Goal: Information Seeking & Learning: Learn about a topic

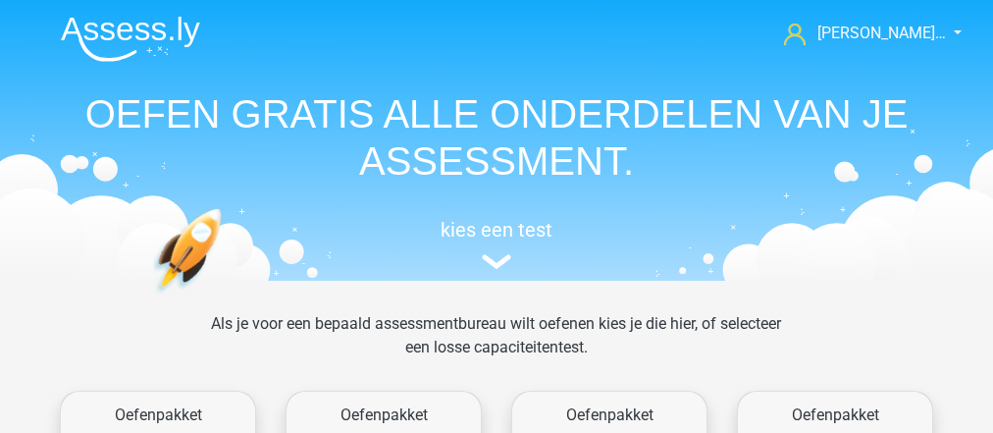
scroll to position [312, 0]
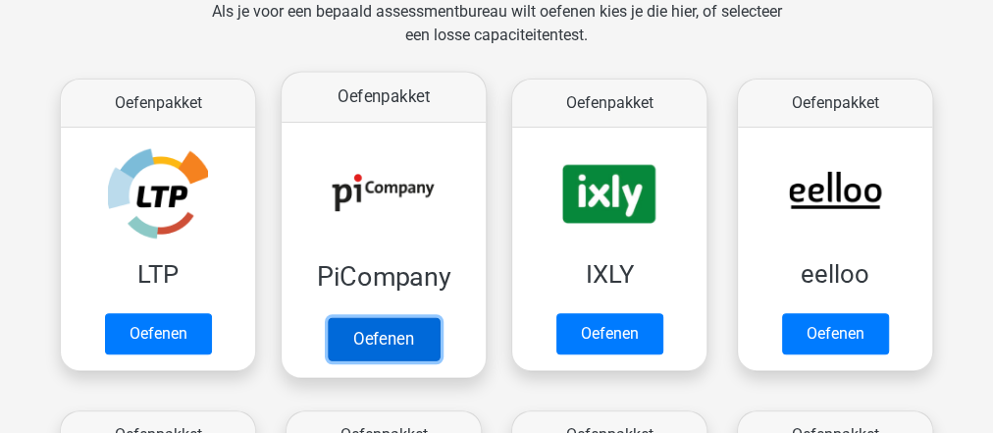
click at [416, 334] on link "Oefenen" at bounding box center [384, 338] width 112 height 43
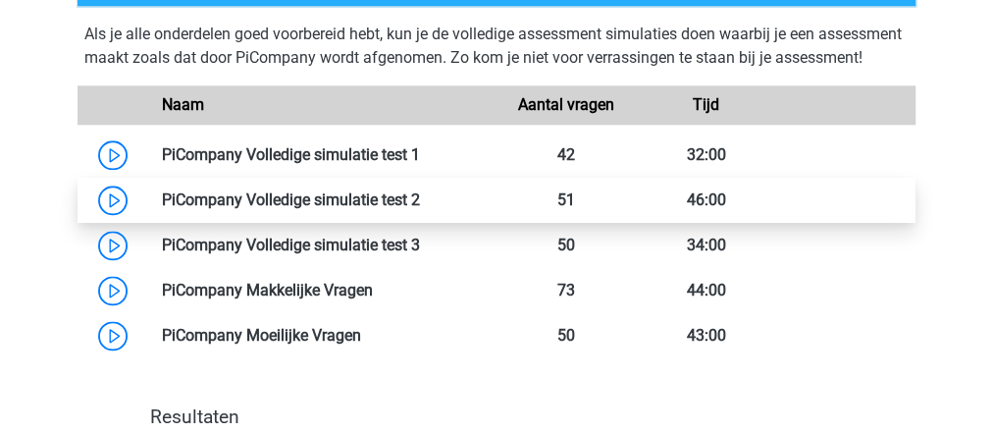
scroll to position [1177, 0]
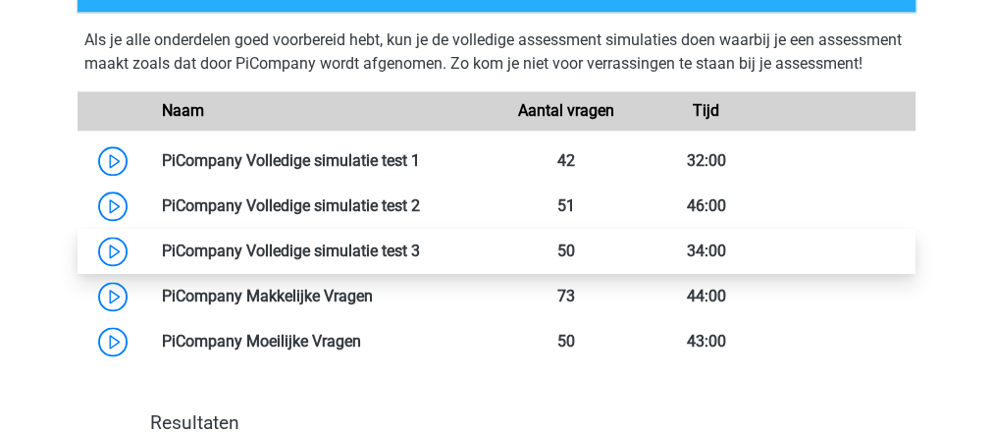
click at [420, 260] on link at bounding box center [420, 250] width 0 height 19
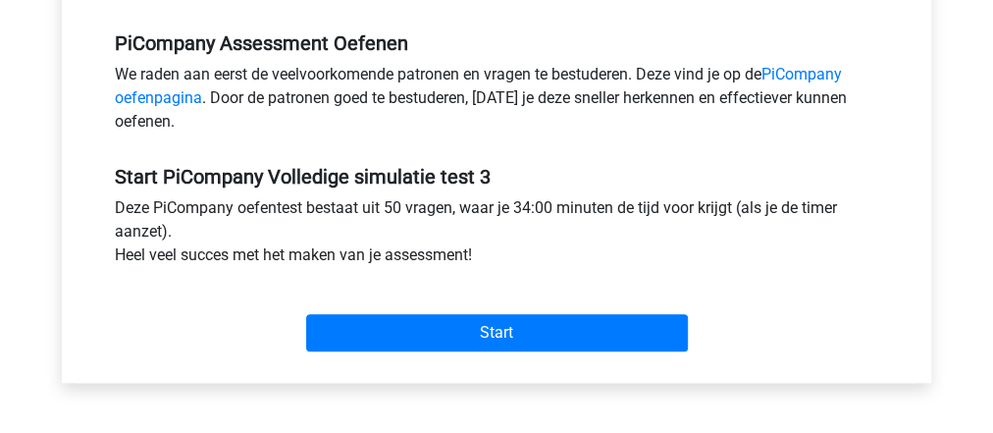
scroll to position [785, 0]
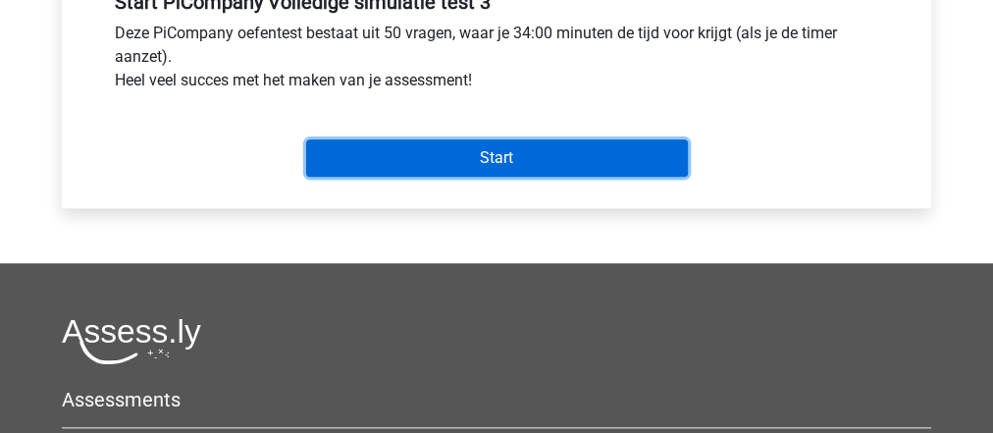
click at [496, 177] on input "Start" at bounding box center [497, 157] width 382 height 37
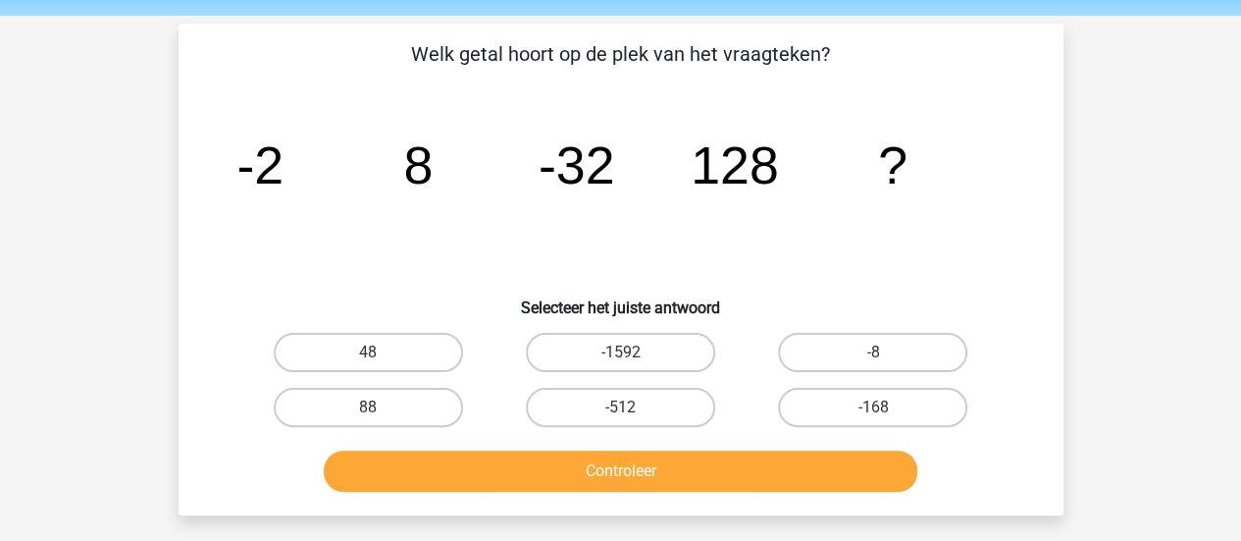
scroll to position [98, 0]
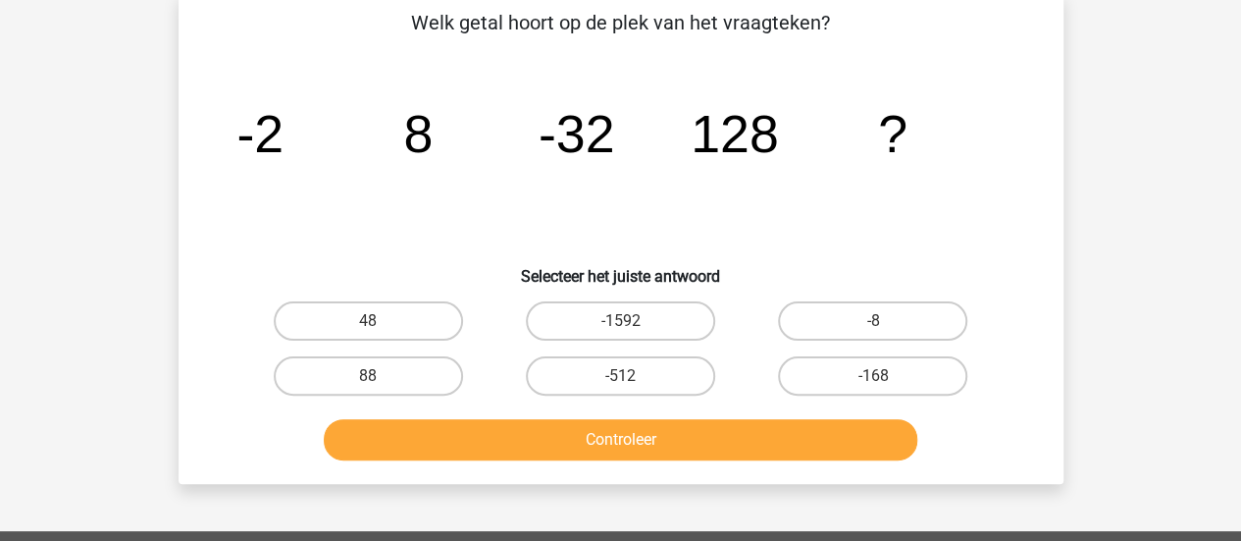
click at [914, 224] on icon "image/svg+xml -2 8 -32 128 ?" at bounding box center [621, 152] width 791 height 198
click at [184, 380] on div "Welk getal hoort op de plek van het vraagteken? image/svg+xml -2 8 -32 128 ? Se…" at bounding box center [621, 238] width 885 height 492
drag, startPoint x: 597, startPoint y: 380, endPoint x: 599, endPoint y: 391, distance: 11.9
click at [597, 382] on label "-512" at bounding box center [620, 375] width 189 height 39
click at [620, 382] on input "-512" at bounding box center [626, 382] width 13 height 13
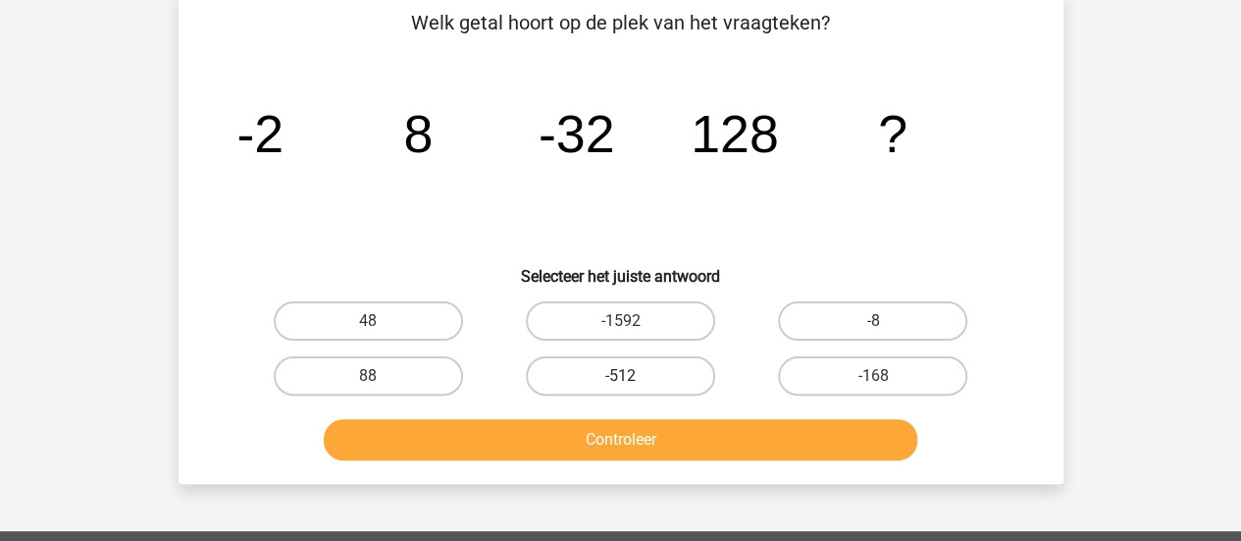
radio input "true"
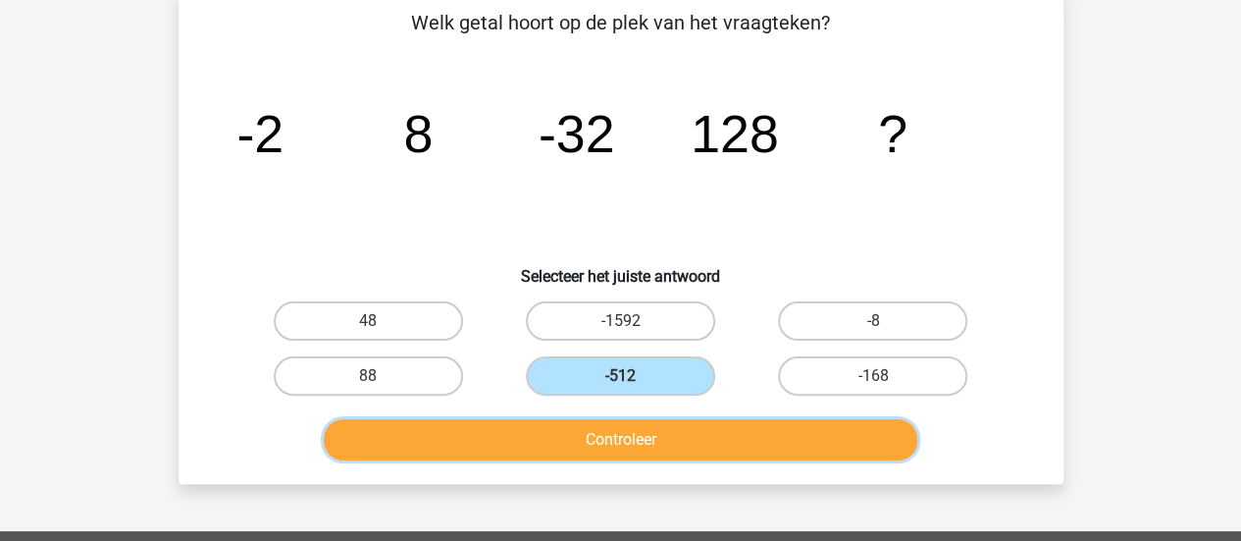
click at [607, 432] on button "Controleer" at bounding box center [621, 439] width 594 height 41
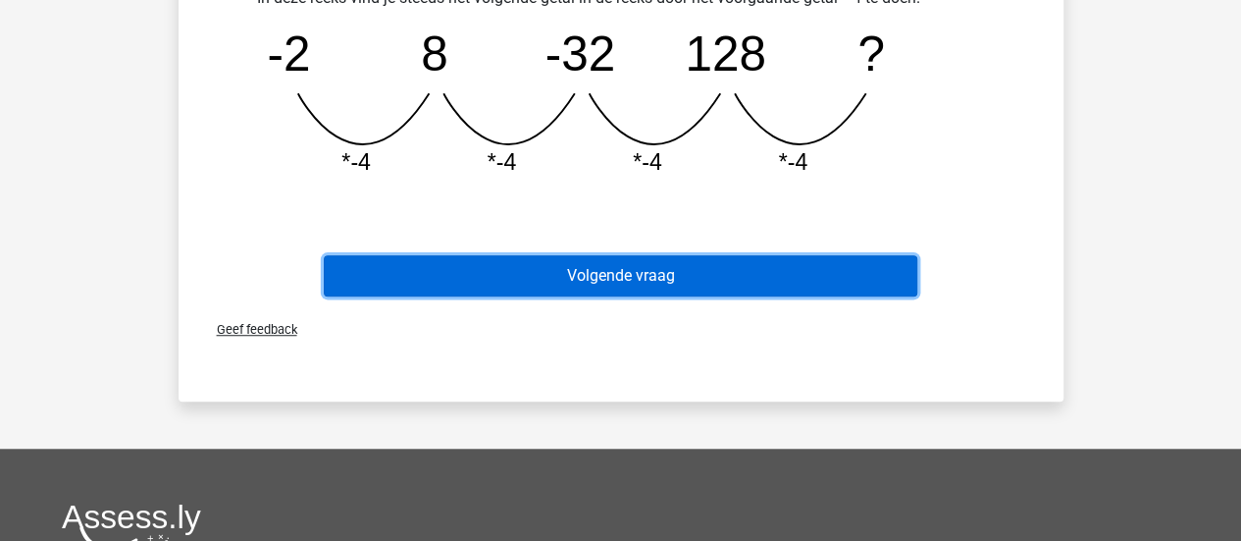
click at [581, 276] on button "Volgende vraag" at bounding box center [621, 275] width 594 height 41
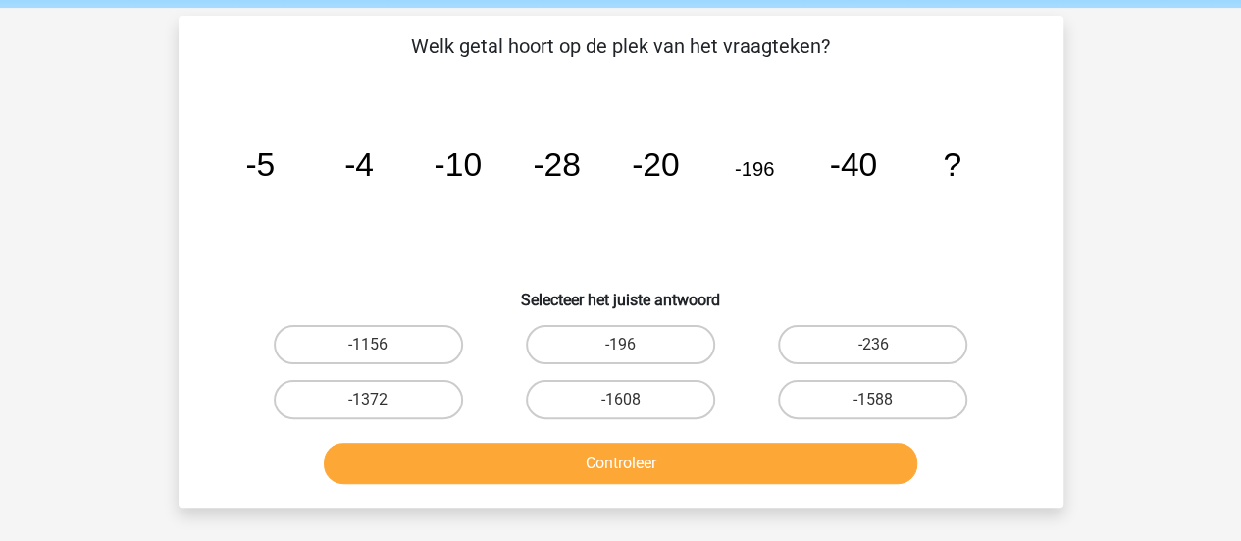
scroll to position [106, 0]
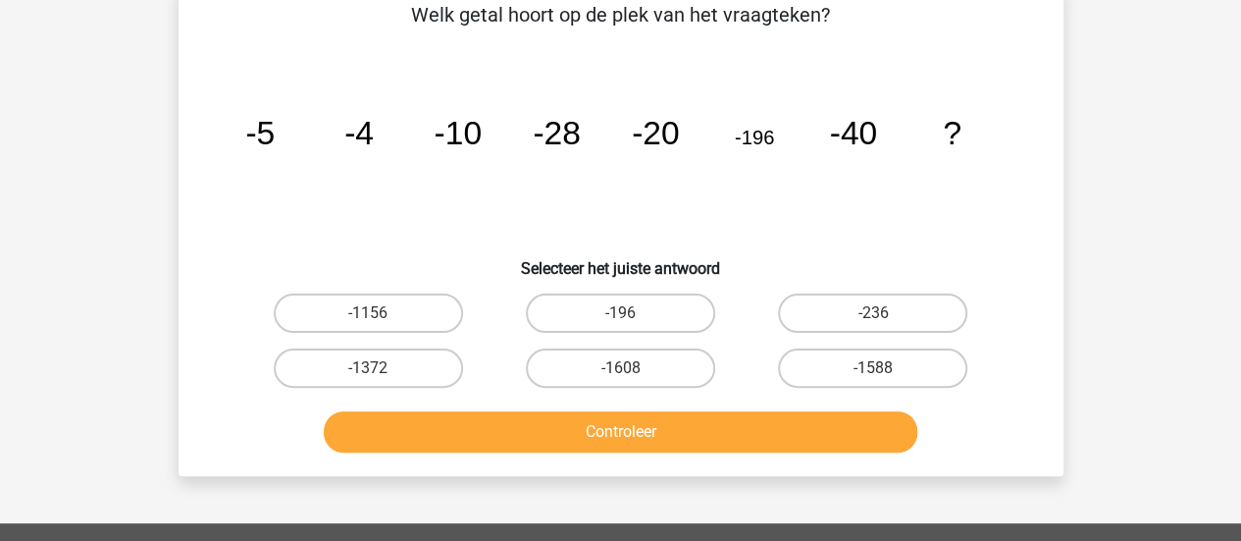
click at [992, 238] on div "image/svg+xml -5 -4 -10 -28 -20 -196 -40 ?" at bounding box center [621, 144] width 822 height 198
click at [879, 187] on icon "image/svg+xml -5 -4 -10 -28 -20 -196 -40 ?" at bounding box center [621, 144] width 791 height 198
click at [848, 223] on icon "image/svg+xml -5 -4 -10 -28 -20 -196 -40 ?" at bounding box center [621, 144] width 791 height 198
click at [337, 365] on label "-1372" at bounding box center [368, 367] width 189 height 39
click at [368, 368] on input "-1372" at bounding box center [374, 374] width 13 height 13
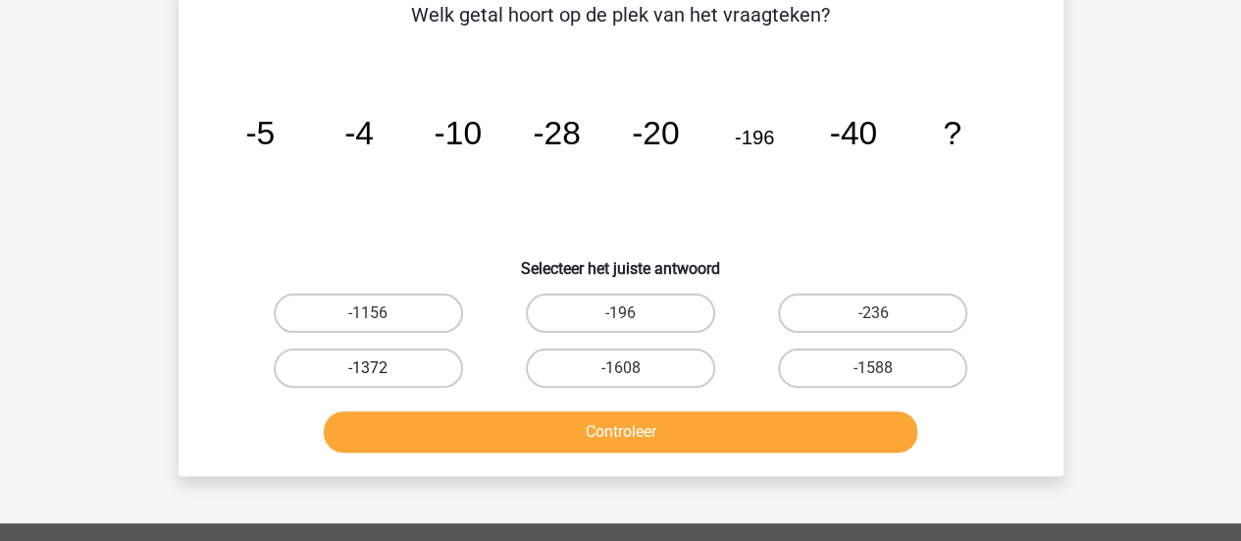
radio input "true"
click at [562, 432] on div "Welk getal hoort op de plek van het vraagteken? image/svg+xml -5 -4 -10 -28 -20…" at bounding box center [621, 230] width 885 height 492
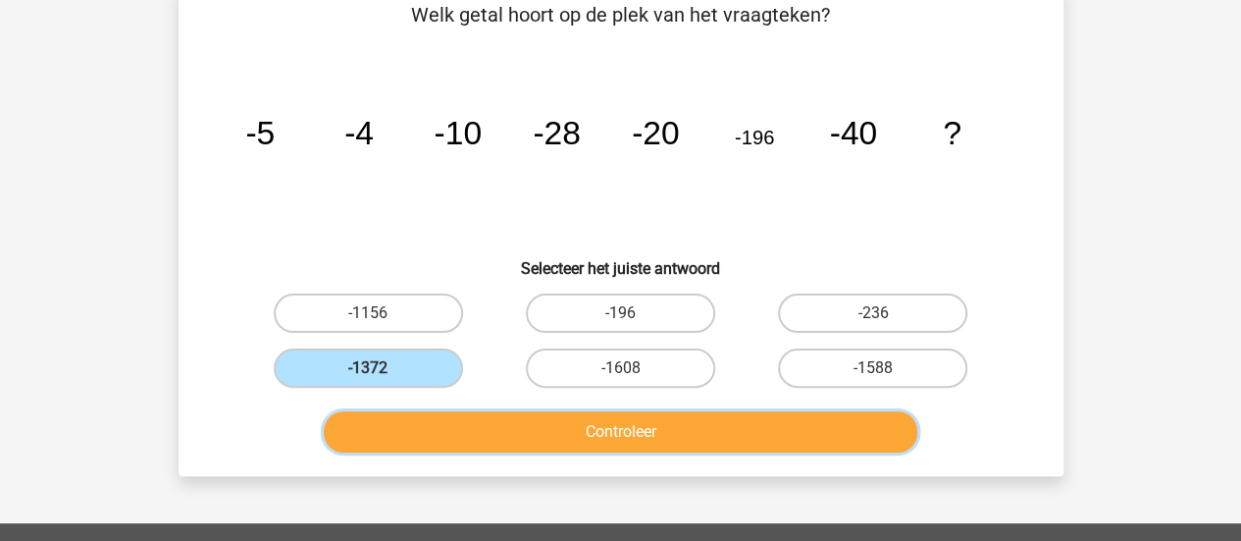
click at [557, 432] on button "Controleer" at bounding box center [621, 431] width 594 height 41
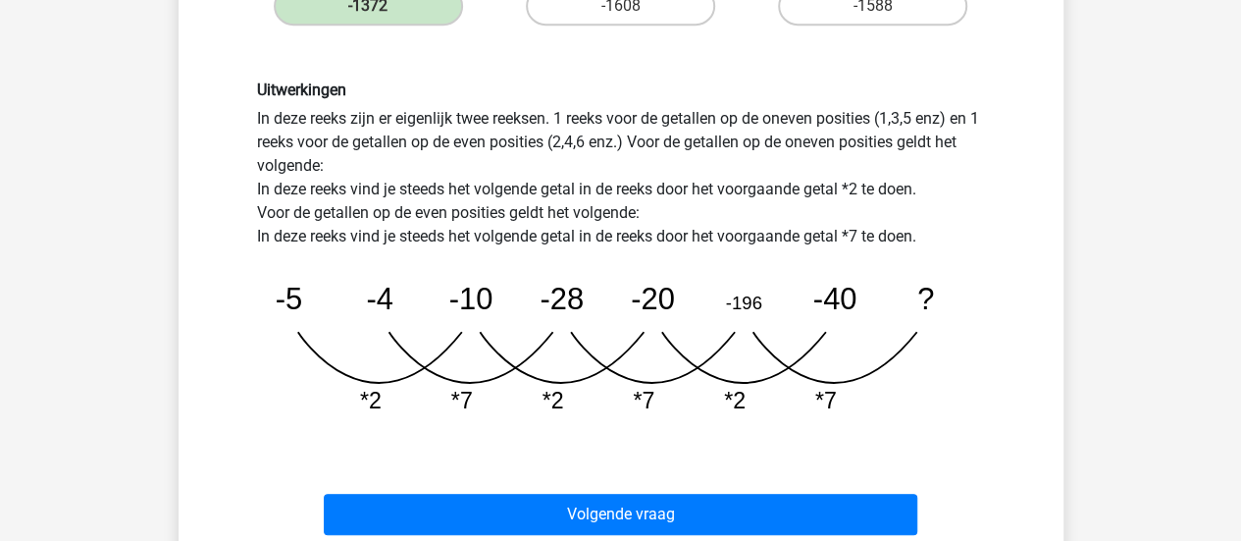
scroll to position [498, 0]
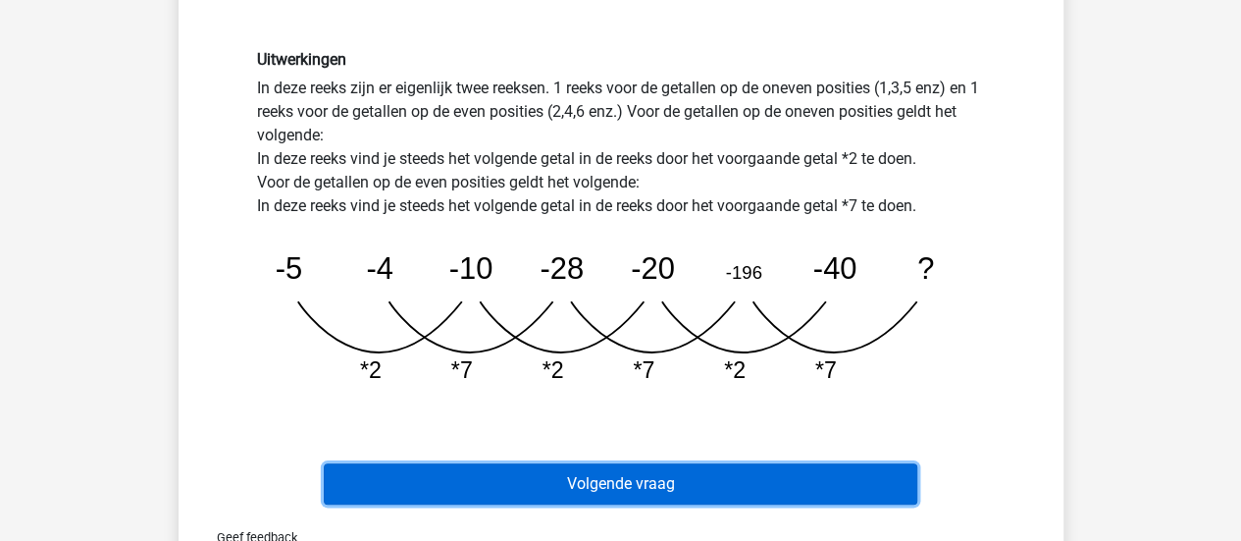
click at [629, 432] on button "Volgende vraag" at bounding box center [621, 483] width 594 height 41
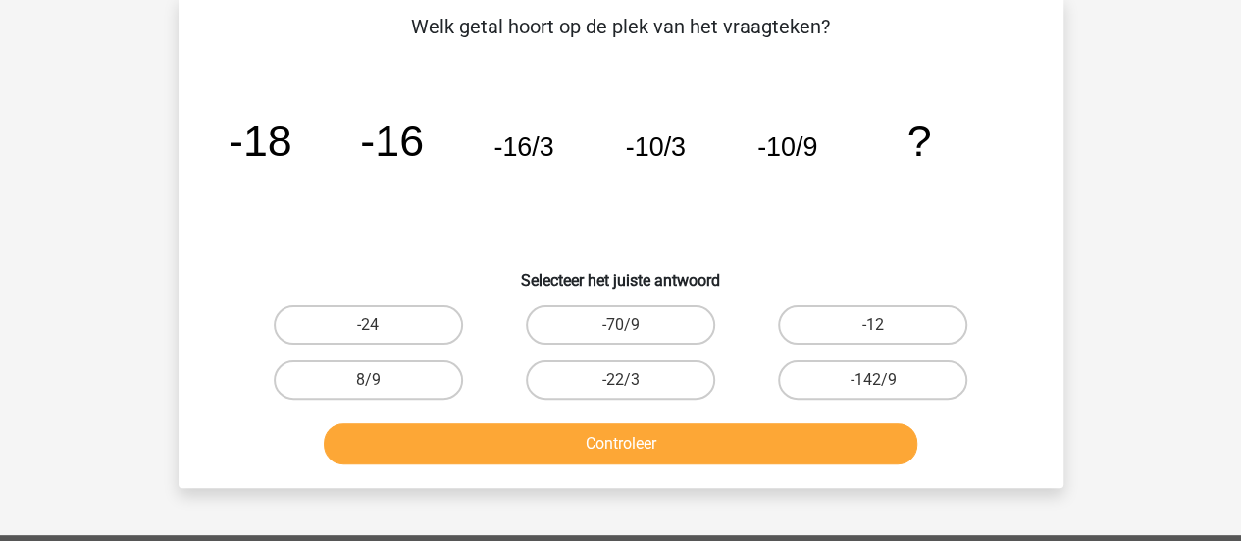
scroll to position [90, 0]
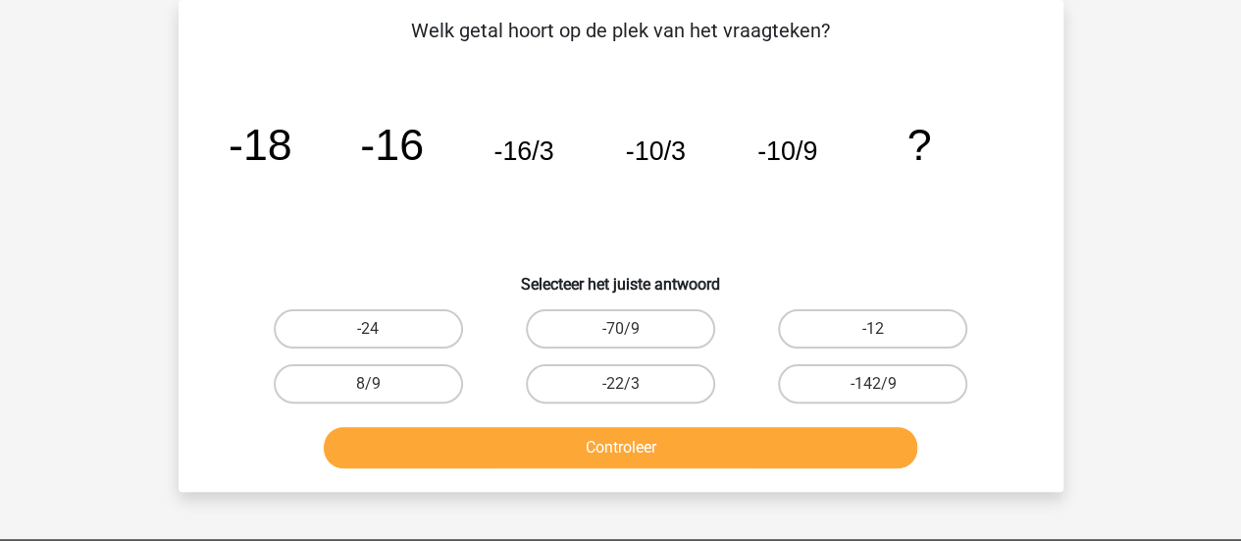
click at [948, 248] on icon "image/svg+xml -18 -16 -16/3 -10/3 -10/9 ?" at bounding box center [621, 160] width 791 height 198
click at [907, 256] on icon "image/svg+xml -18 -16 -16/3 -10/3 -10/9 ?" at bounding box center [621, 160] width 791 height 198
click at [321, 390] on label "8/9" at bounding box center [368, 383] width 189 height 39
click at [368, 390] on input "8/9" at bounding box center [374, 390] width 13 height 13
radio input "true"
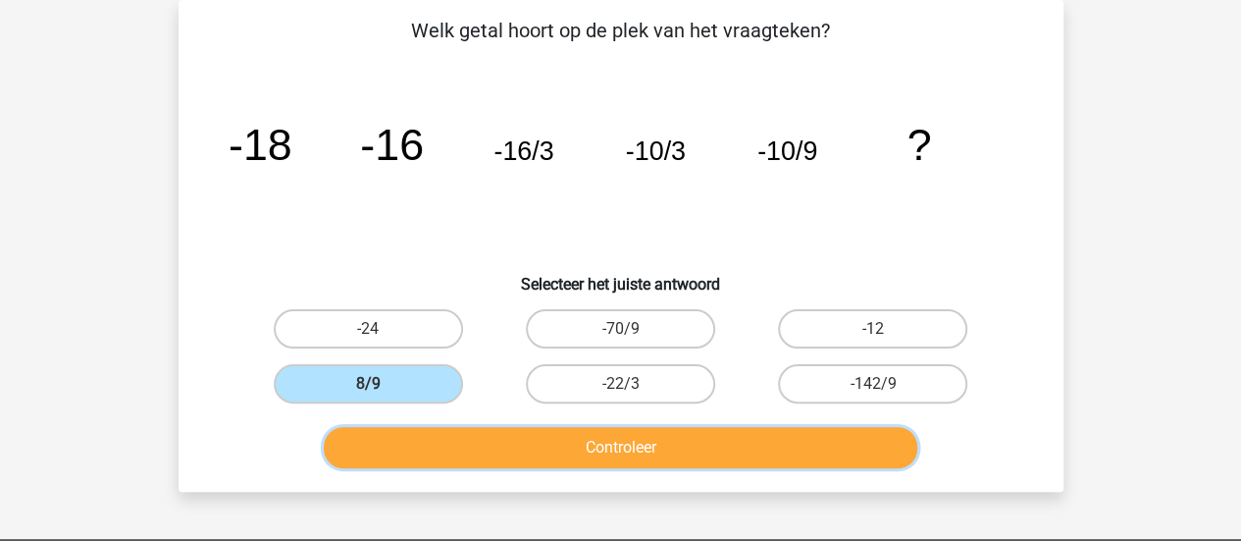
click at [438, 432] on button "Controleer" at bounding box center [621, 447] width 594 height 41
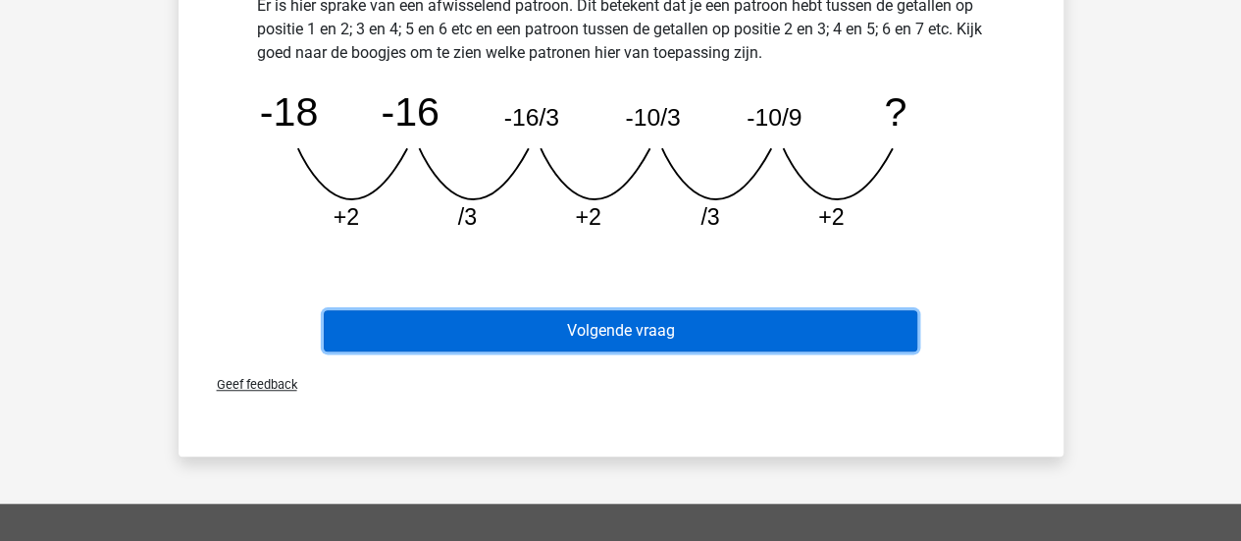
click at [559, 315] on button "Volgende vraag" at bounding box center [621, 330] width 594 height 41
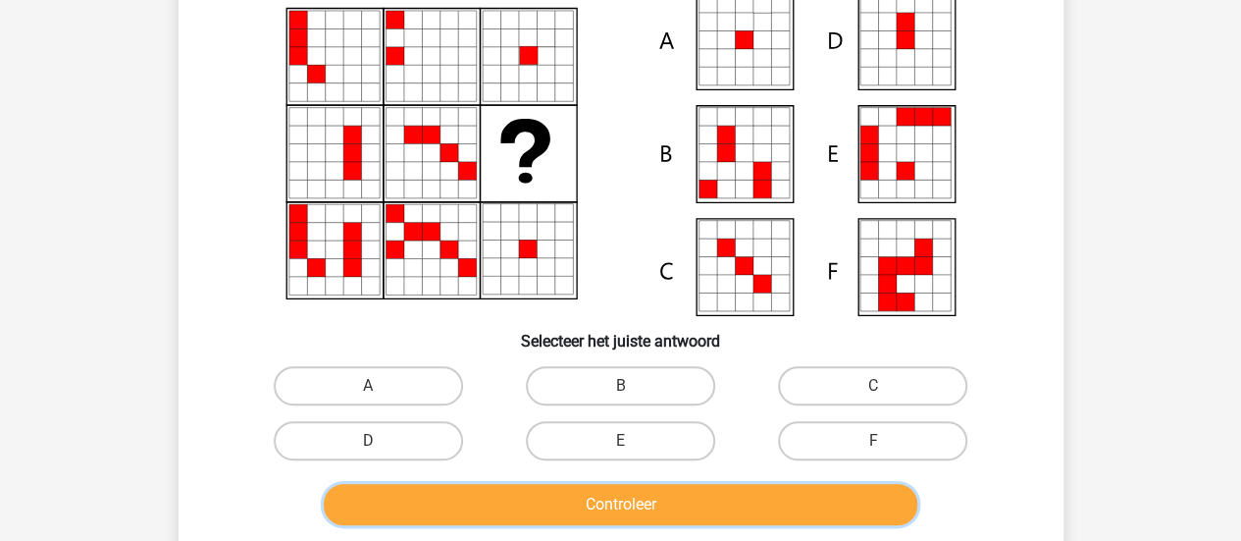
scroll to position [188, 0]
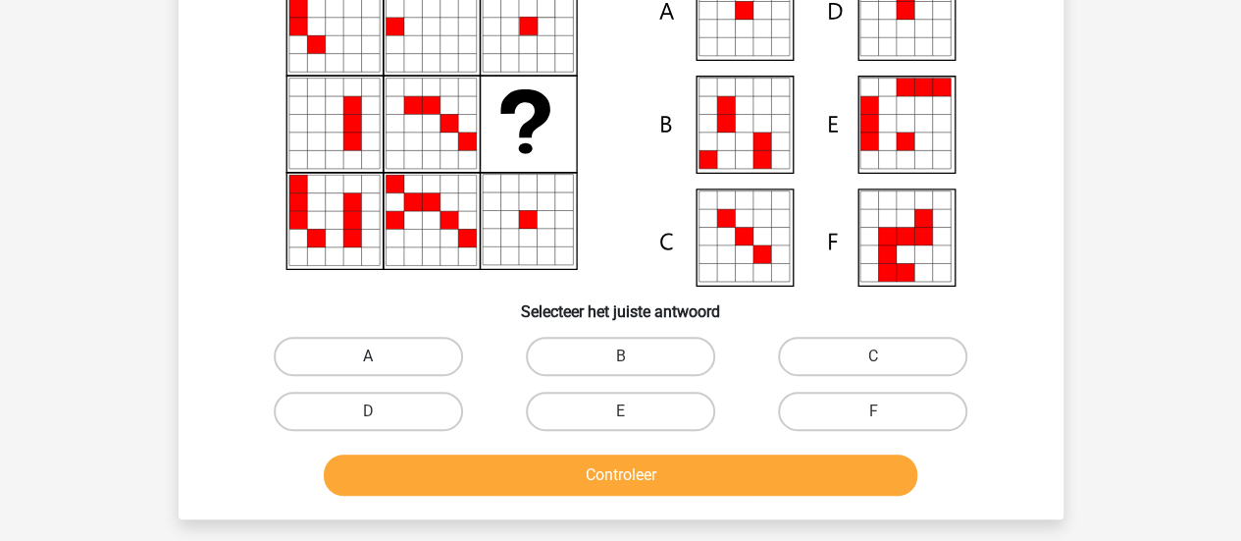
click at [428, 358] on label "A" at bounding box center [368, 356] width 189 height 39
click at [381, 358] on input "A" at bounding box center [374, 362] width 13 height 13
radio input "true"
click at [512, 432] on div "Controleer" at bounding box center [621, 471] width 822 height 65
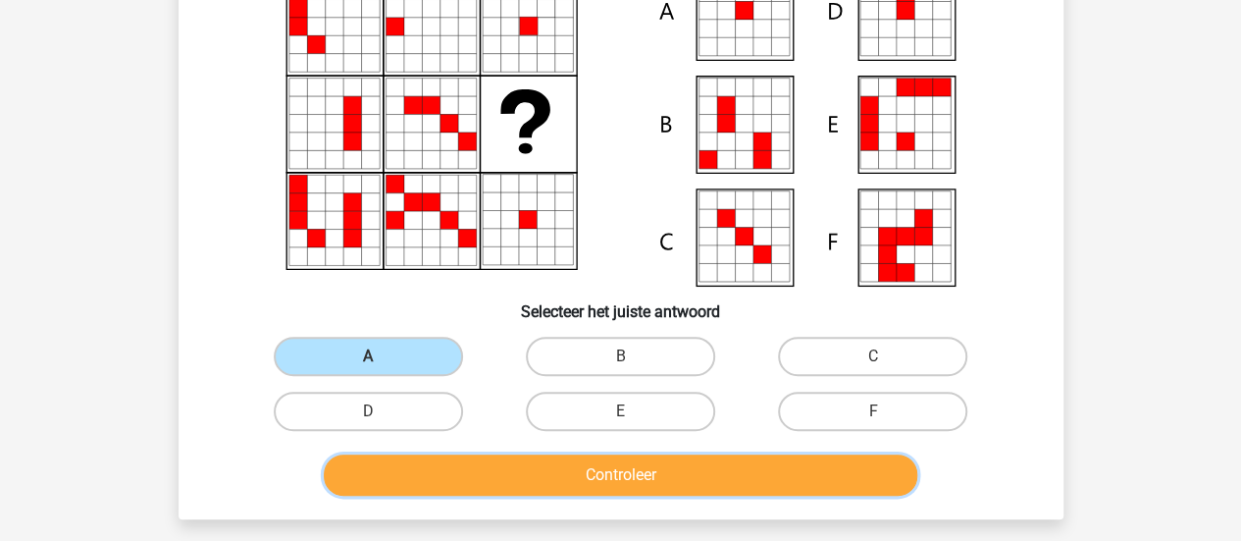
click at [516, 432] on button "Controleer" at bounding box center [621, 474] width 594 height 41
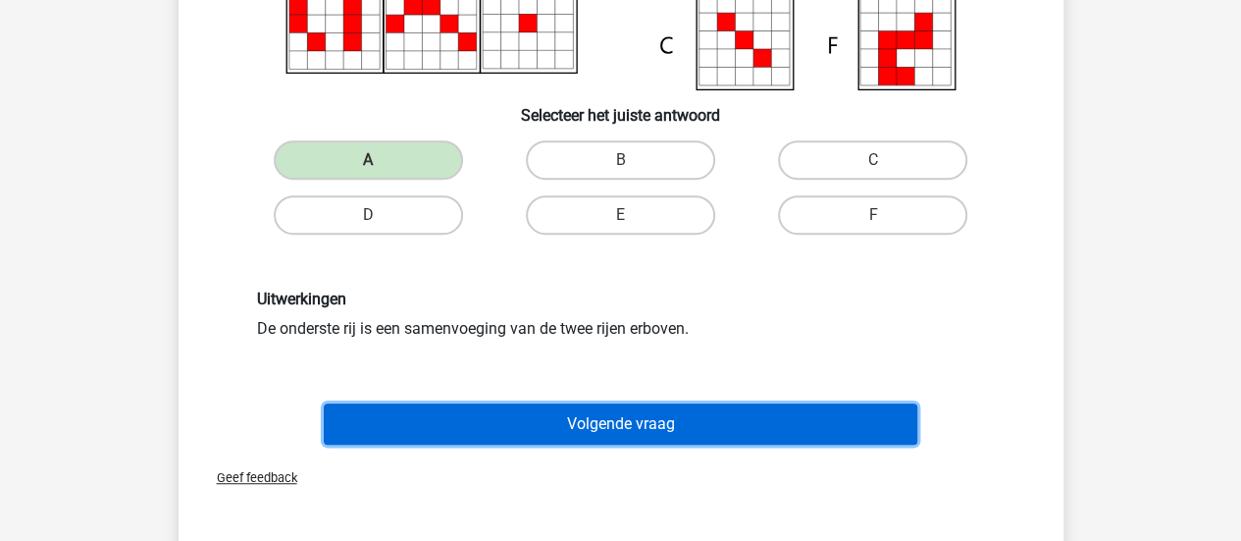
click at [654, 428] on button "Volgende vraag" at bounding box center [621, 423] width 594 height 41
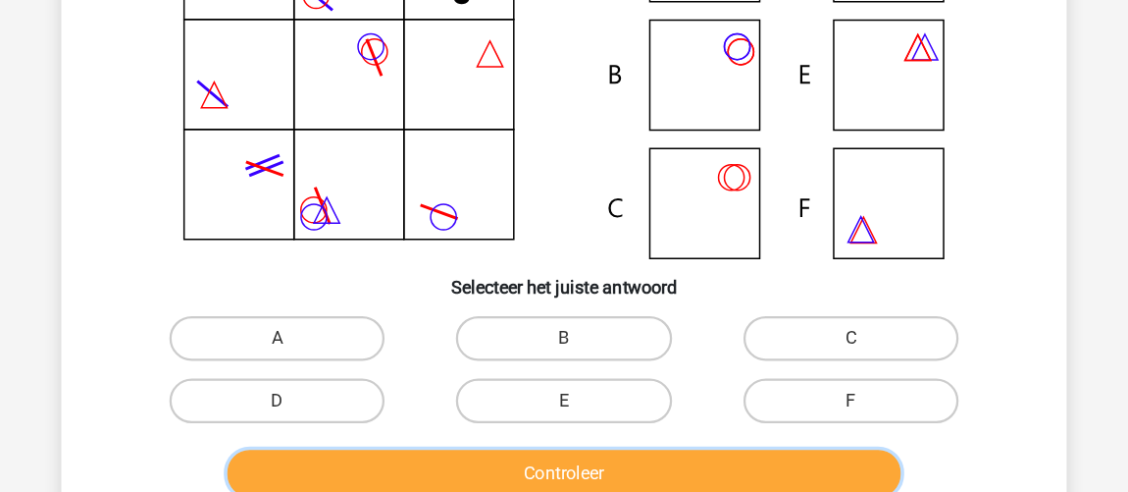
scroll to position [247, 0]
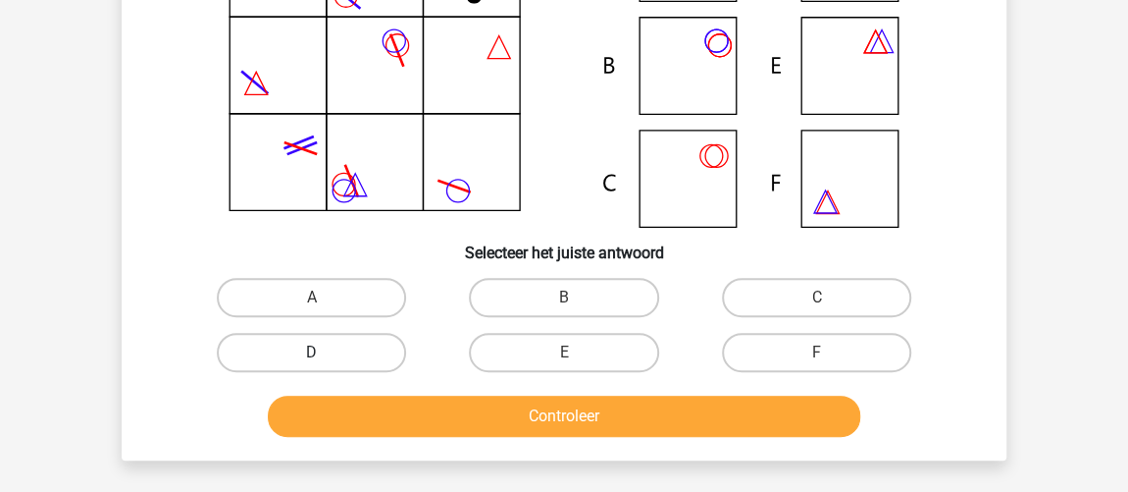
click at [376, 354] on label "D" at bounding box center [311, 352] width 189 height 39
click at [325, 354] on input "D" at bounding box center [318, 358] width 13 height 13
radio input "true"
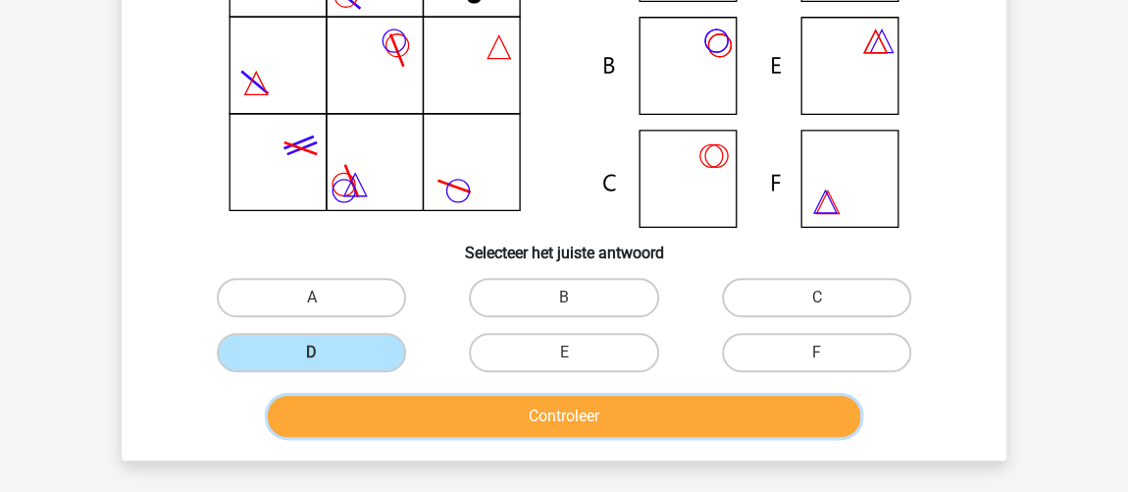
click at [437, 426] on button "Controleer" at bounding box center [565, 415] width 594 height 41
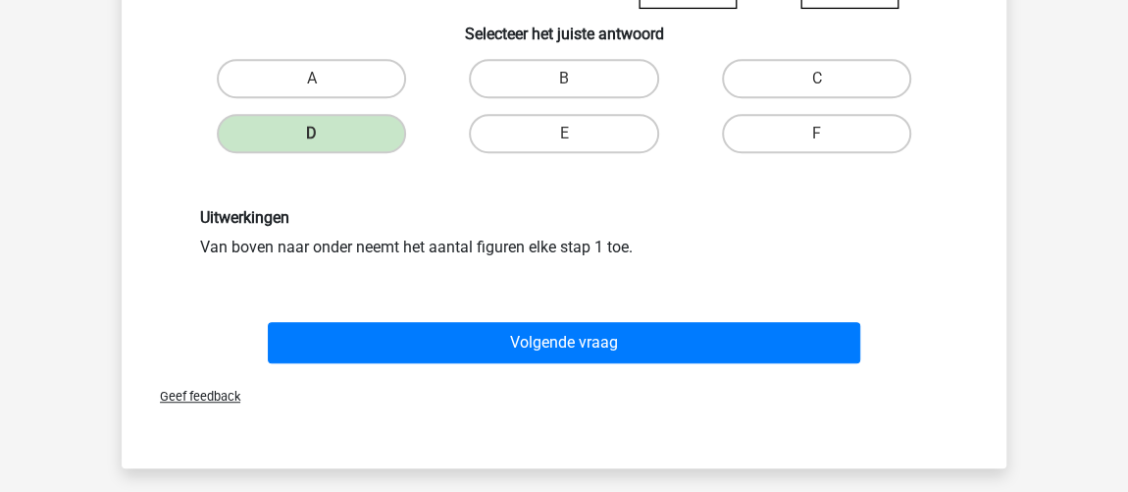
scroll to position [514, 0]
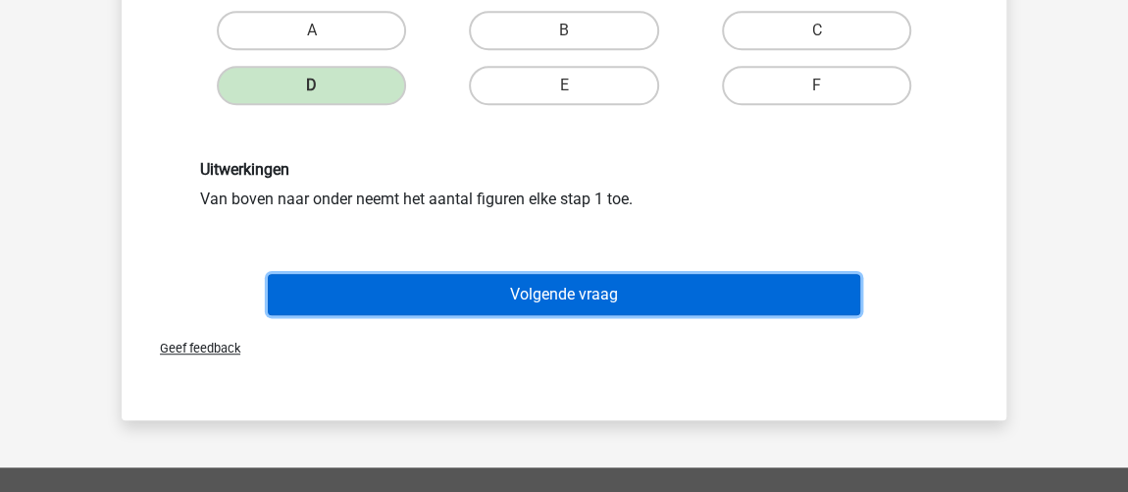
click at [386, 305] on button "Volgende vraag" at bounding box center [565, 294] width 594 height 41
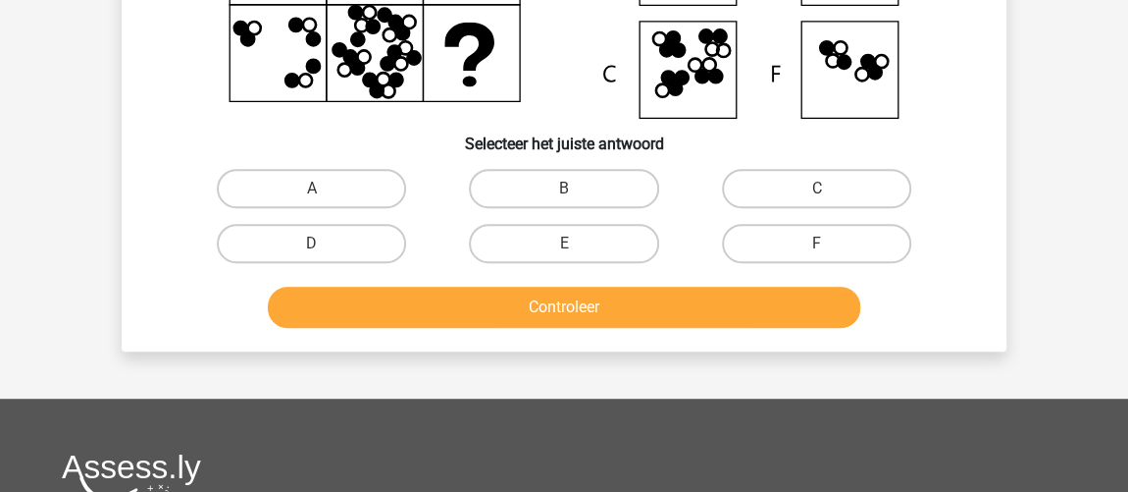
scroll to position [357, 0]
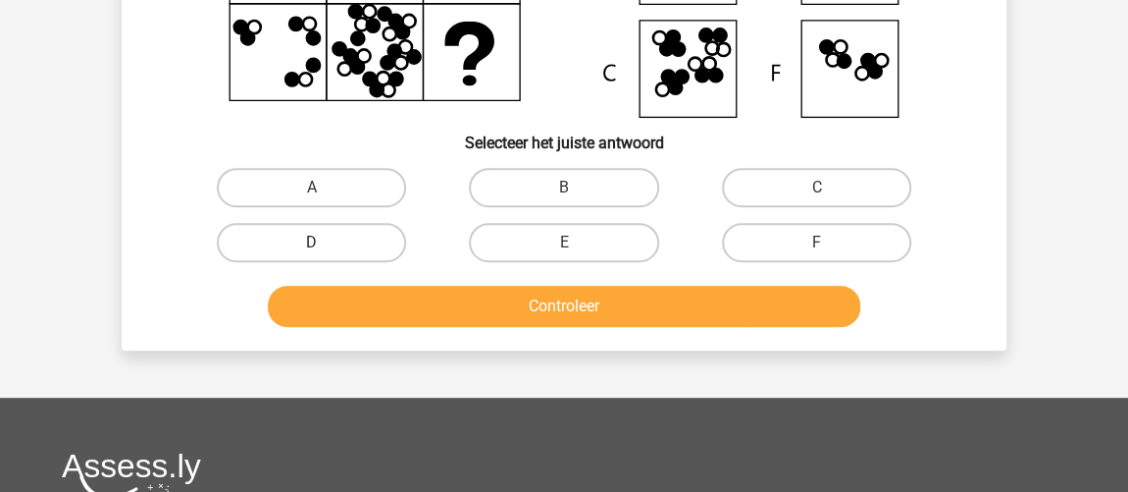
click at [360, 231] on label "D" at bounding box center [311, 242] width 189 height 39
click at [325, 242] on input "D" at bounding box center [318, 248] width 13 height 13
radio input "true"
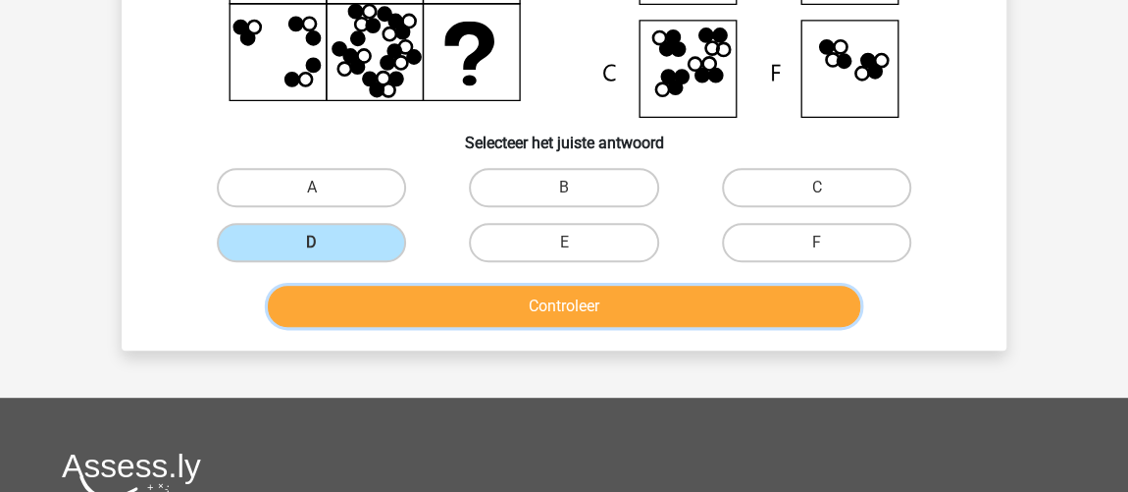
click at [405, 313] on button "Controleer" at bounding box center [565, 306] width 594 height 41
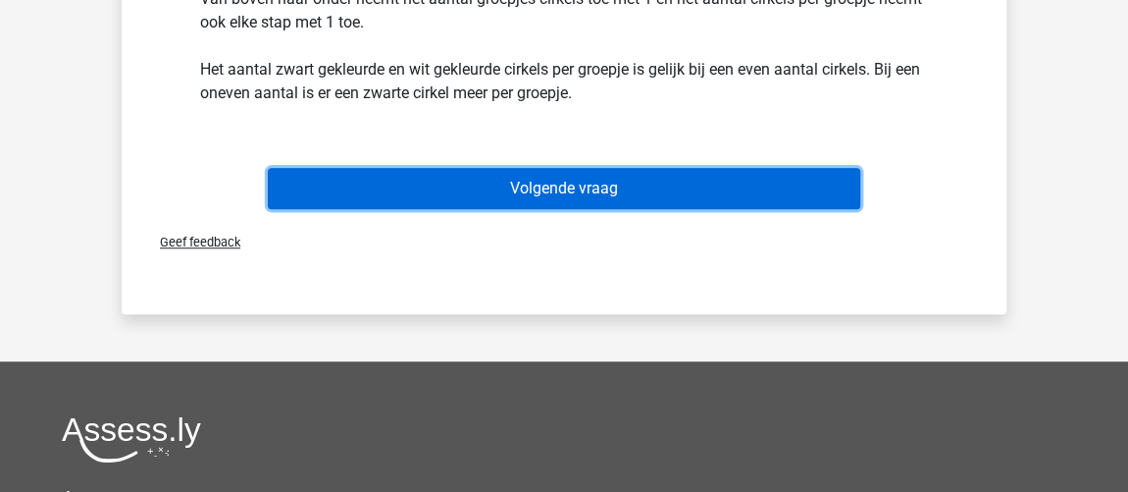
click at [577, 182] on button "Volgende vraag" at bounding box center [565, 188] width 594 height 41
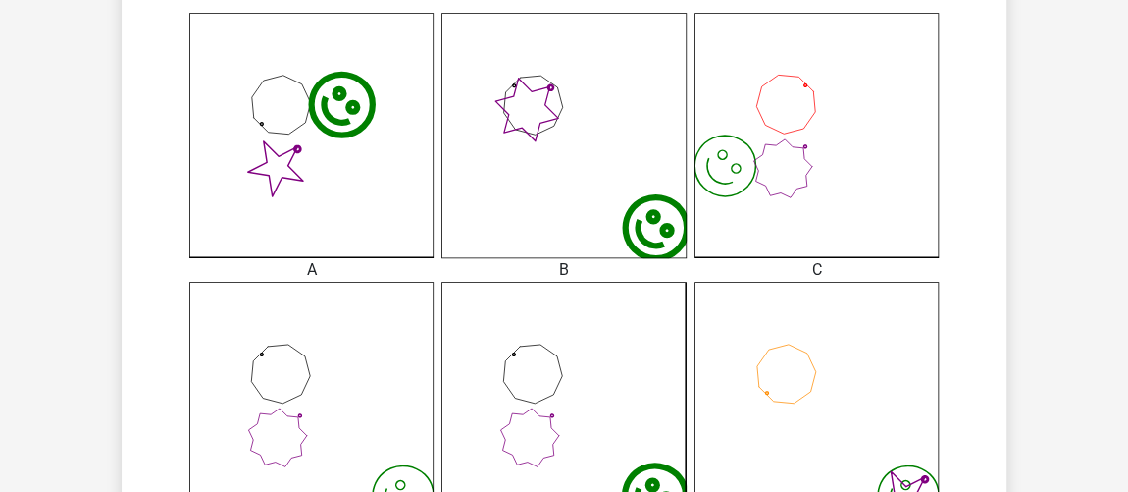
scroll to position [804, 0]
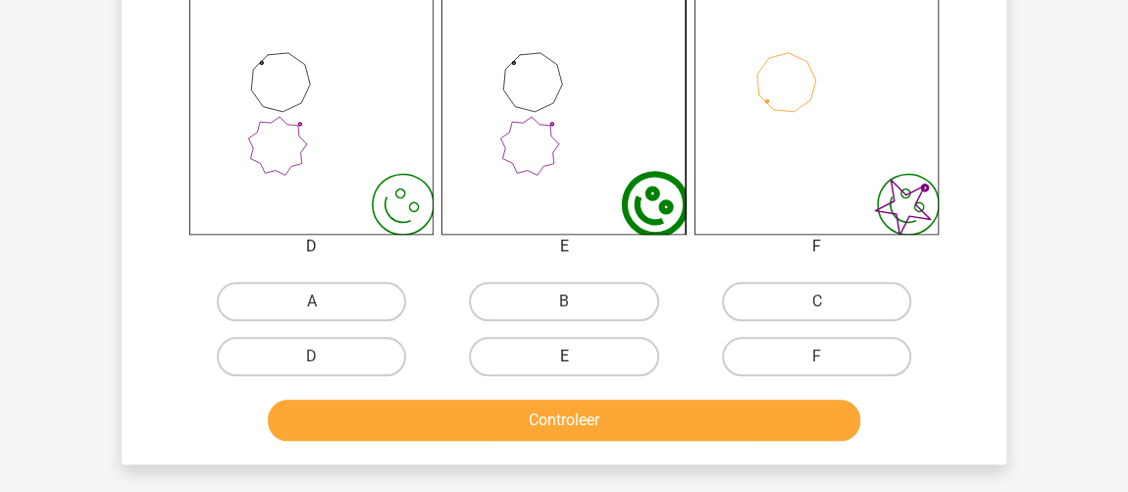
click at [572, 344] on label "E" at bounding box center [563, 356] width 189 height 39
click at [572, 356] on input "E" at bounding box center [570, 362] width 13 height 13
radio input "true"
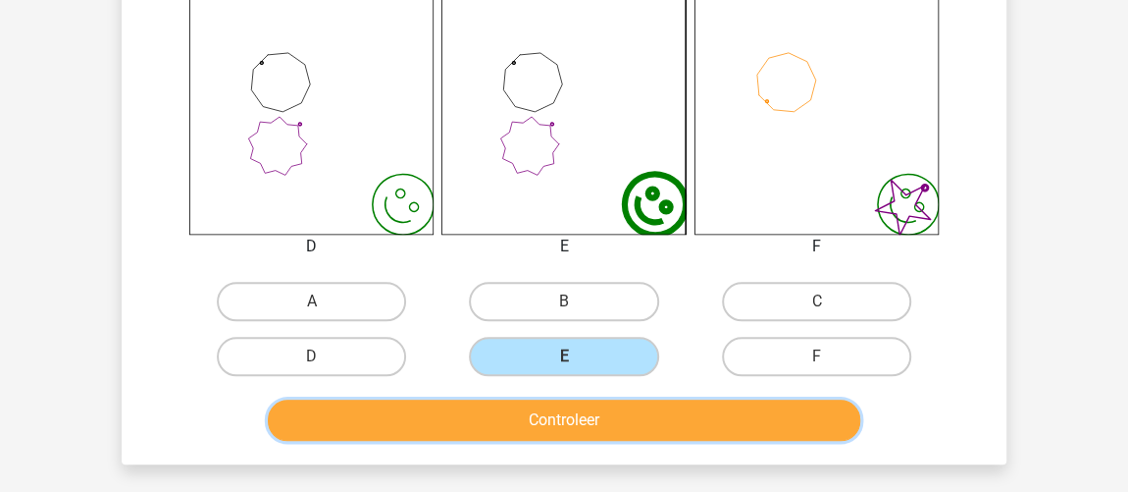
click at [602, 419] on button "Controleer" at bounding box center [565, 419] width 594 height 41
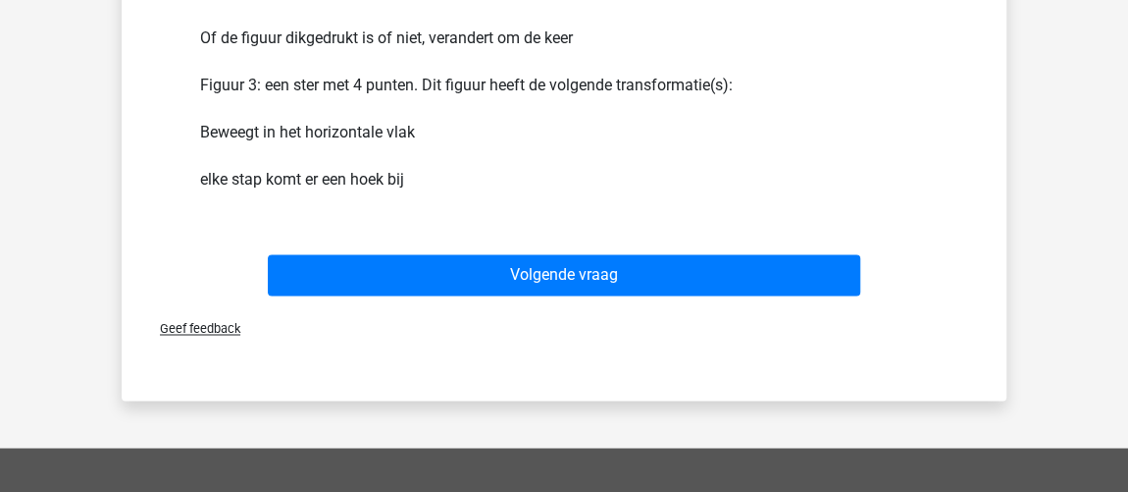
click at [556, 294] on div "Volgende vraag" at bounding box center [563, 278] width 757 height 49
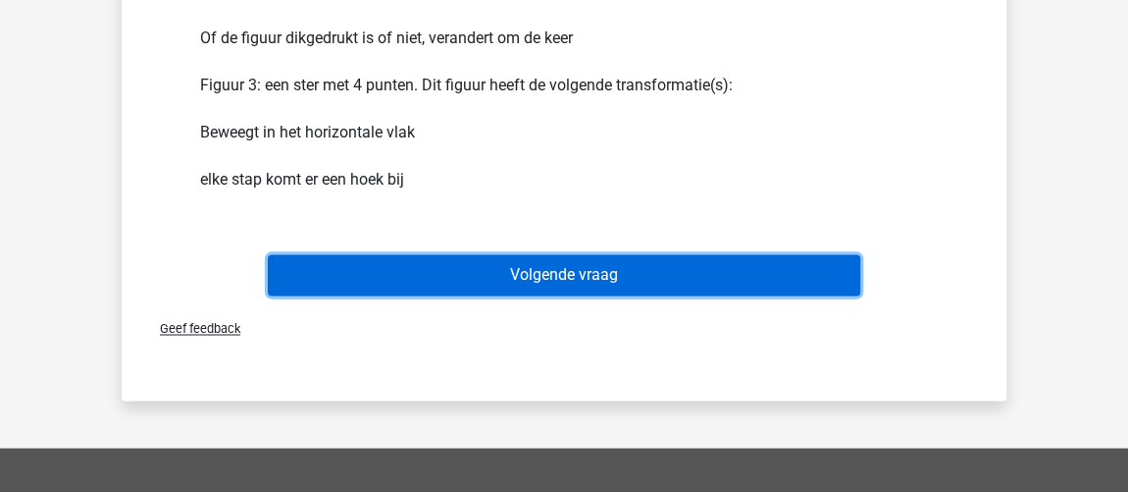
click at [562, 270] on button "Volgende vraag" at bounding box center [565, 274] width 594 height 41
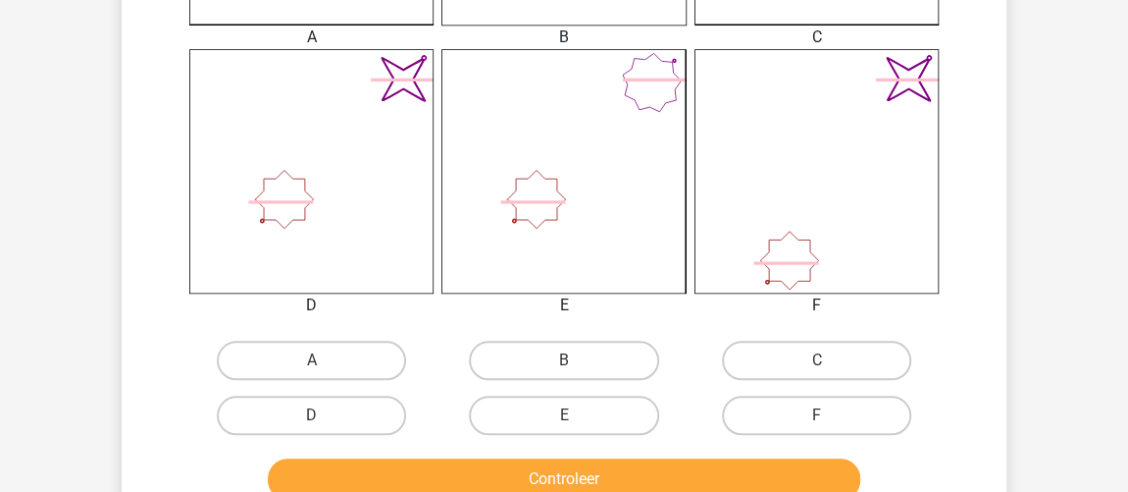
scroll to position [860, 0]
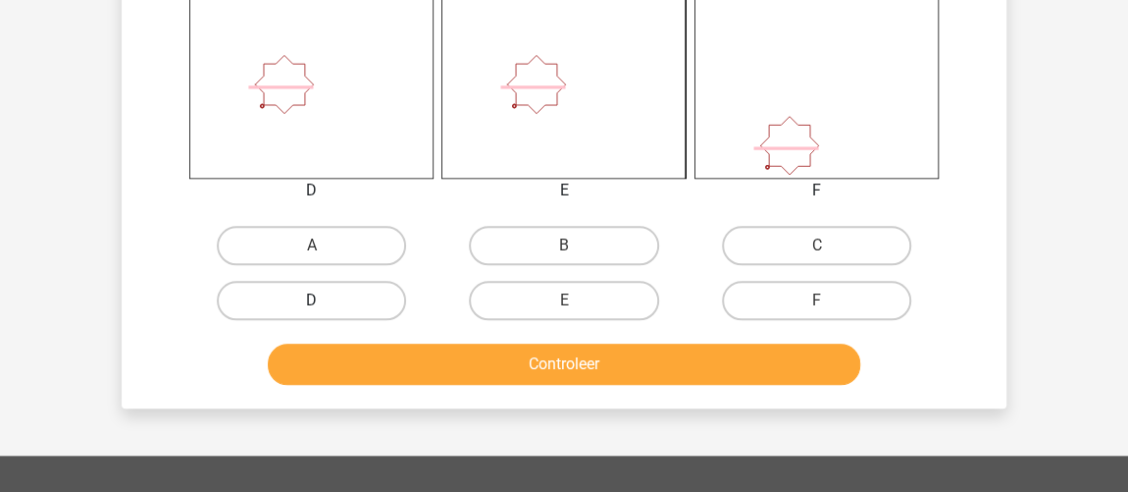
click at [357, 306] on label "D" at bounding box center [311, 300] width 189 height 39
click at [325, 306] on input "D" at bounding box center [318, 306] width 13 height 13
radio input "true"
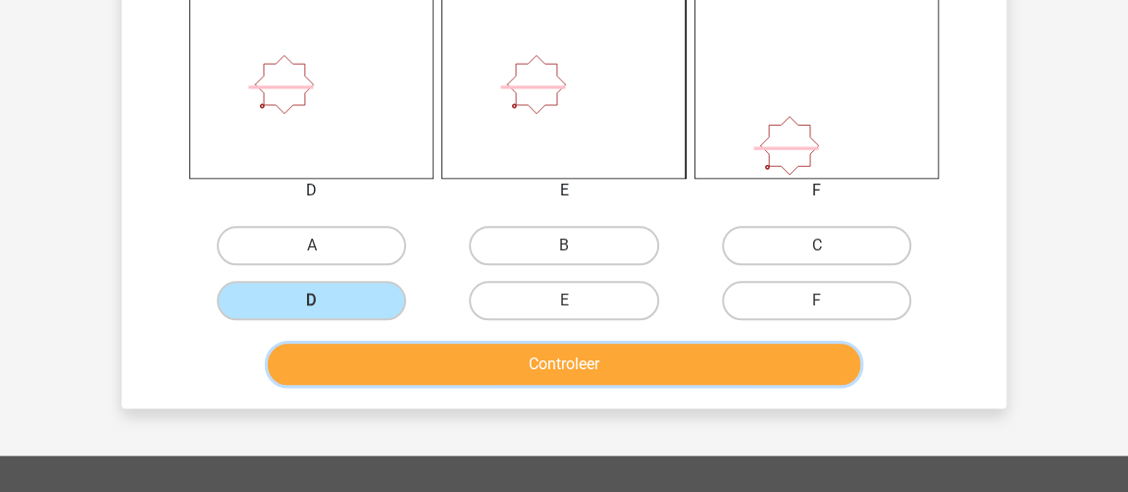
click at [393, 349] on button "Controleer" at bounding box center [565, 363] width 594 height 41
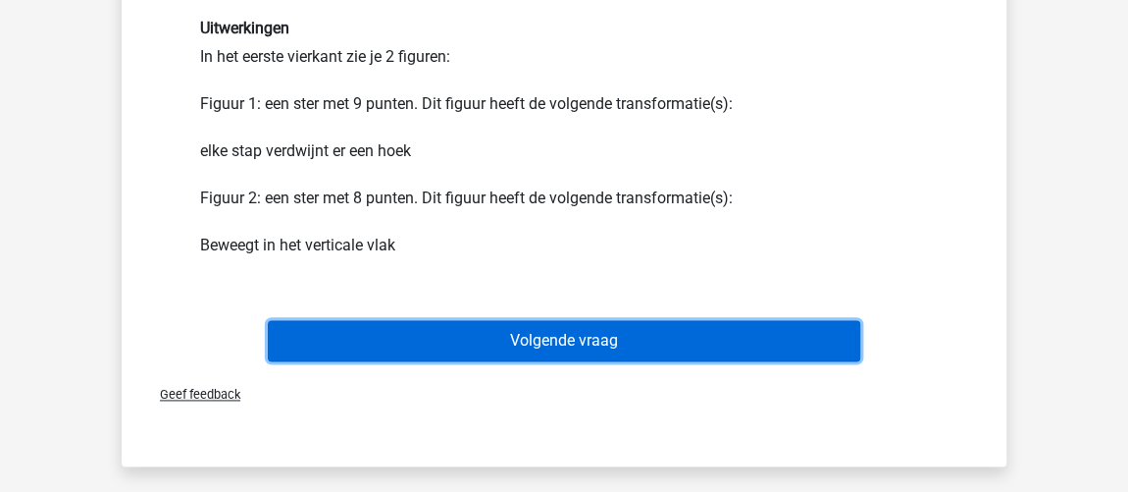
click at [653, 325] on button "Volgende vraag" at bounding box center [565, 340] width 594 height 41
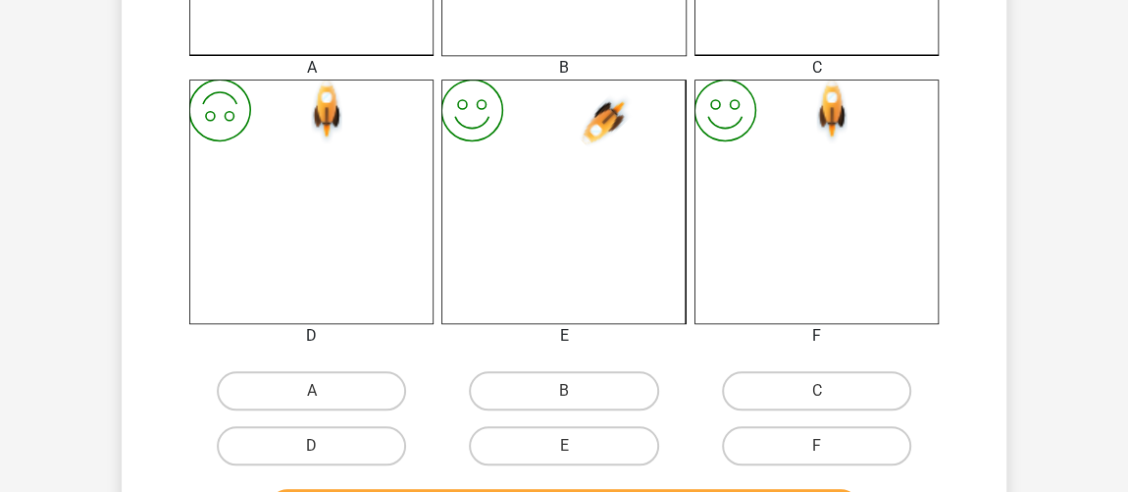
scroll to position [804, 0]
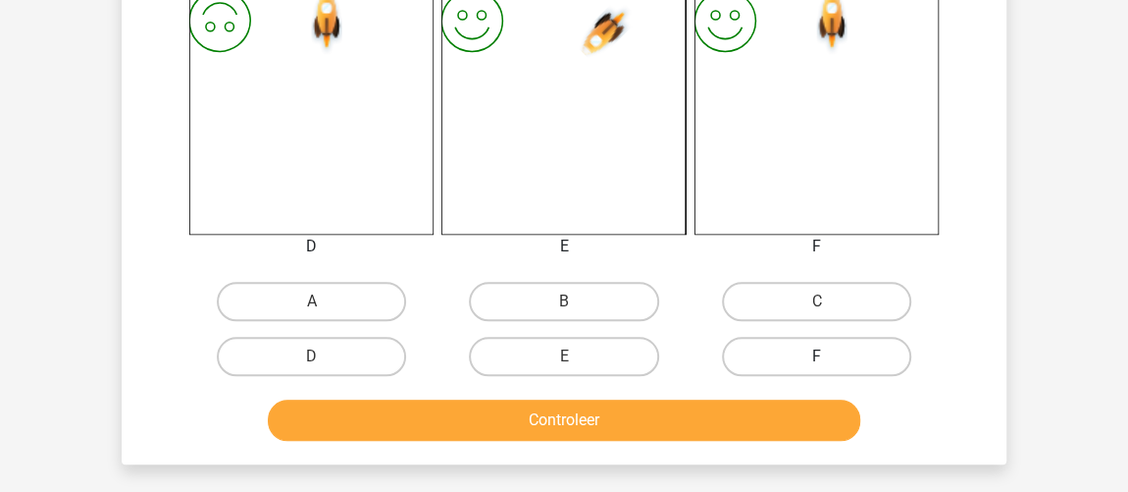
click at [783, 356] on label "F" at bounding box center [816, 356] width 189 height 39
click at [816, 356] on input "F" at bounding box center [822, 362] width 13 height 13
radio input "true"
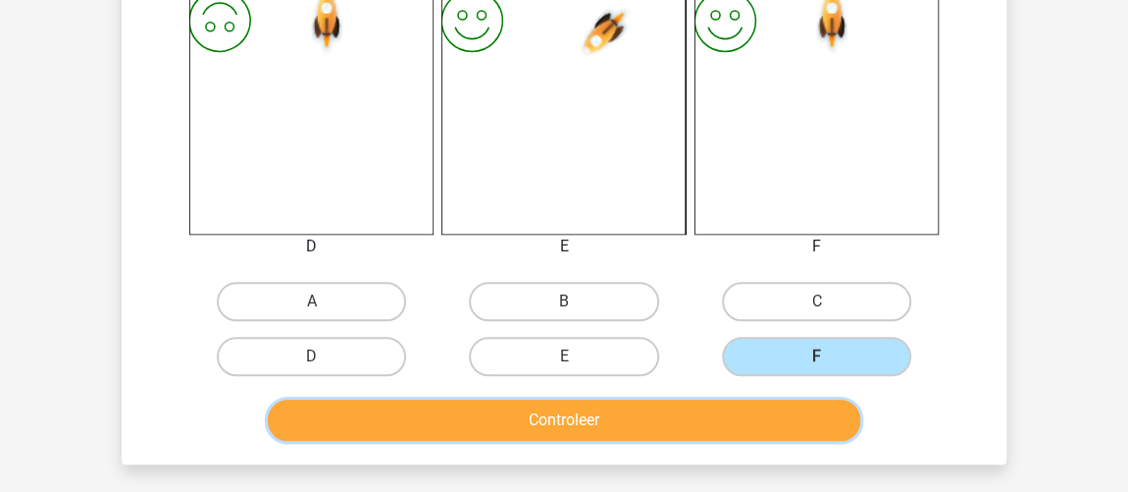
click at [771, 399] on button "Controleer" at bounding box center [565, 419] width 594 height 41
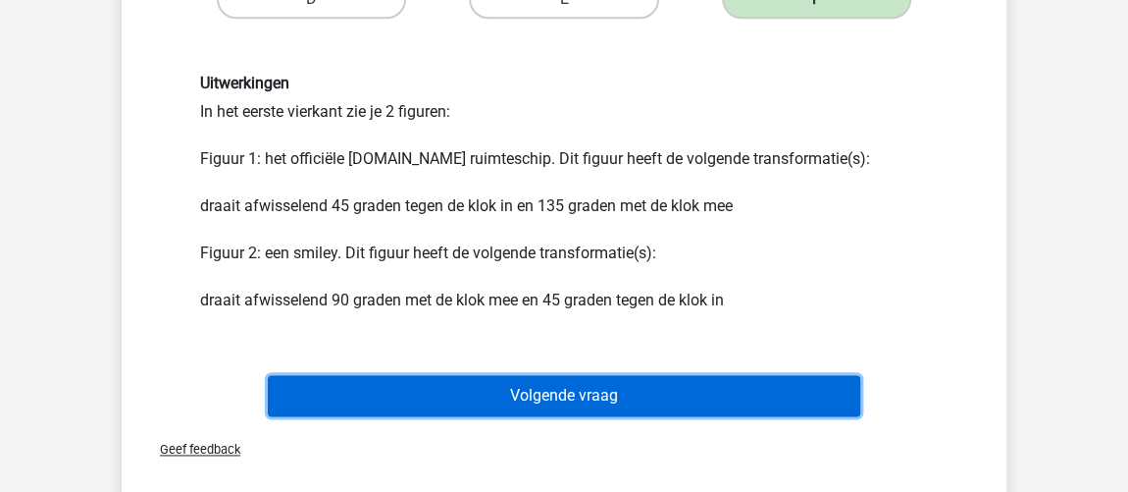
click at [587, 392] on button "Volgende vraag" at bounding box center [565, 395] width 594 height 41
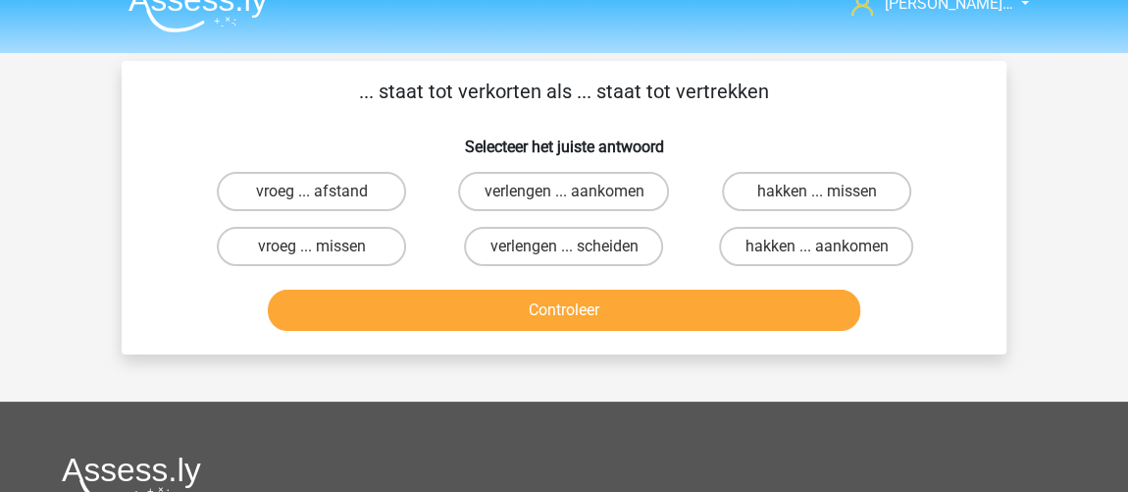
scroll to position [0, 0]
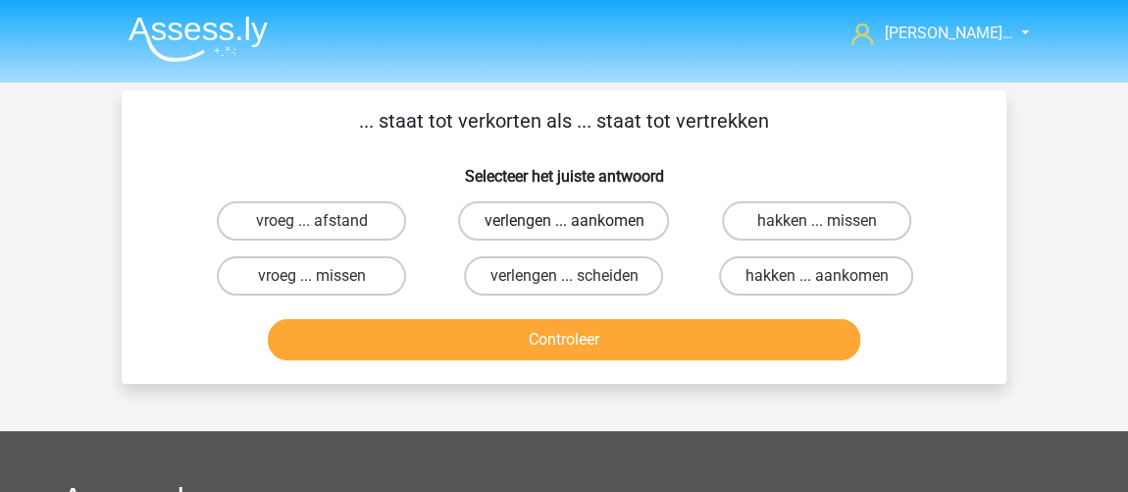
click at [508, 232] on label "verlengen ... aankomen" at bounding box center [563, 220] width 211 height 39
click at [564, 232] on input "verlengen ... aankomen" at bounding box center [570, 227] width 13 height 13
radio input "true"
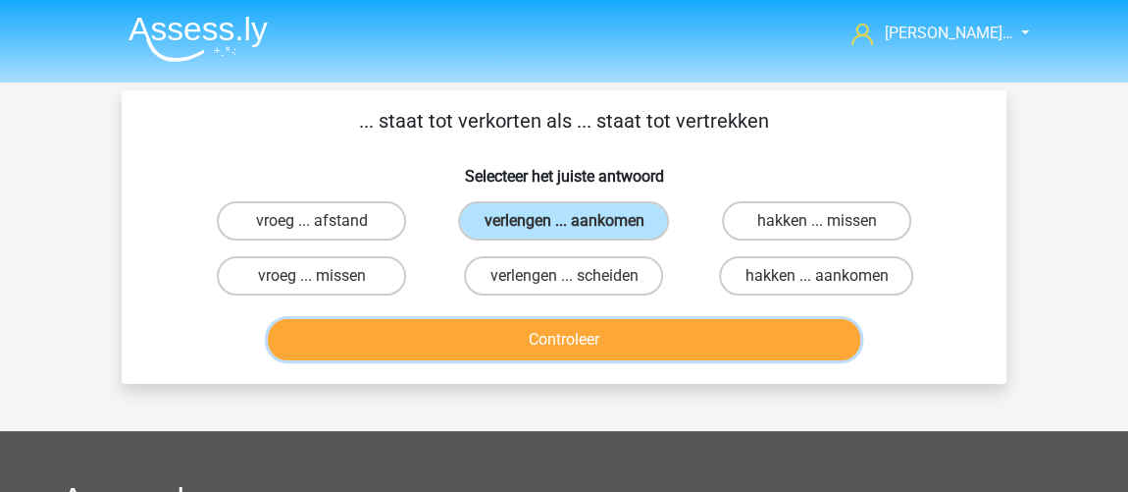
click at [516, 345] on button "Controleer" at bounding box center [565, 339] width 594 height 41
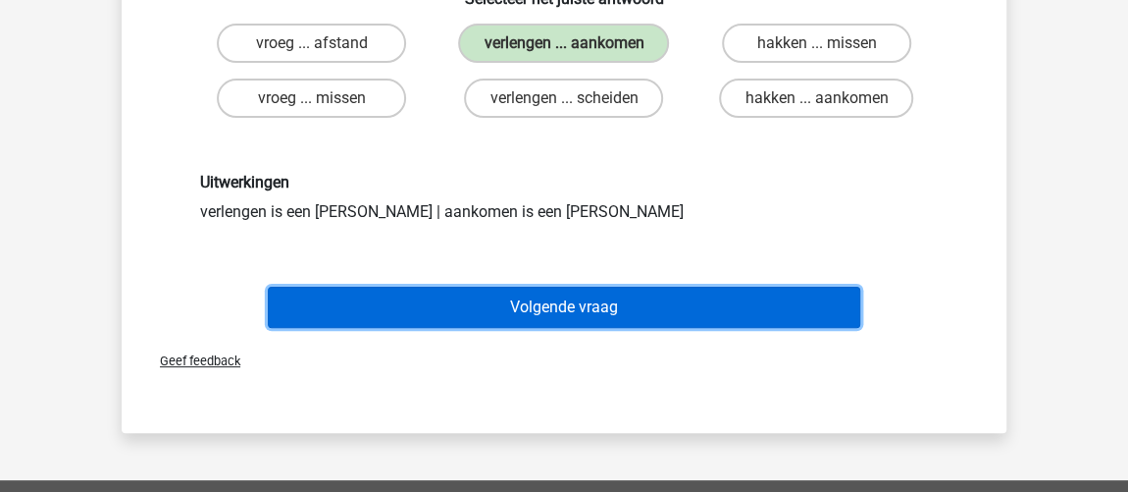
click at [509, 304] on button "Volgende vraag" at bounding box center [565, 307] width 594 height 41
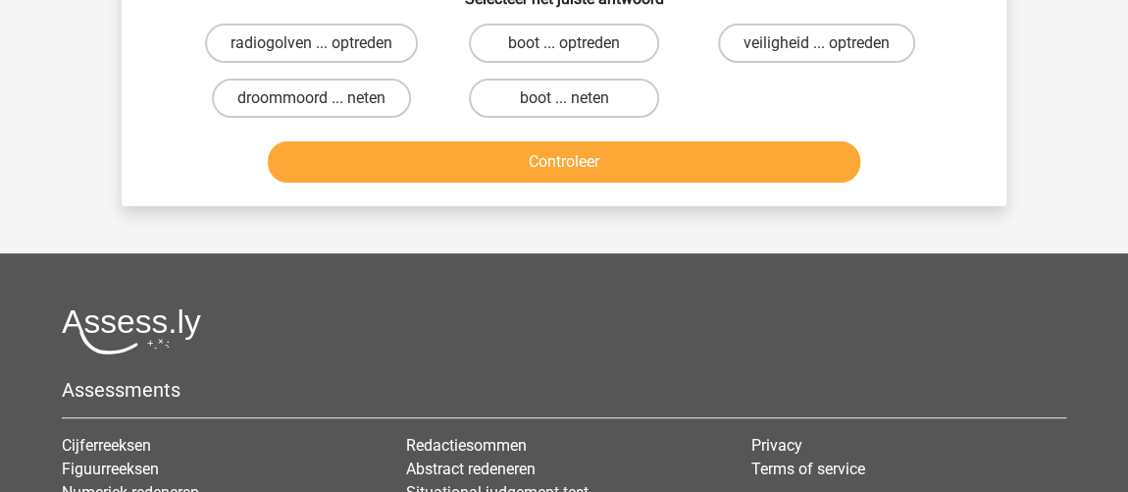
scroll to position [90, 0]
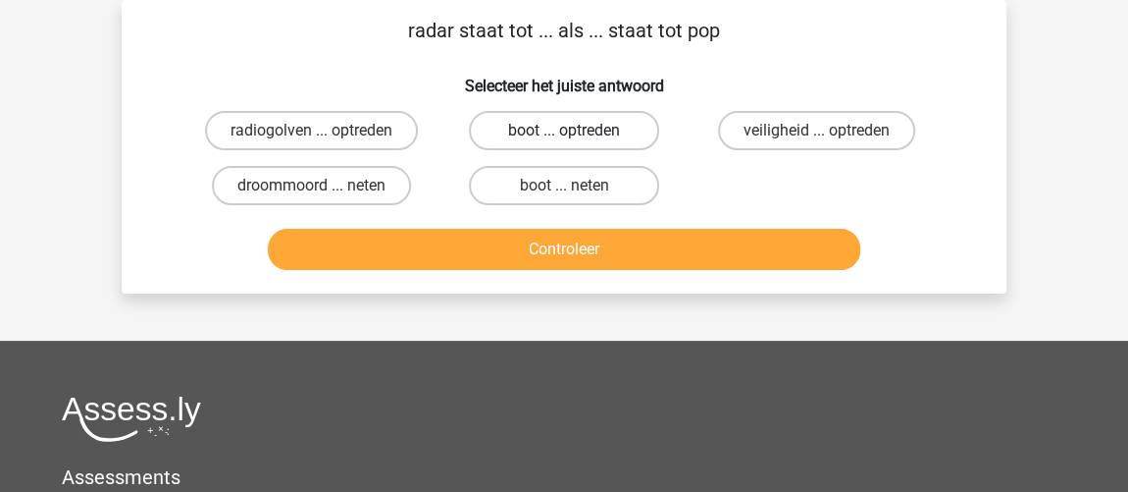
click at [504, 135] on label "boot ... optreden" at bounding box center [563, 130] width 189 height 39
click at [564, 135] on input "boot ... optreden" at bounding box center [570, 136] width 13 height 13
radio input "true"
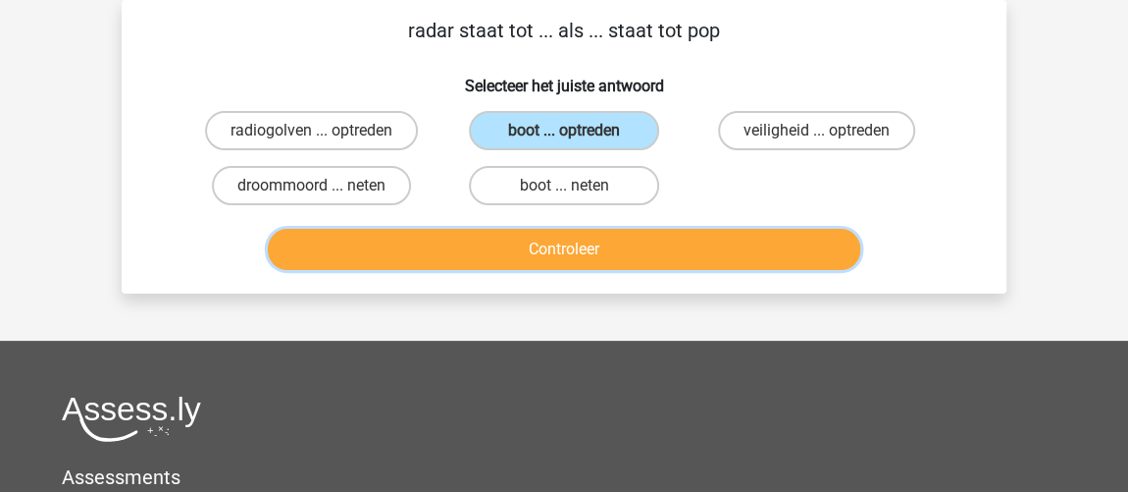
click at [502, 246] on button "Controleer" at bounding box center [565, 249] width 594 height 41
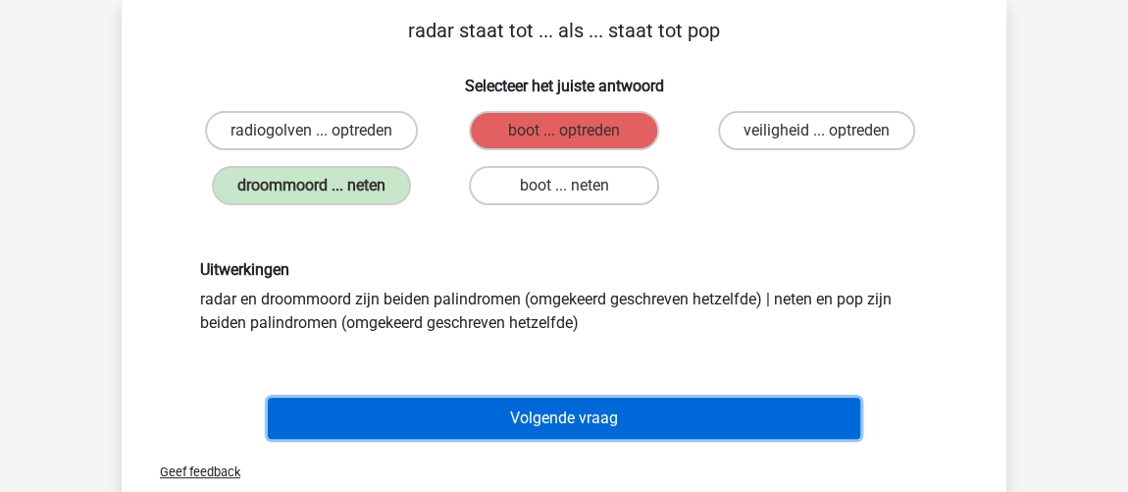
click at [560, 414] on button "Volgende vraag" at bounding box center [565, 417] width 594 height 41
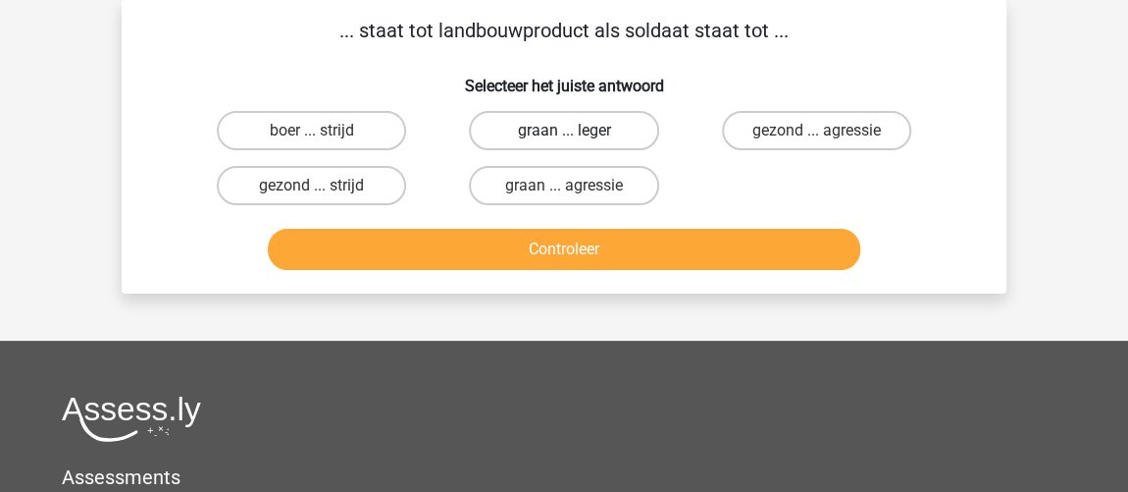
click at [521, 133] on label "graan ... leger" at bounding box center [563, 130] width 189 height 39
click at [564, 133] on input "graan ... leger" at bounding box center [570, 136] width 13 height 13
radio input "true"
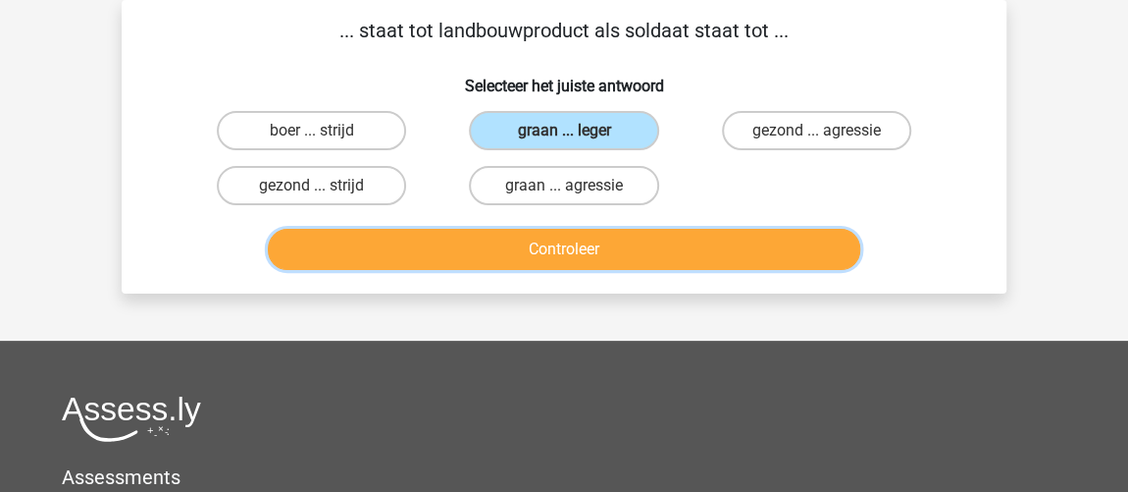
click at [527, 235] on button "Controleer" at bounding box center [565, 249] width 594 height 41
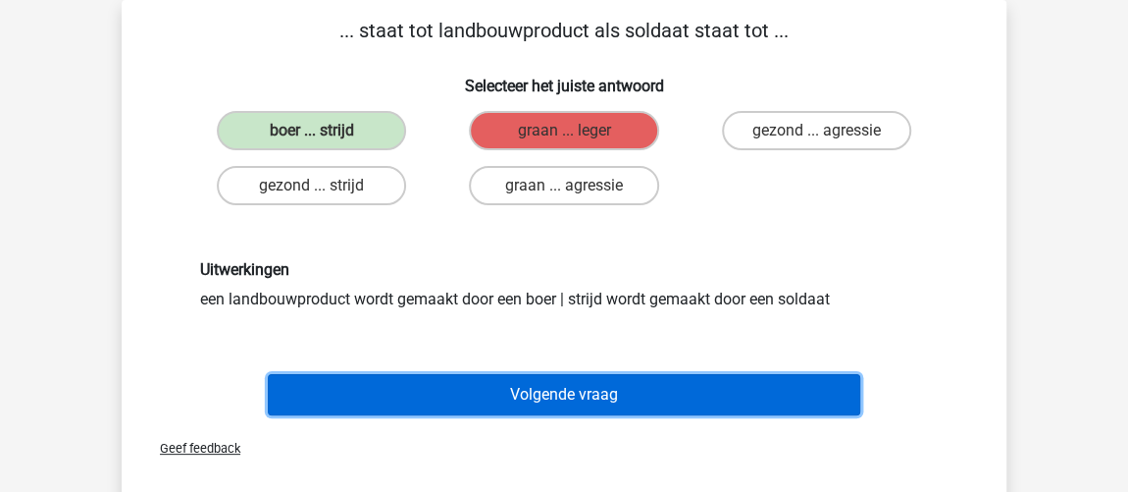
click at [579, 404] on button "Volgende vraag" at bounding box center [565, 394] width 594 height 41
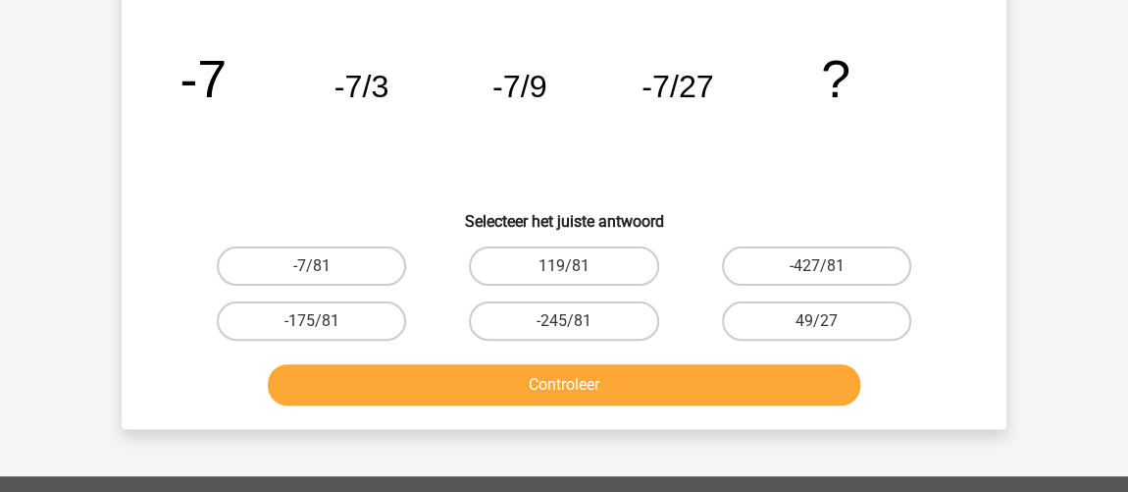
scroll to position [180, 0]
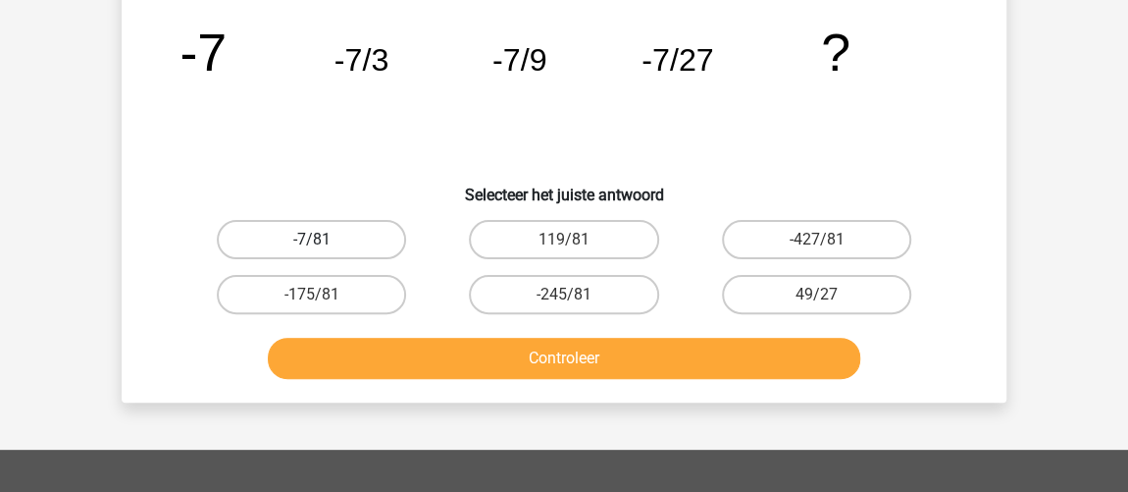
click at [363, 237] on label "-7/81" at bounding box center [311, 239] width 189 height 39
click at [325, 239] on input "-7/81" at bounding box center [318, 245] width 13 height 13
radio input "true"
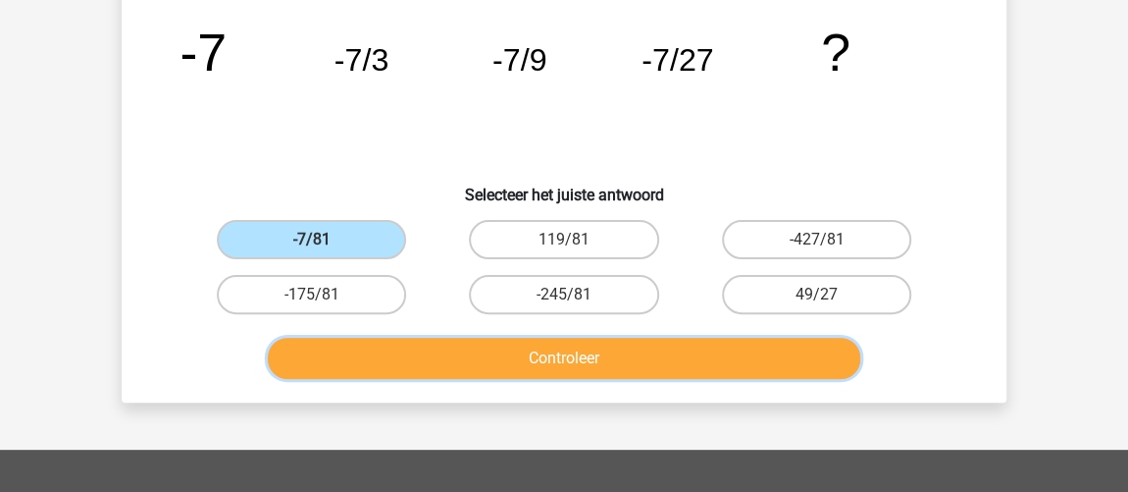
click at [397, 341] on button "Controleer" at bounding box center [565, 358] width 594 height 41
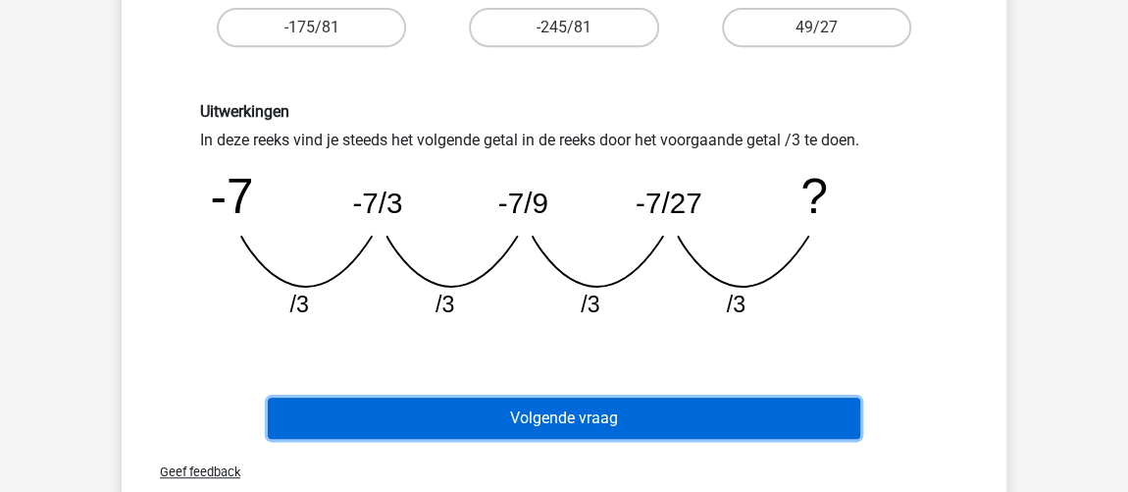
click at [559, 413] on button "Volgende vraag" at bounding box center [565, 417] width 594 height 41
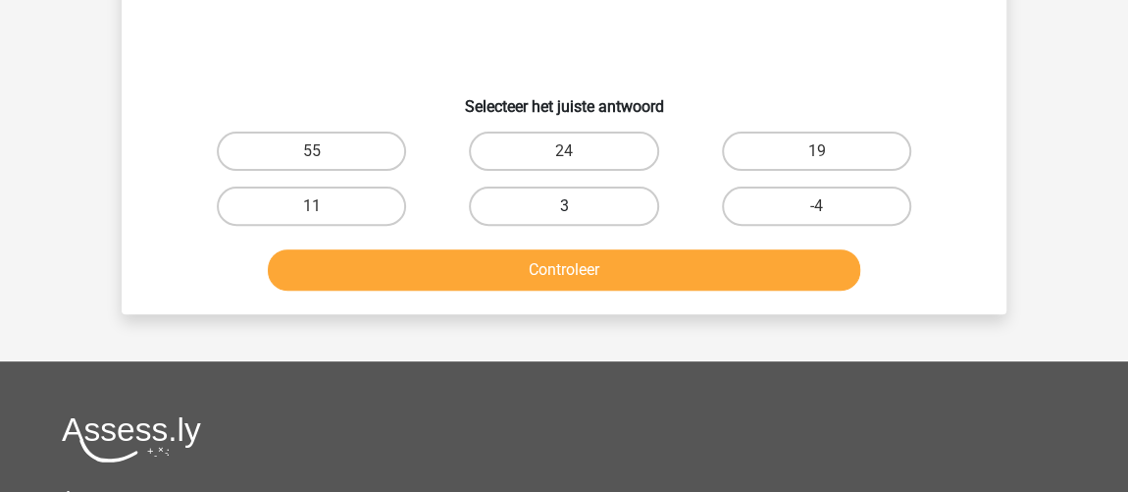
scroll to position [268, 0]
click at [564, 151] on input "24" at bounding box center [570, 157] width 13 height 13
radio input "true"
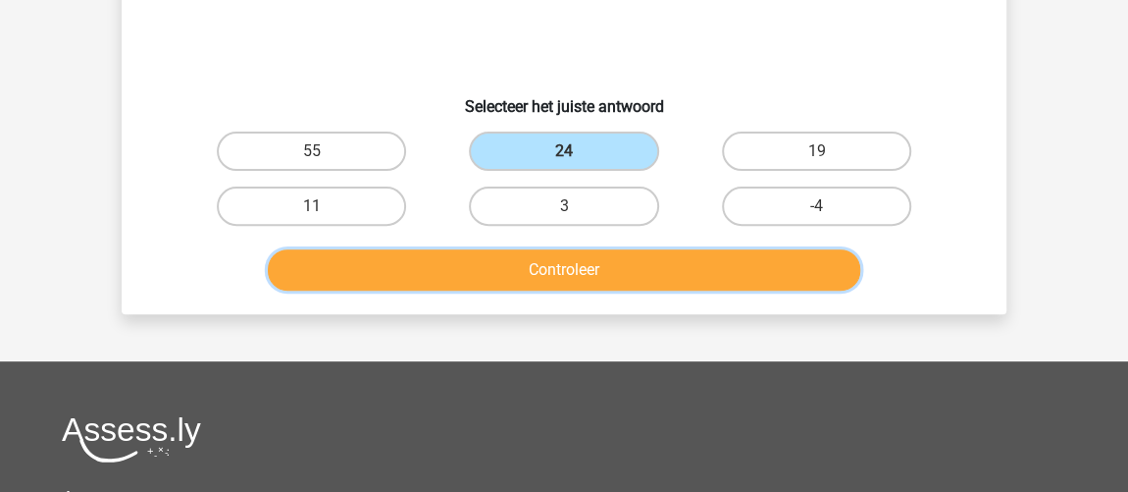
click at [598, 275] on button "Controleer" at bounding box center [565, 269] width 594 height 41
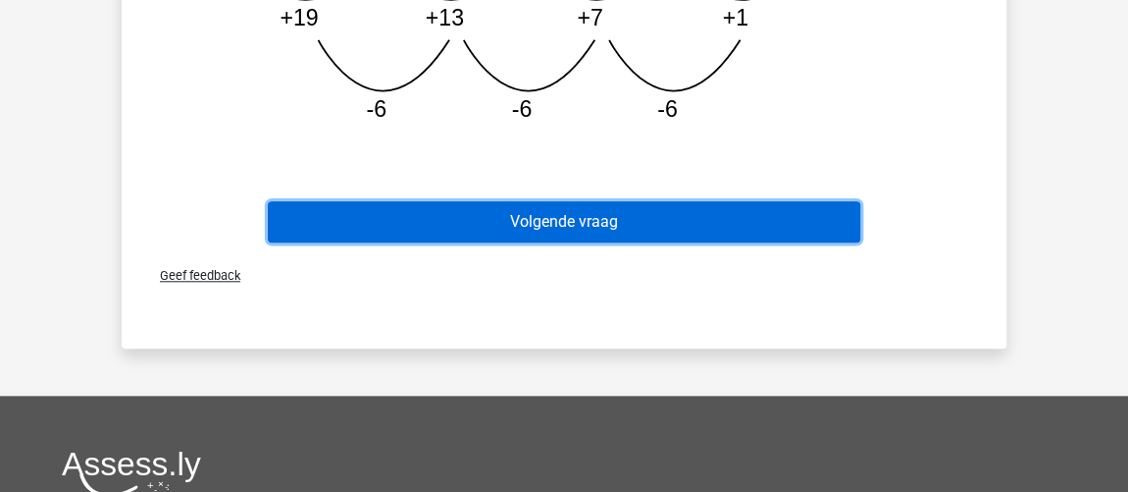
click at [528, 232] on button "Volgende vraag" at bounding box center [565, 221] width 594 height 41
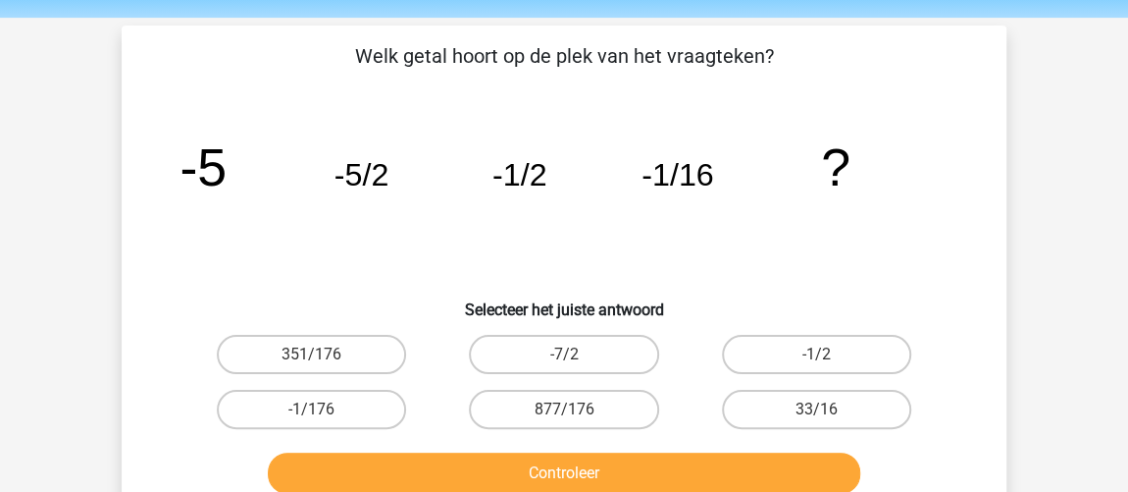
scroll to position [90, 0]
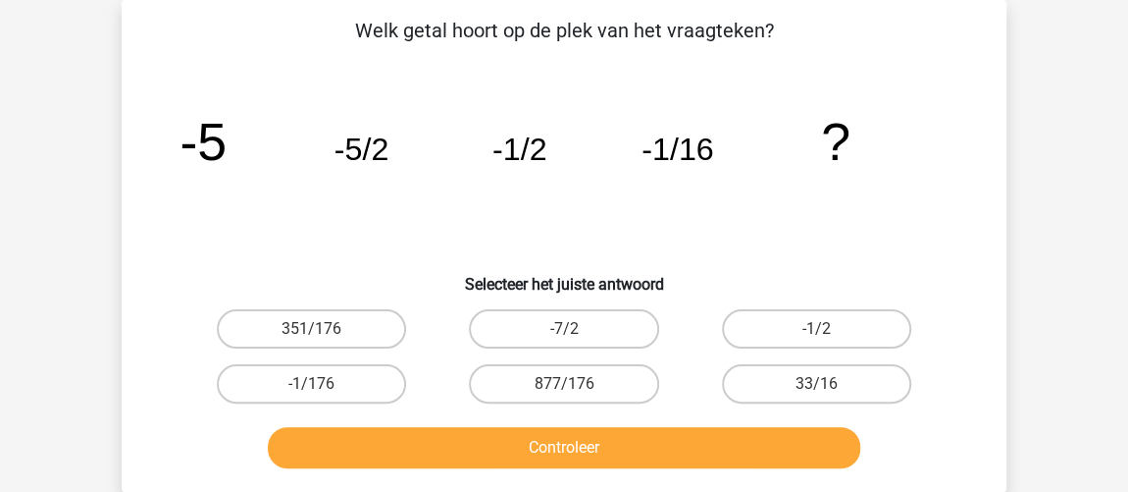
click at [386, 224] on icon "image/svg+xml -5 -5/2 -1/2 -1/16 ?" at bounding box center [564, 160] width 791 height 198
click at [902, 268] on h6 "Selecteer het juiste antwoord" at bounding box center [564, 276] width 822 height 34
click at [802, 325] on label "-1/2" at bounding box center [816, 328] width 189 height 39
click at [816, 329] on input "-1/2" at bounding box center [822, 335] width 13 height 13
radio input "true"
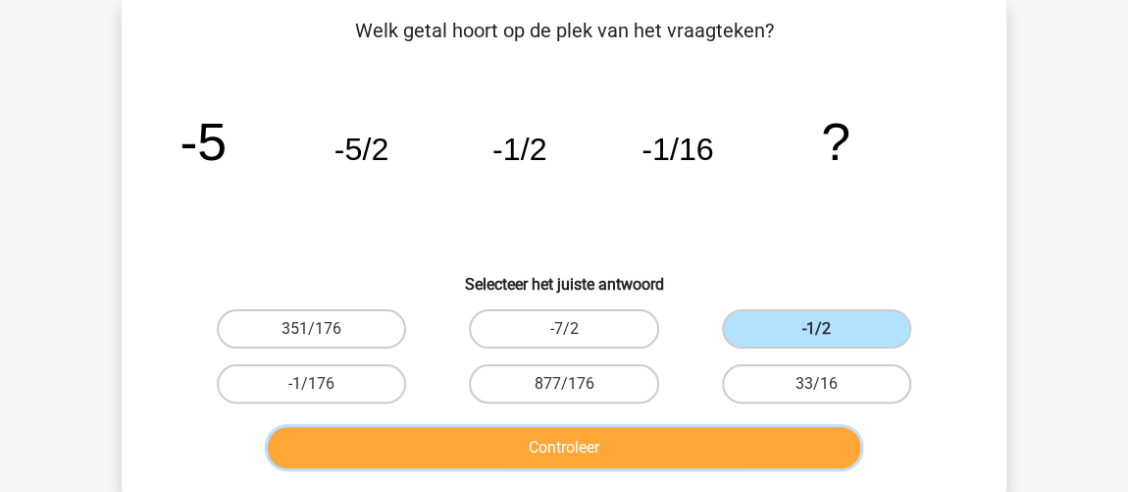
click at [758, 432] on button "Controleer" at bounding box center [565, 447] width 594 height 41
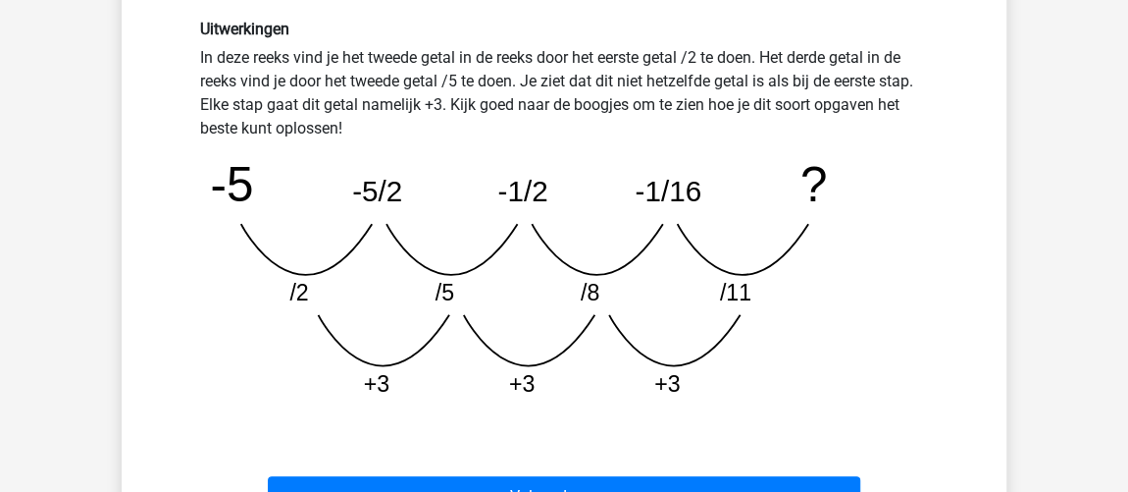
scroll to position [536, 0]
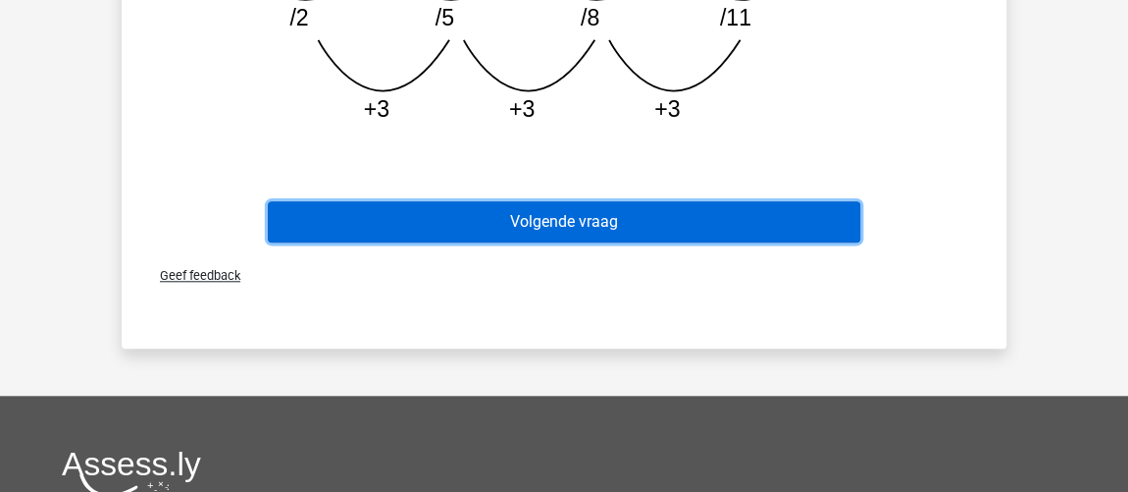
click at [632, 240] on button "Volgende vraag" at bounding box center [565, 221] width 594 height 41
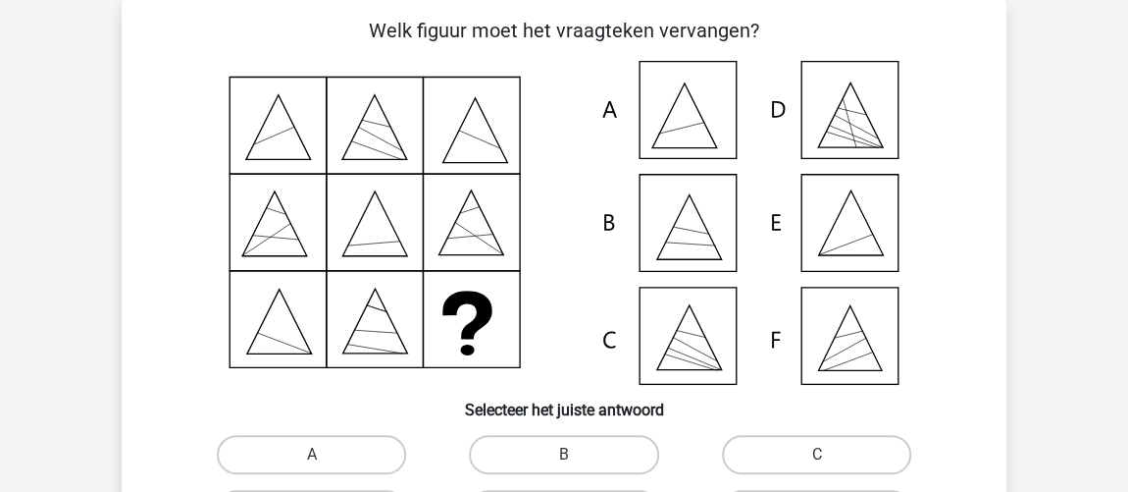
scroll to position [180, 0]
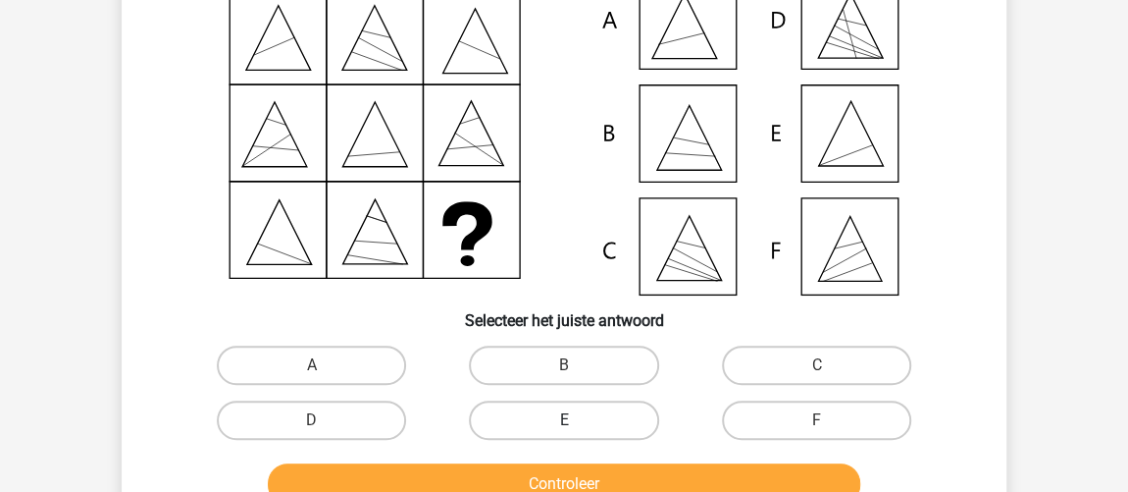
click at [592, 423] on label "E" at bounding box center [563, 419] width 189 height 39
click at [577, 423] on input "E" at bounding box center [570, 426] width 13 height 13
radio input "true"
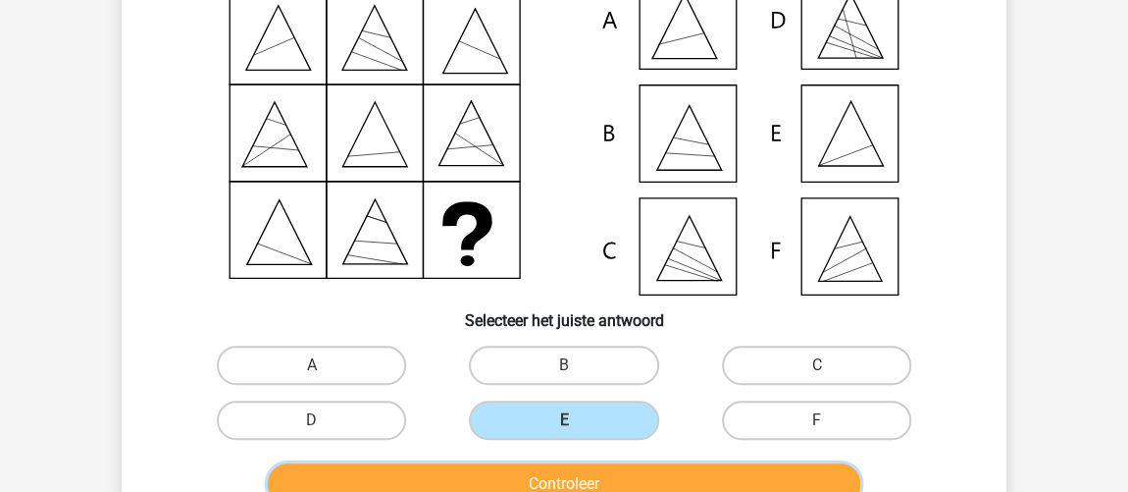
click at [603, 432] on button "Controleer" at bounding box center [565, 483] width 594 height 41
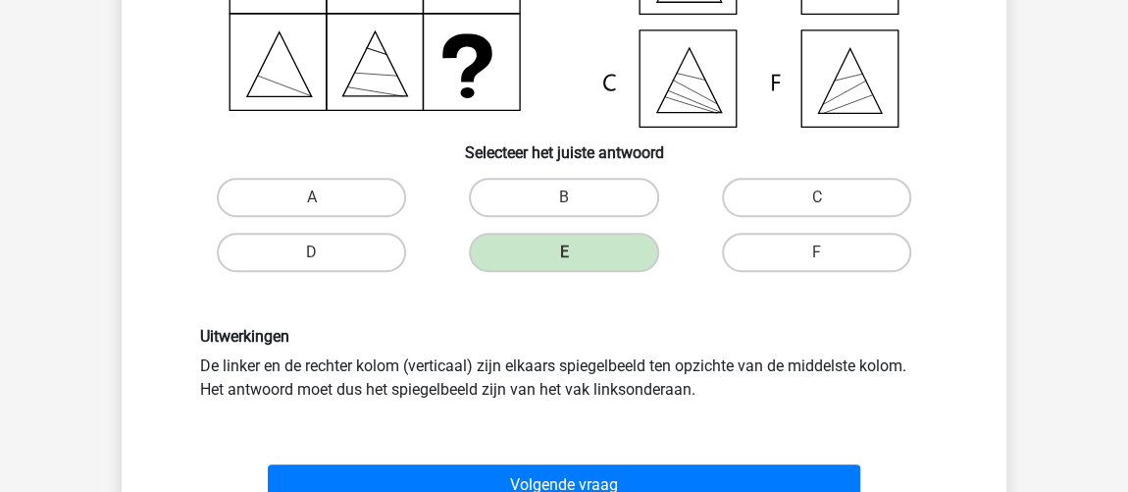
scroll to position [357, 0]
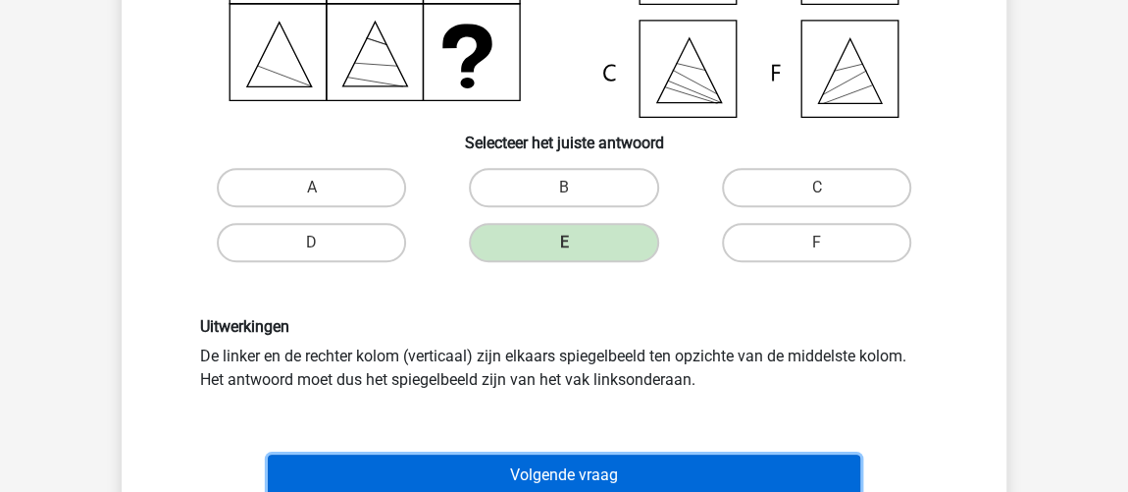
click at [673, 432] on button "Volgende vraag" at bounding box center [565, 474] width 594 height 41
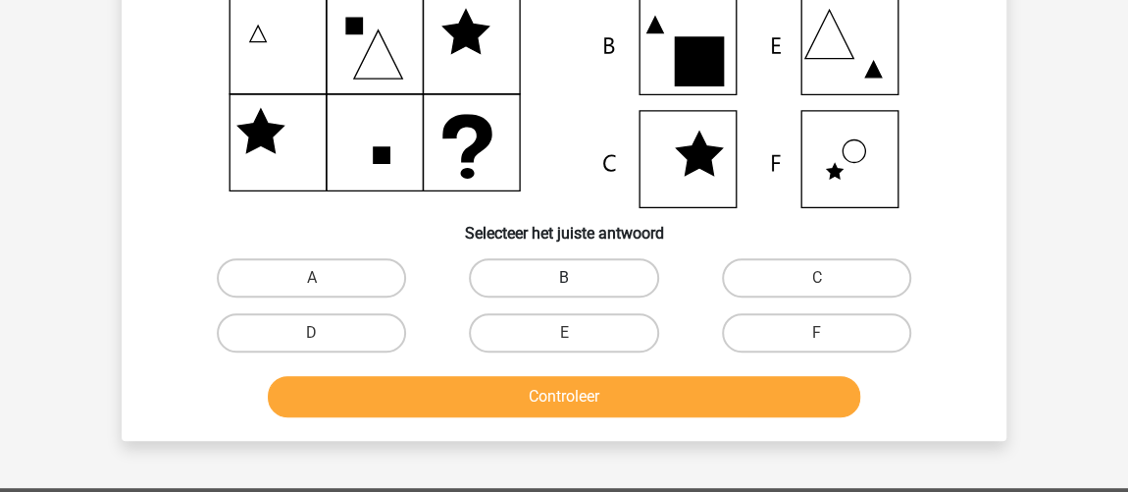
scroll to position [268, 0]
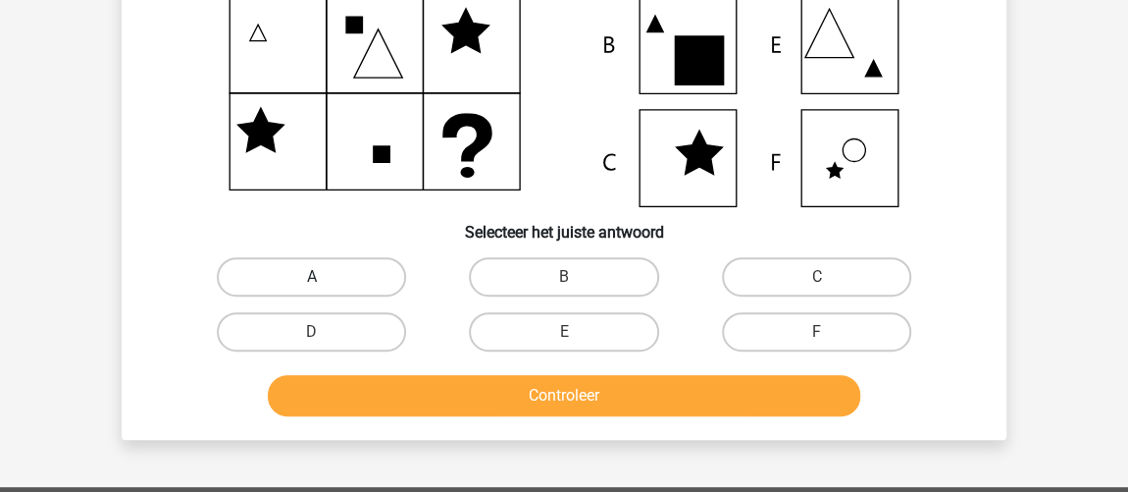
click at [351, 274] on label "A" at bounding box center [311, 276] width 189 height 39
click at [325, 277] on input "A" at bounding box center [318, 283] width 13 height 13
radio input "true"
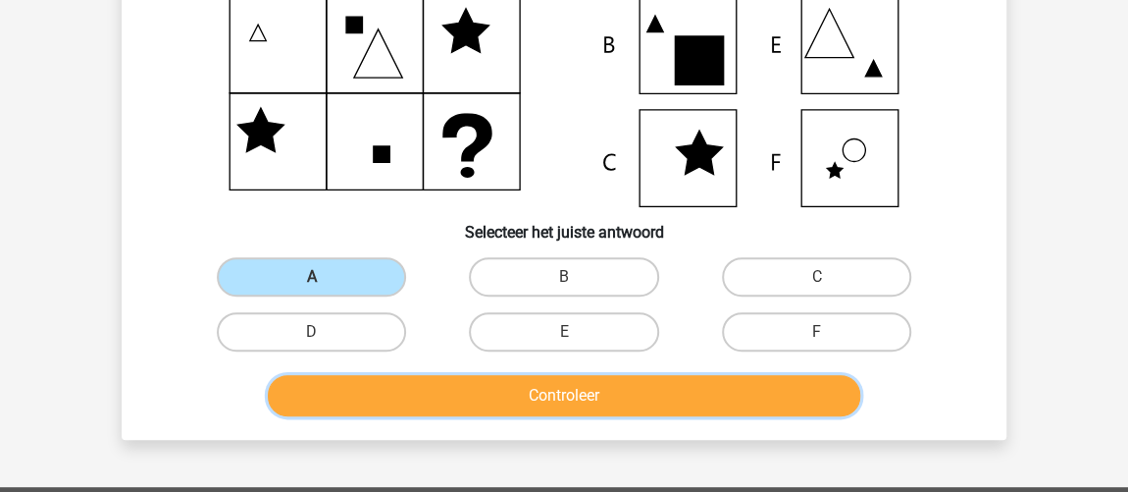
click at [403, 381] on button "Controleer" at bounding box center [565, 395] width 594 height 41
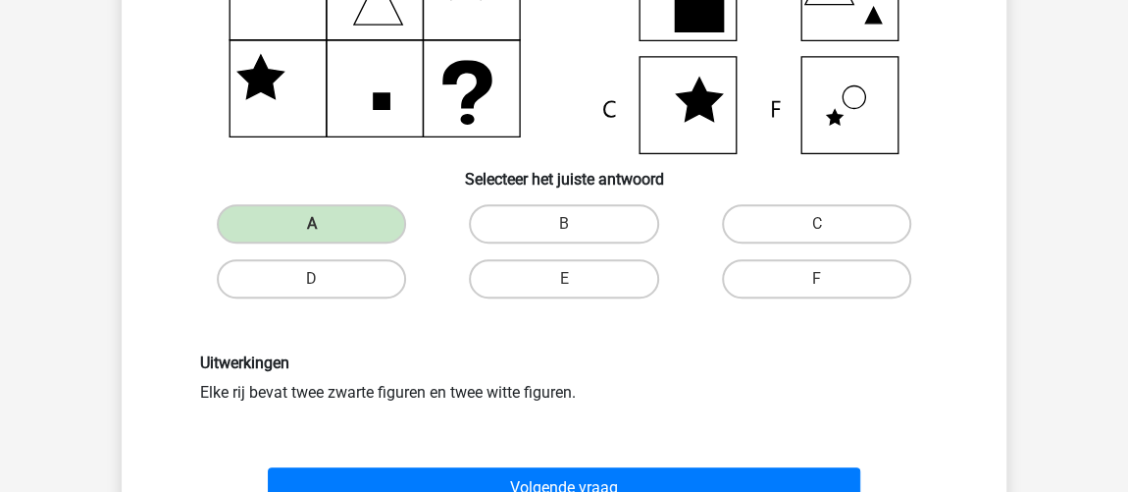
scroll to position [446, 0]
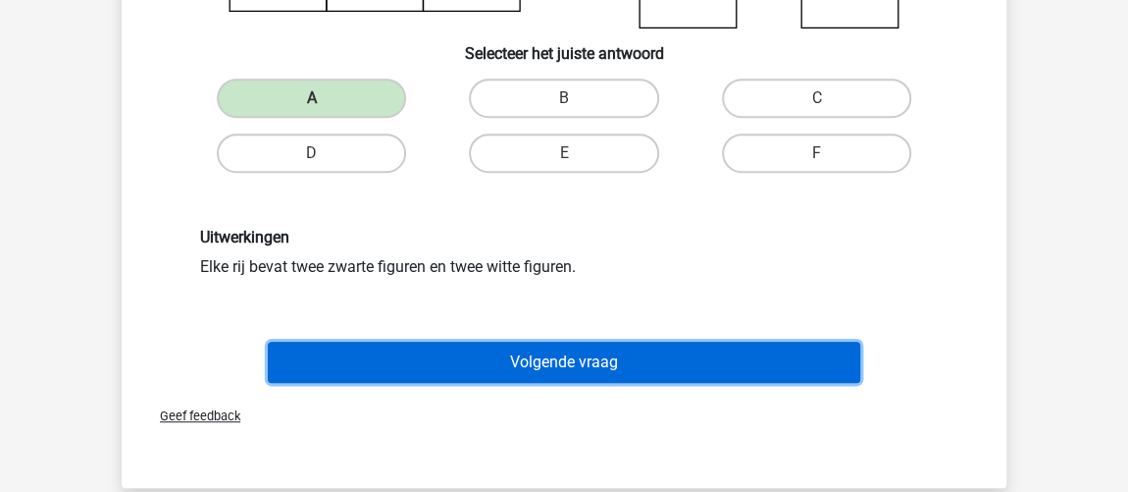
click at [443, 352] on button "Volgende vraag" at bounding box center [565, 361] width 594 height 41
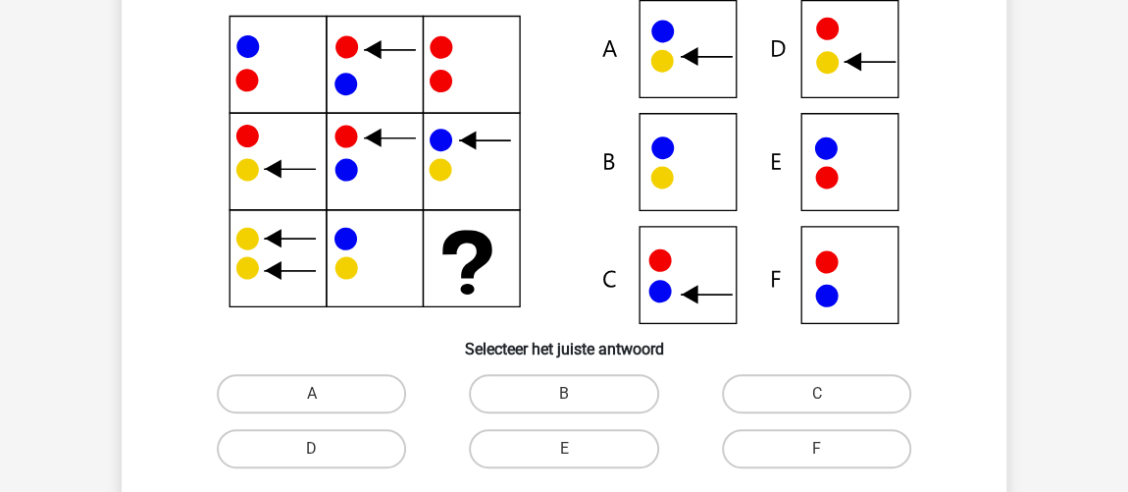
scroll to position [180, 0]
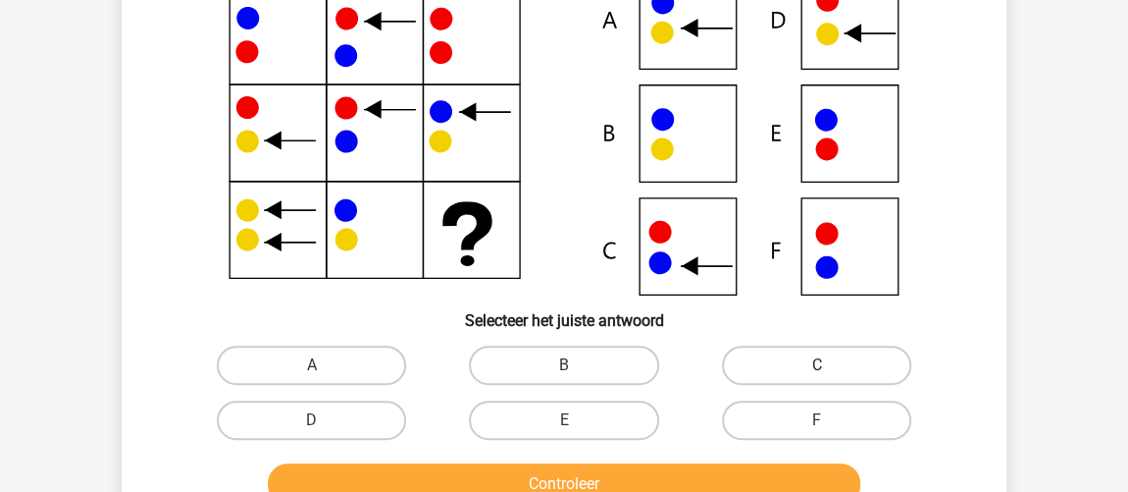
click at [798, 361] on label "C" at bounding box center [816, 364] width 189 height 39
click at [816, 365] on input "C" at bounding box center [822, 371] width 13 height 13
radio input "true"
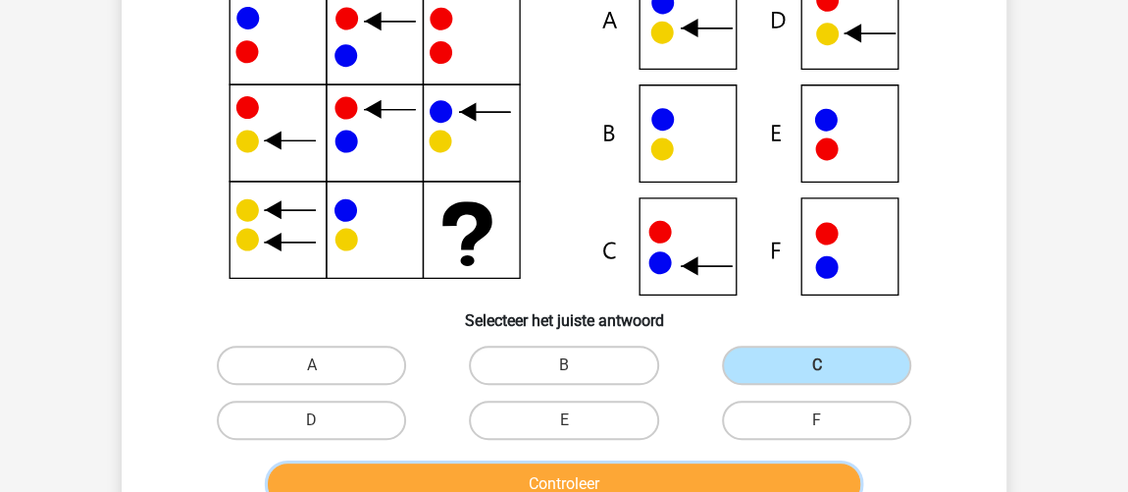
click at [744, 432] on button "Controleer" at bounding box center [565, 483] width 594 height 41
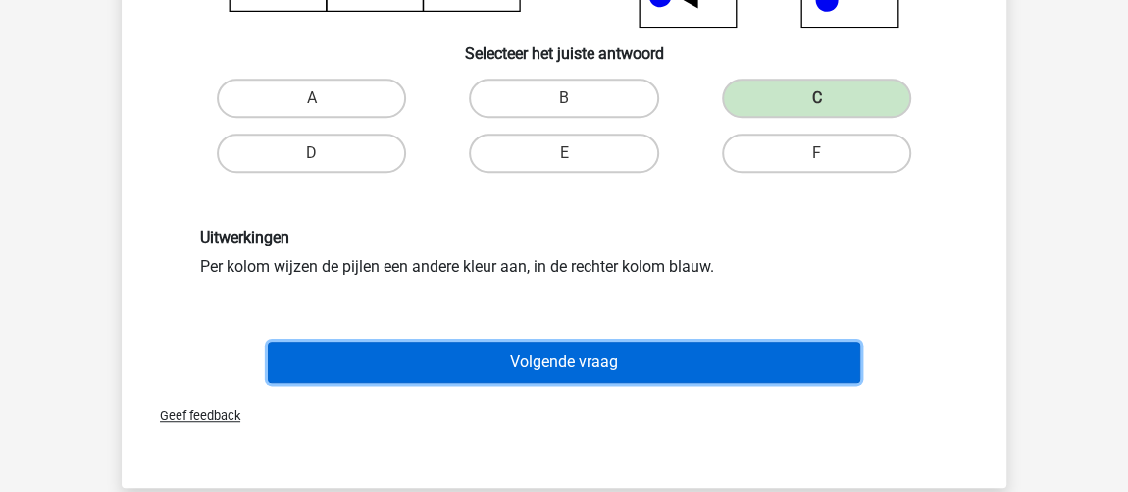
click at [620, 363] on button "Volgende vraag" at bounding box center [565, 361] width 594 height 41
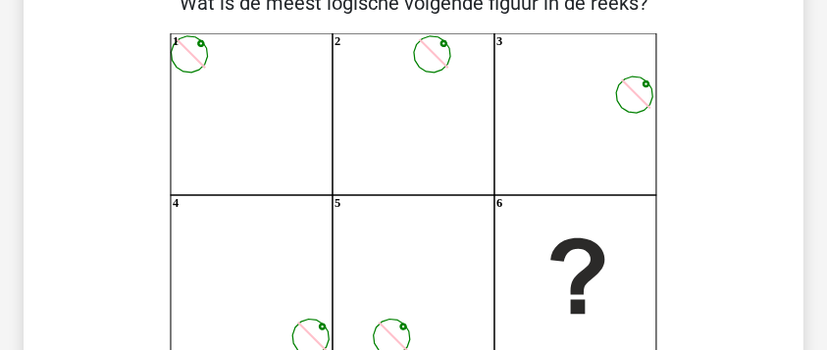
scroll to position [156, 0]
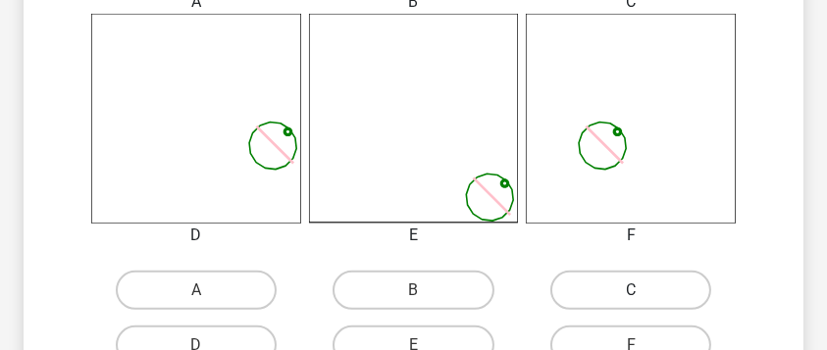
click at [629, 295] on label "C" at bounding box center [631, 290] width 162 height 39
click at [631, 295] on input "C" at bounding box center [637, 296] width 13 height 13
radio input "true"
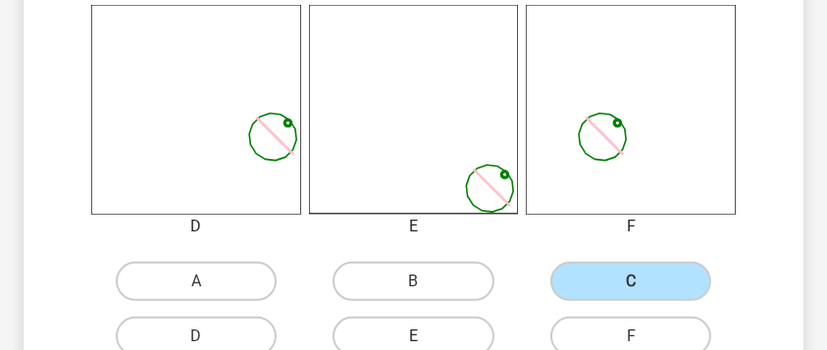
scroll to position [809, 0]
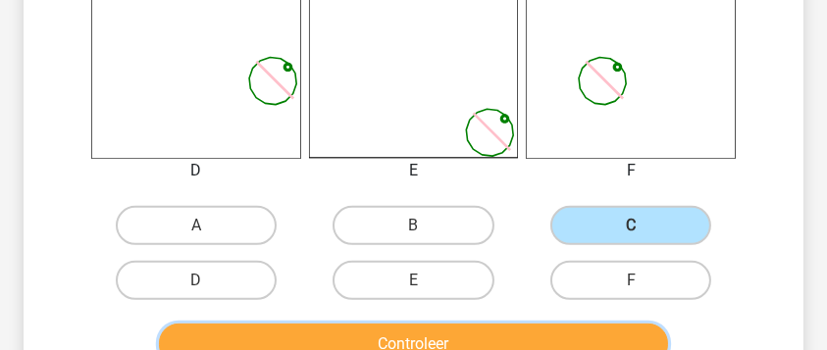
click at [446, 338] on button "Controleer" at bounding box center [413, 344] width 509 height 41
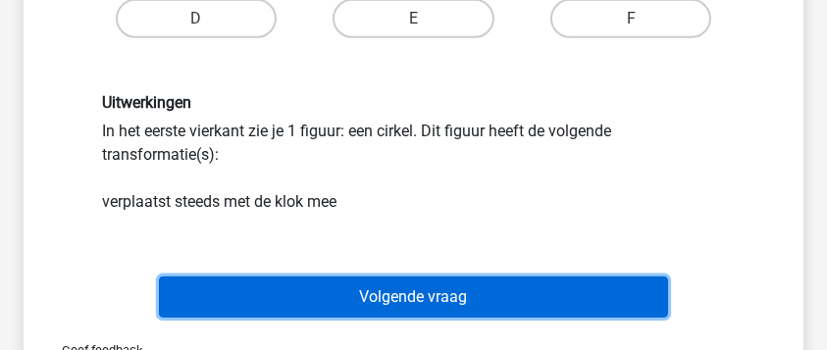
click at [443, 300] on button "Volgende vraag" at bounding box center [413, 297] width 509 height 41
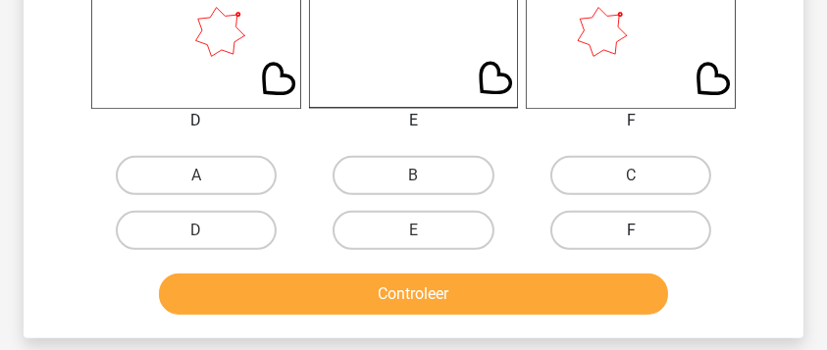
scroll to position [875, 0]
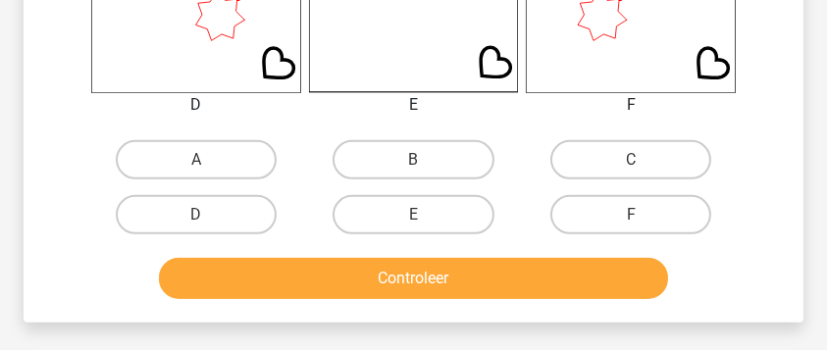
drag, startPoint x: 592, startPoint y: 217, endPoint x: 578, endPoint y: 272, distance: 56.6
click at [593, 217] on label "F" at bounding box center [631, 214] width 162 height 39
click at [631, 217] on input "F" at bounding box center [637, 221] width 13 height 13
radio input "true"
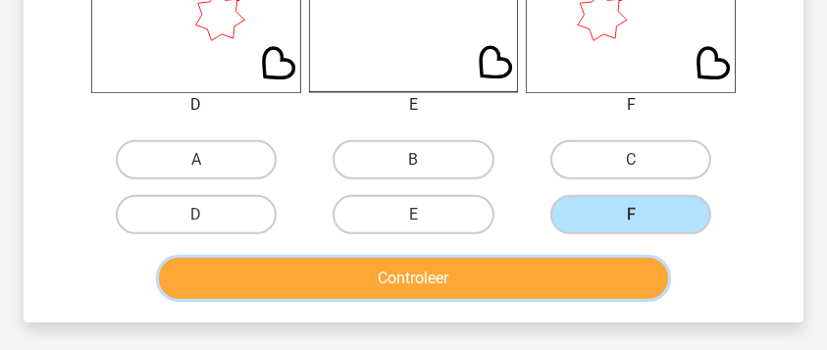
click at [569, 293] on button "Controleer" at bounding box center [413, 278] width 509 height 41
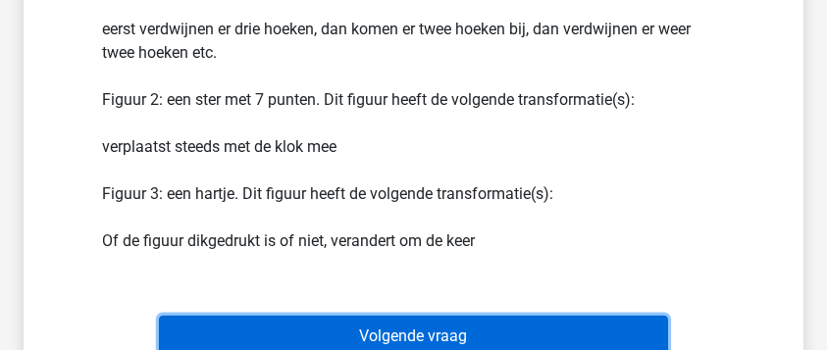
click at [467, 327] on button "Volgende vraag" at bounding box center [413, 336] width 509 height 41
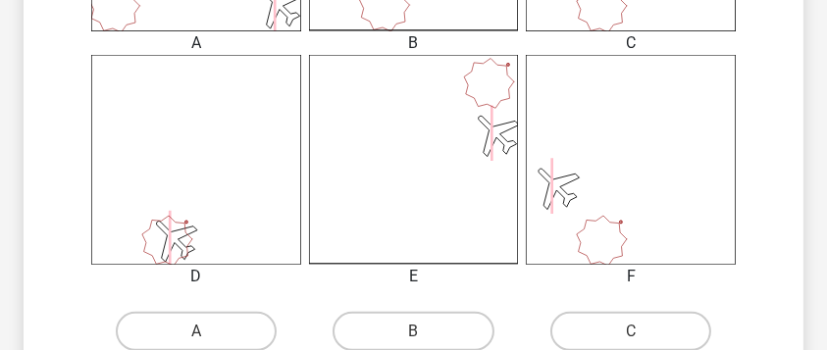
scroll to position [809, 0]
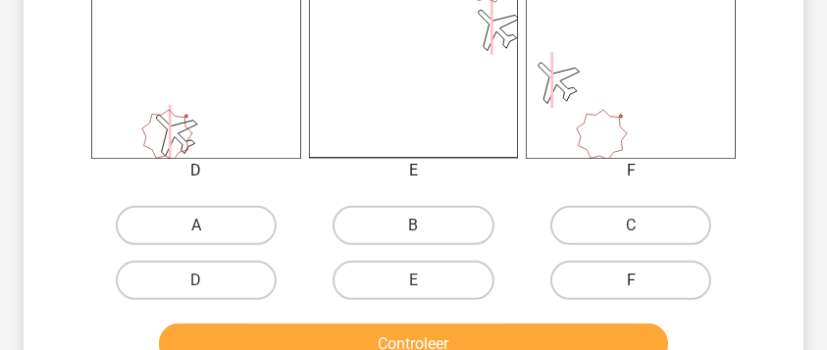
drag, startPoint x: 625, startPoint y: 214, endPoint x: 610, endPoint y: 273, distance: 60.7
click at [626, 215] on label "C" at bounding box center [631, 225] width 162 height 39
click at [631, 226] on input "C" at bounding box center [637, 232] width 13 height 13
radio input "true"
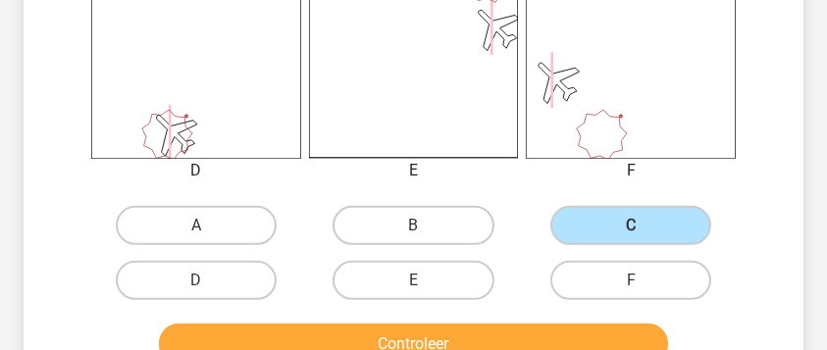
drag, startPoint x: 608, startPoint y: 310, endPoint x: 611, endPoint y: 330, distance: 19.8
click at [611, 329] on div "Controleer" at bounding box center [413, 340] width 717 height 65
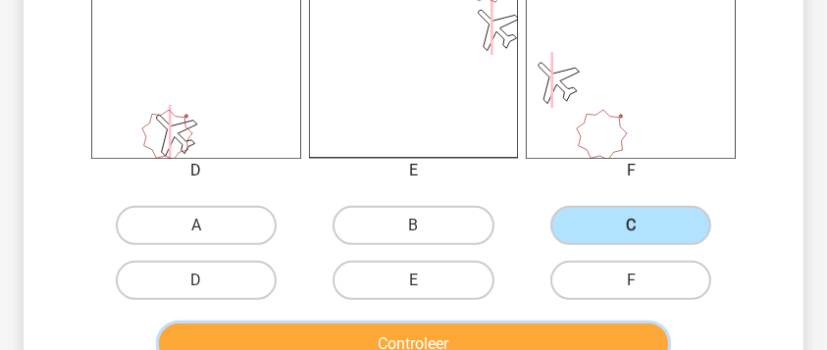
click at [612, 333] on button "Controleer" at bounding box center [413, 344] width 509 height 41
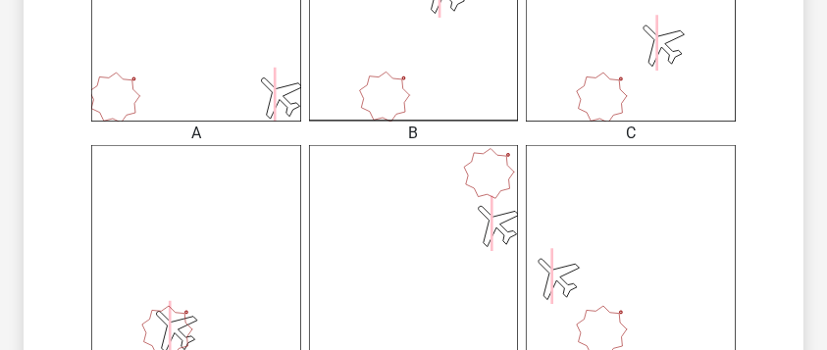
scroll to position [483, 0]
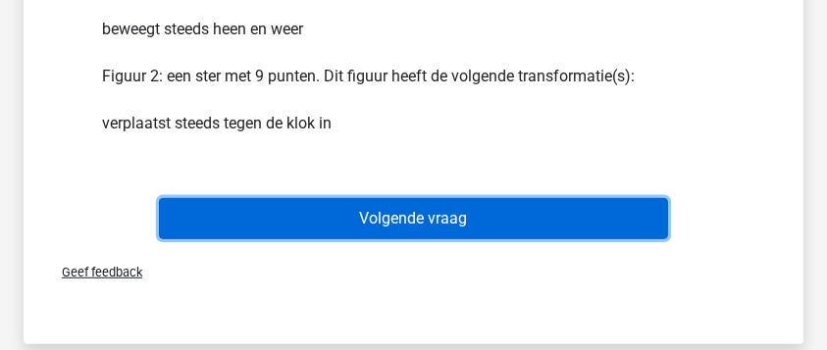
click at [503, 210] on button "Volgende vraag" at bounding box center [413, 218] width 509 height 41
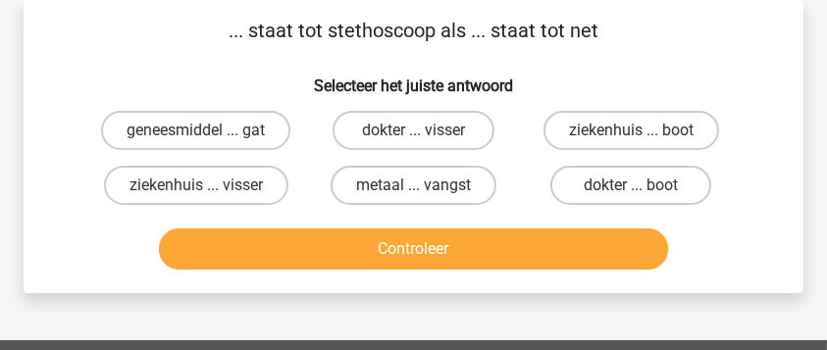
scroll to position [90, 0]
click at [477, 132] on label "dokter ... visser" at bounding box center [414, 130] width 162 height 39
click at [426, 132] on input "dokter ... visser" at bounding box center [419, 136] width 13 height 13
radio input "true"
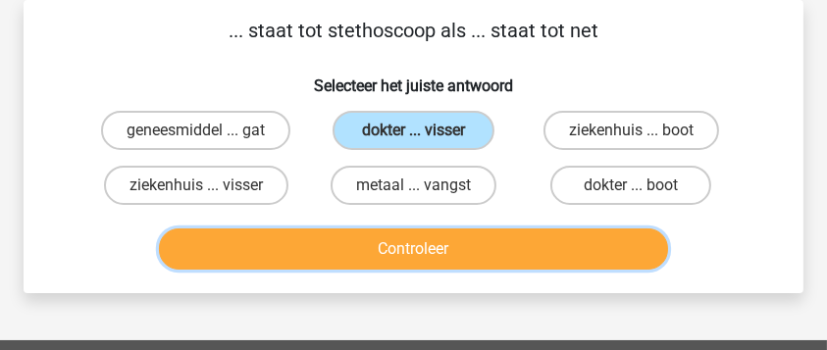
click at [510, 266] on button "Controleer" at bounding box center [413, 249] width 509 height 41
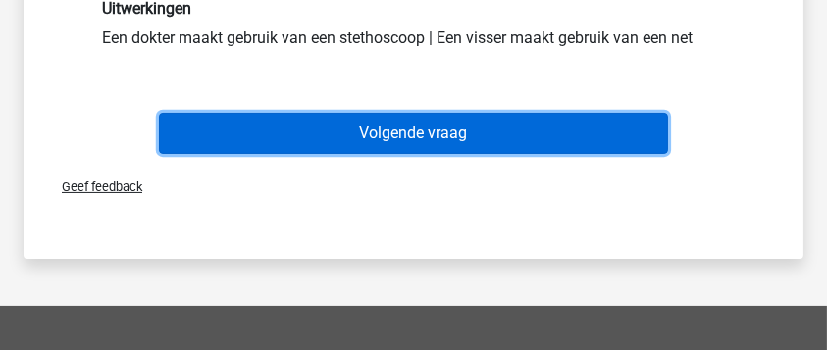
click at [498, 141] on button "Volgende vraag" at bounding box center [413, 133] width 509 height 41
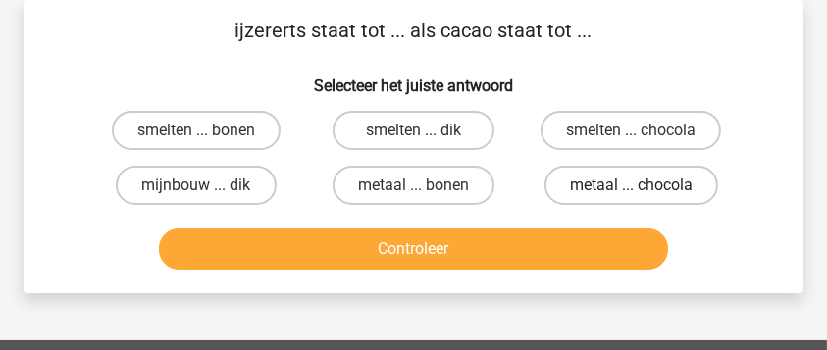
click at [585, 189] on label "metaal ... chocola" at bounding box center [632, 185] width 174 height 39
click at [631, 189] on input "metaal ... chocola" at bounding box center [637, 191] width 13 height 13
radio input "true"
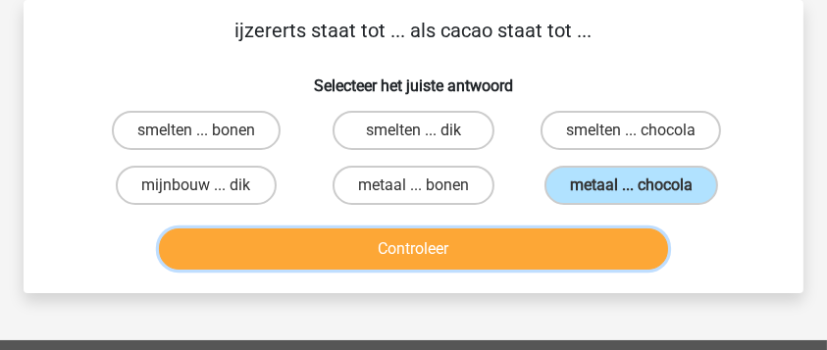
click at [583, 243] on button "Controleer" at bounding box center [413, 249] width 509 height 41
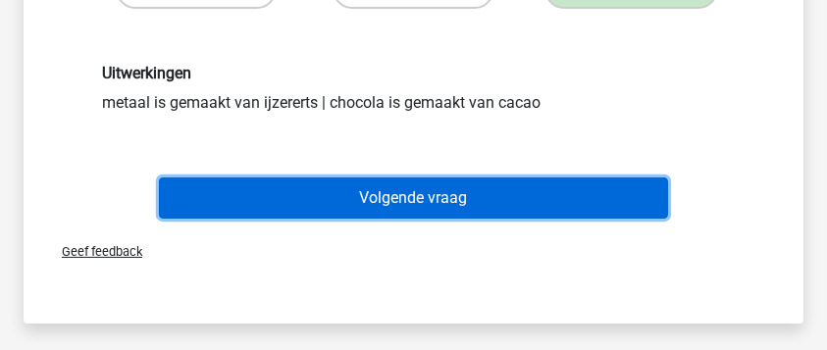
click at [495, 205] on button "Volgende vraag" at bounding box center [413, 198] width 509 height 41
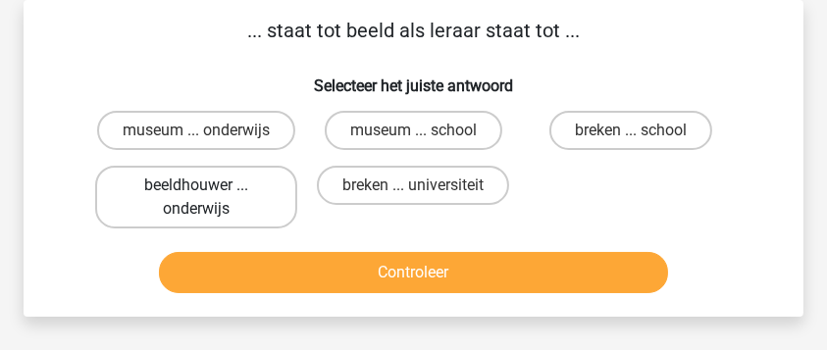
click at [214, 176] on label "beeldhouwer ... onderwijs" at bounding box center [196, 197] width 202 height 63
click at [209, 185] on input "beeldhouwer ... onderwijs" at bounding box center [202, 191] width 13 height 13
radio input "true"
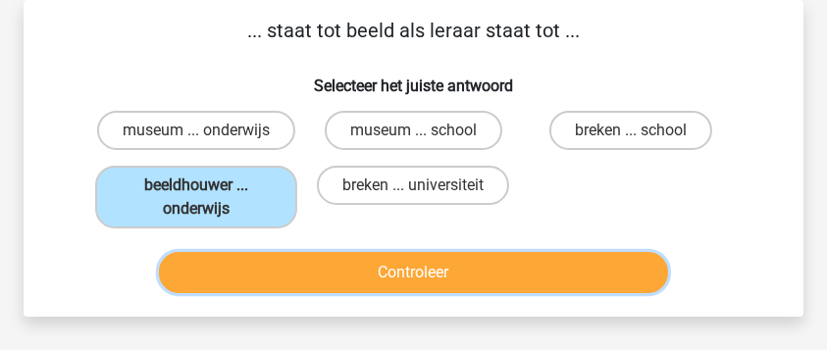
click at [275, 272] on button "Controleer" at bounding box center [413, 272] width 509 height 41
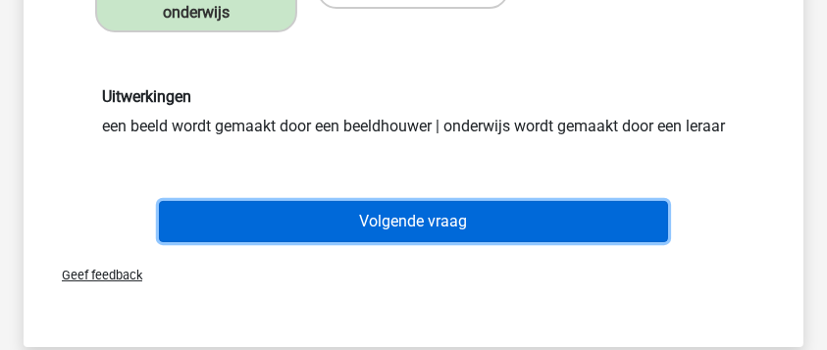
click at [508, 242] on button "Volgende vraag" at bounding box center [413, 221] width 509 height 41
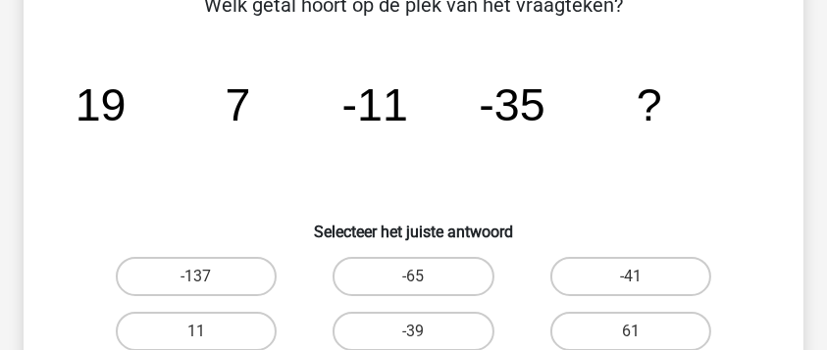
scroll to position [155, 0]
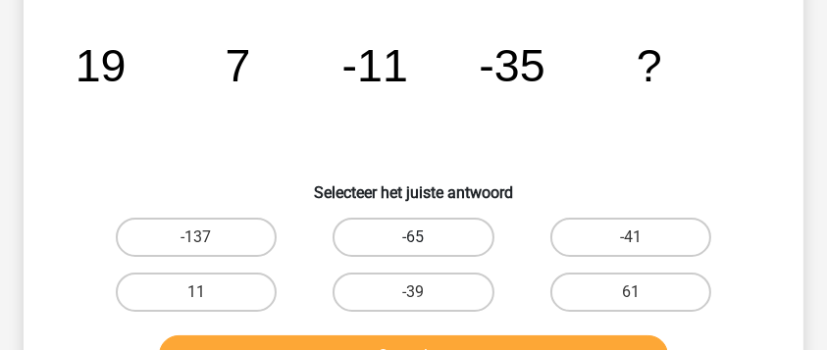
click at [463, 221] on label "-65" at bounding box center [414, 237] width 162 height 39
click at [426, 237] on input "-65" at bounding box center [419, 243] width 13 height 13
radio input "true"
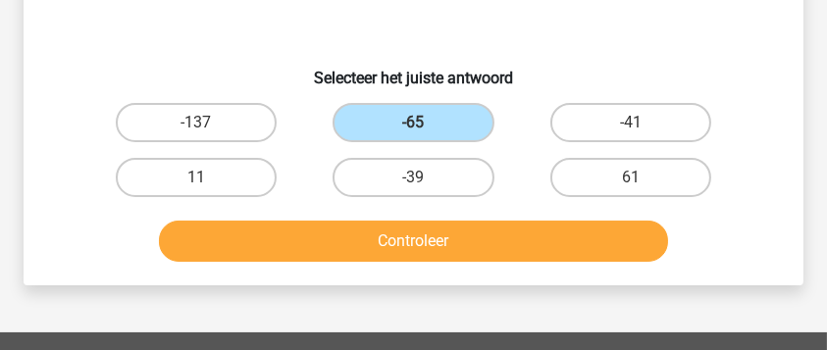
scroll to position [287, 0]
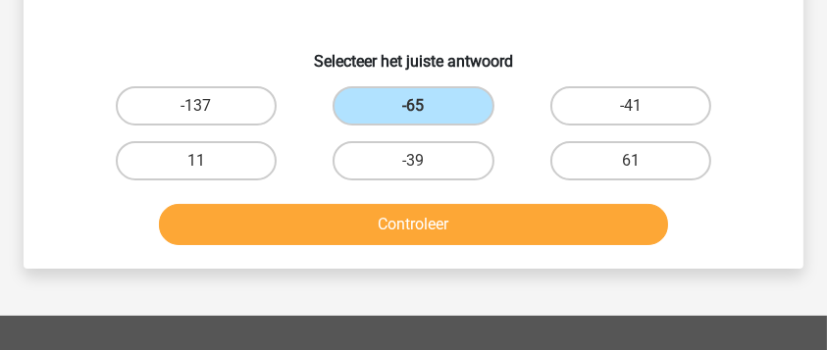
click at [484, 245] on div "Controleer" at bounding box center [413, 228] width 652 height 49
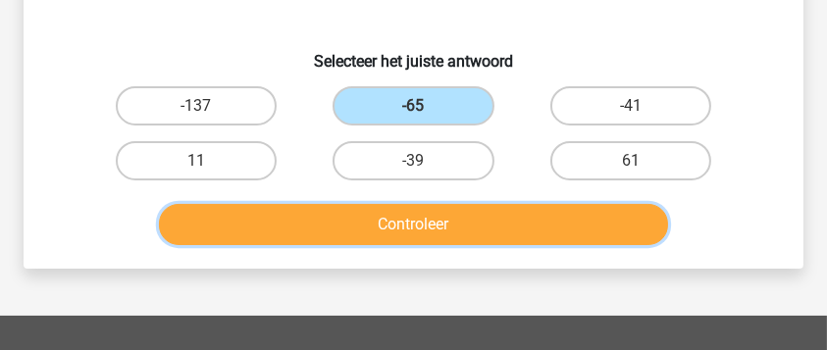
click at [488, 230] on button "Controleer" at bounding box center [413, 224] width 509 height 41
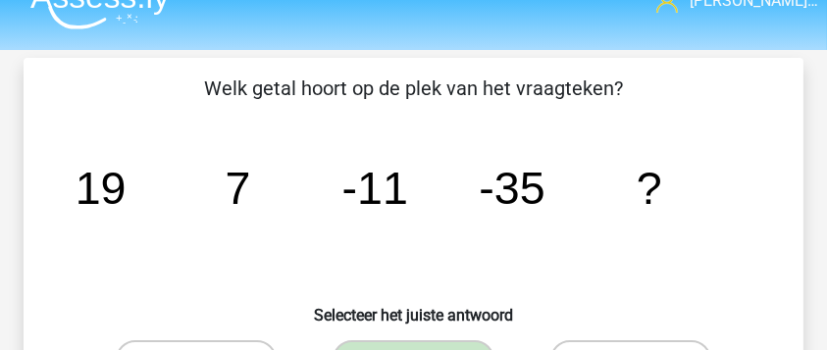
scroll to position [0, 0]
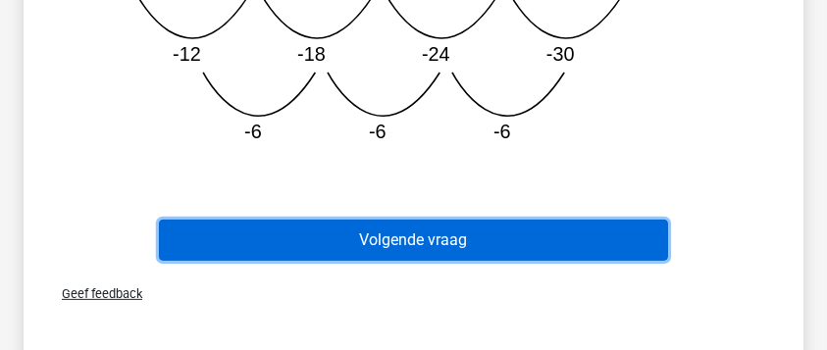
click at [469, 236] on button "Volgende vraag" at bounding box center [413, 240] width 509 height 41
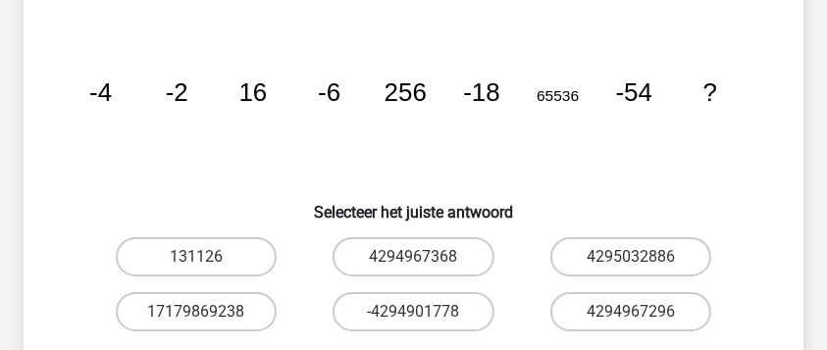
scroll to position [155, 0]
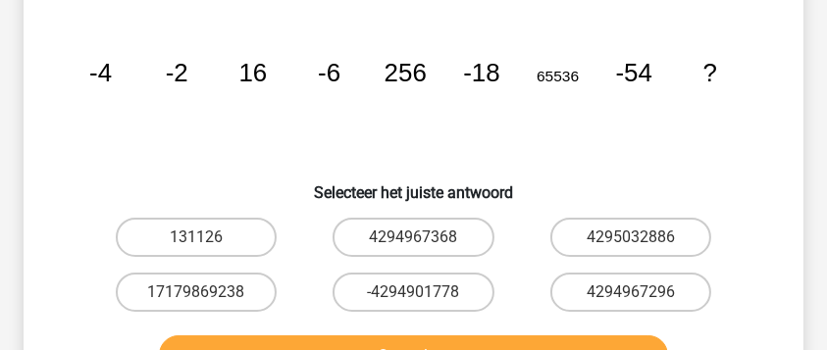
click at [590, 146] on icon "image/svg+xml -4 -2 16 -6 256 -18 65536 -54 ?" at bounding box center [414, 82] width 686 height 172
click at [632, 292] on input "4294967296" at bounding box center [637, 298] width 13 height 13
radio input "true"
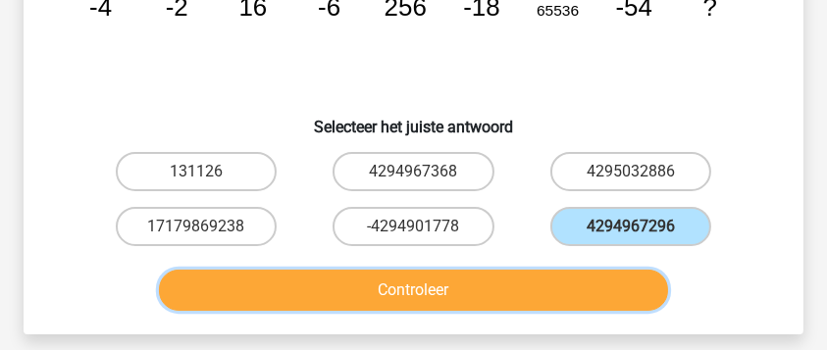
click at [554, 288] on button "Controleer" at bounding box center [413, 290] width 509 height 41
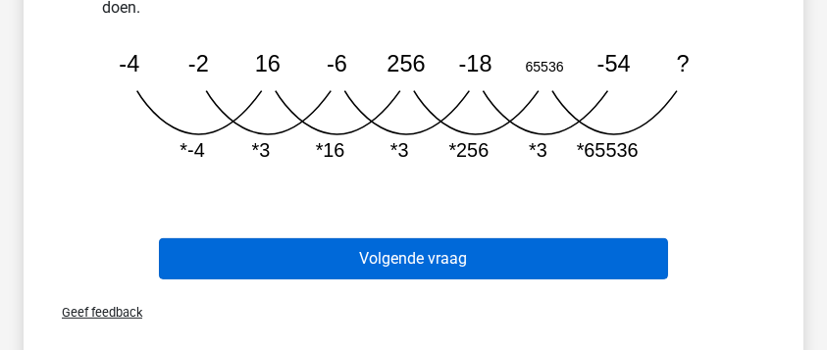
scroll to position [744, 0]
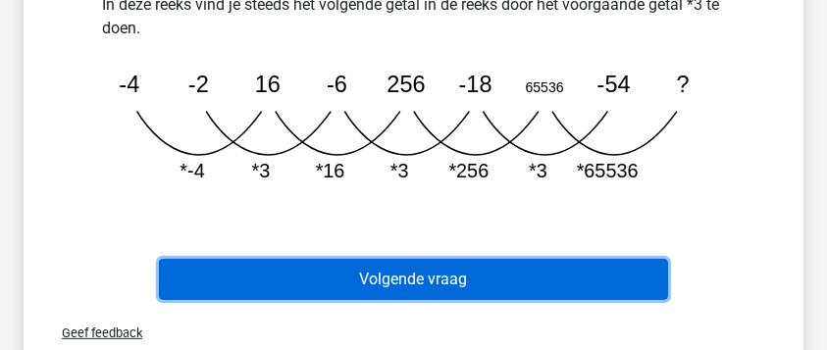
click at [452, 277] on button "Volgende vraag" at bounding box center [413, 279] width 509 height 41
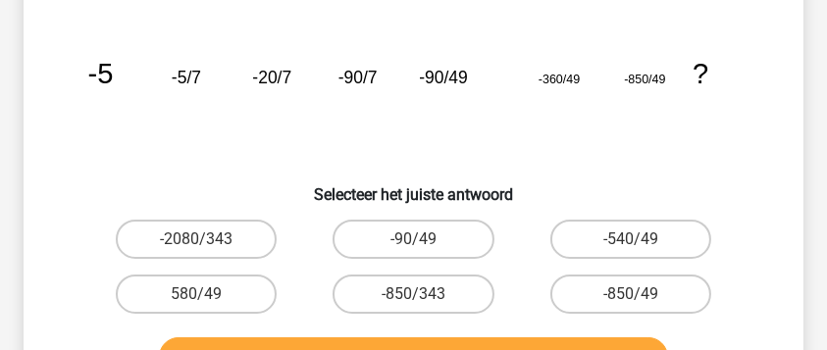
scroll to position [155, 0]
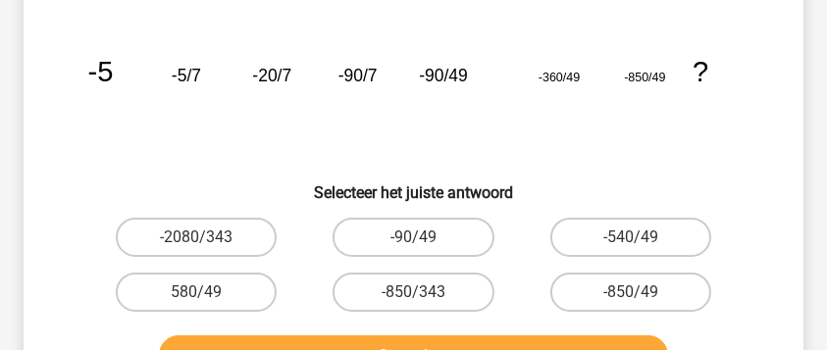
click at [425, 292] on input "-850/343" at bounding box center [419, 298] width 13 height 13
radio input "true"
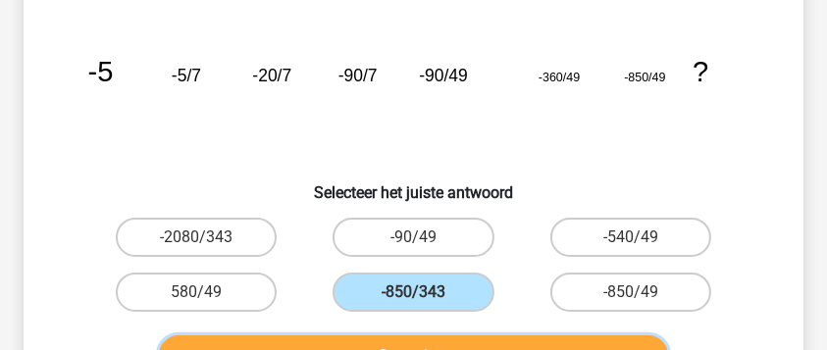
click at [461, 339] on button "Controleer" at bounding box center [413, 356] width 509 height 41
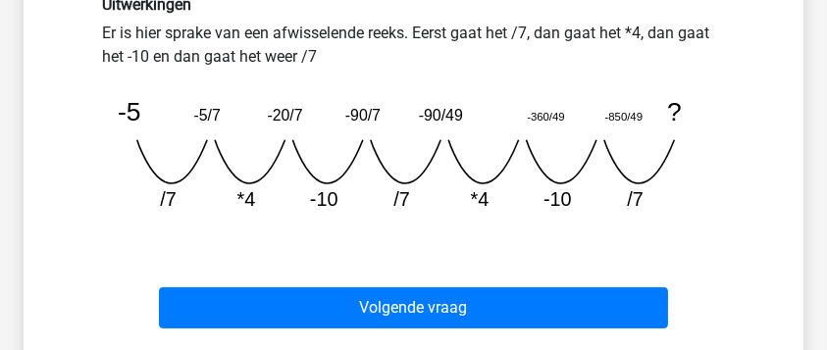
scroll to position [547, 0]
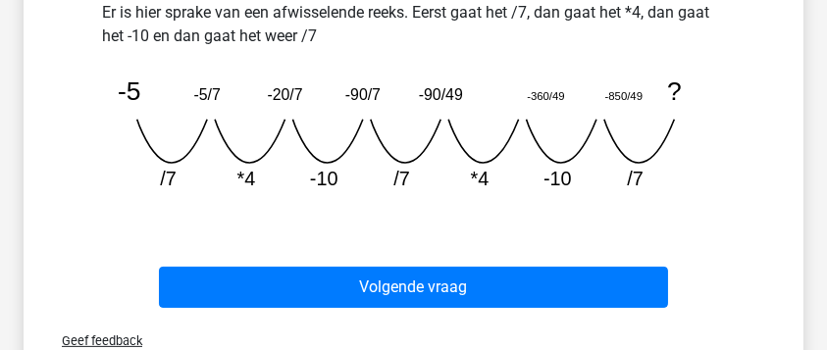
click at [412, 261] on div "Volgende vraag" at bounding box center [413, 283] width 717 height 65
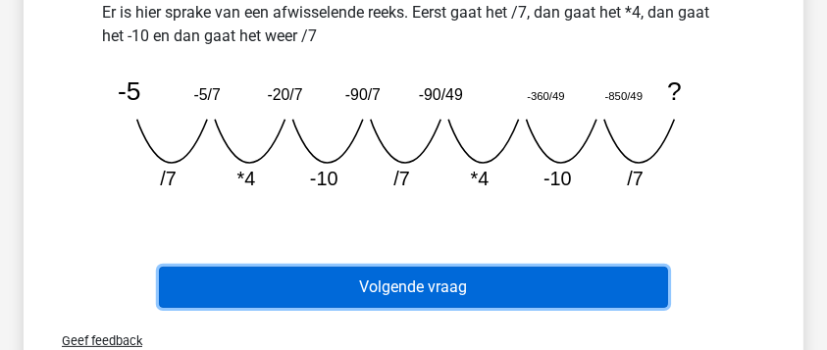
click at [422, 285] on button "Volgende vraag" at bounding box center [413, 287] width 509 height 41
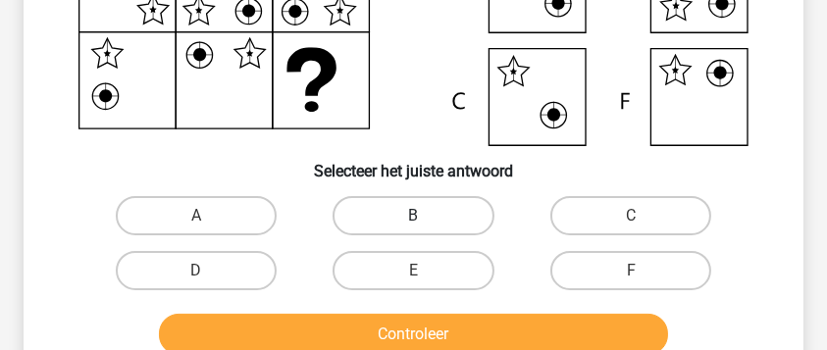
scroll to position [351, 0]
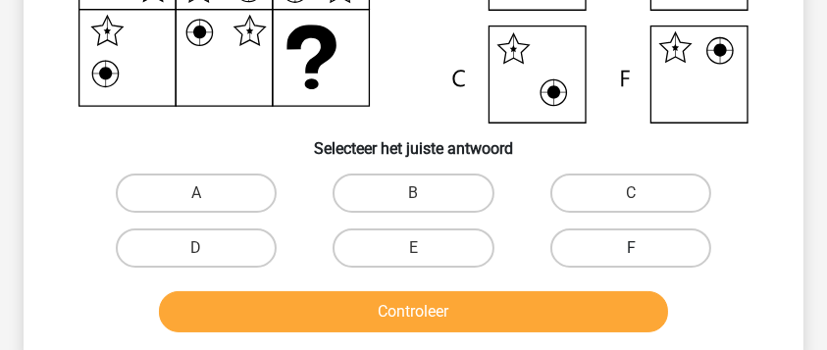
drag, startPoint x: 645, startPoint y: 259, endPoint x: 620, endPoint y: 314, distance: 60.2
click at [644, 261] on label "F" at bounding box center [631, 248] width 162 height 39
click at [644, 261] on input "F" at bounding box center [637, 254] width 13 height 13
radio input "true"
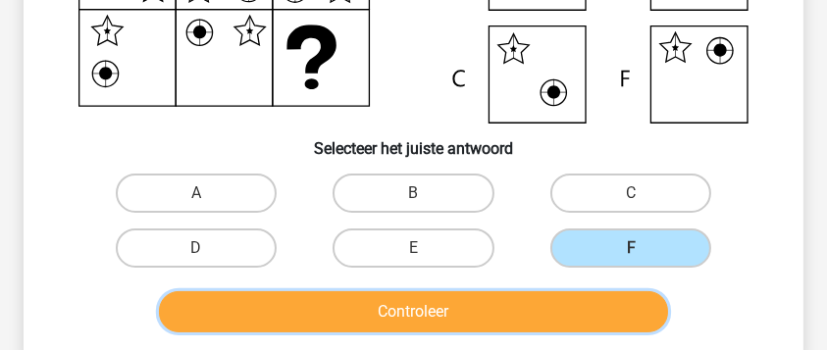
click at [619, 316] on button "Controleer" at bounding box center [413, 311] width 509 height 41
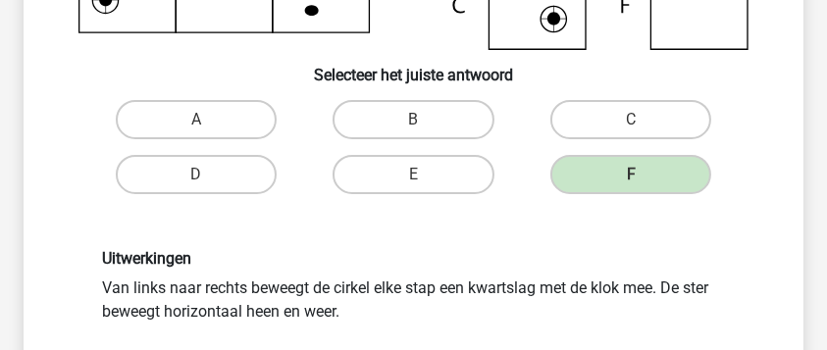
scroll to position [547, 0]
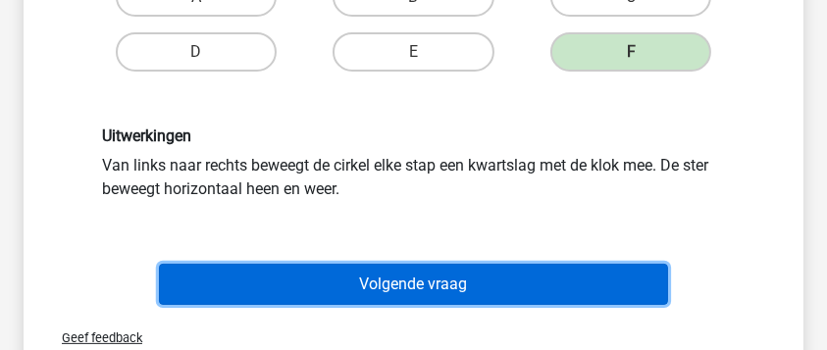
click at [497, 283] on button "Volgende vraag" at bounding box center [413, 284] width 509 height 41
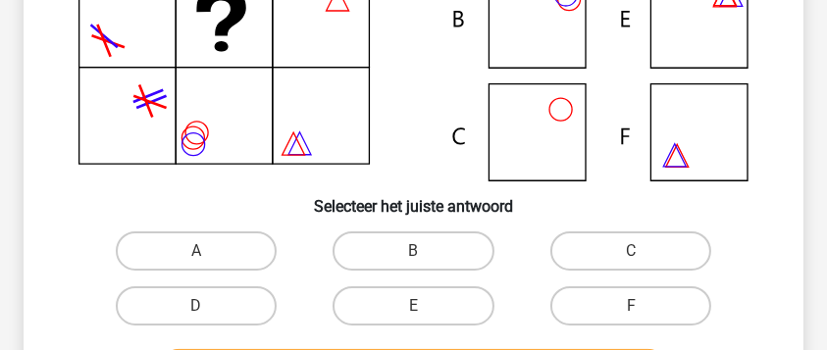
scroll to position [351, 0]
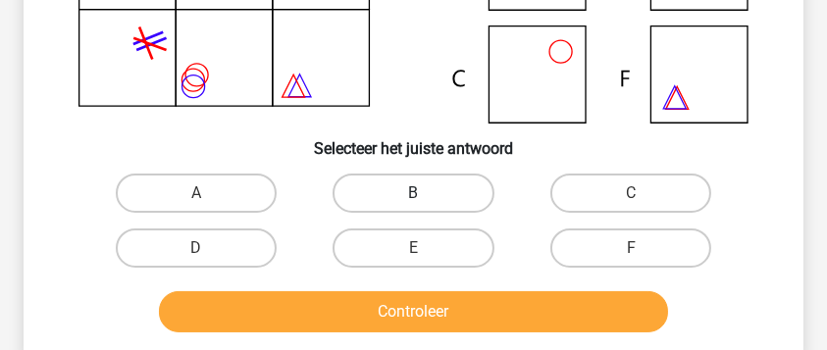
click at [406, 186] on label "B" at bounding box center [414, 193] width 162 height 39
click at [413, 193] on input "B" at bounding box center [419, 199] width 13 height 13
radio input "true"
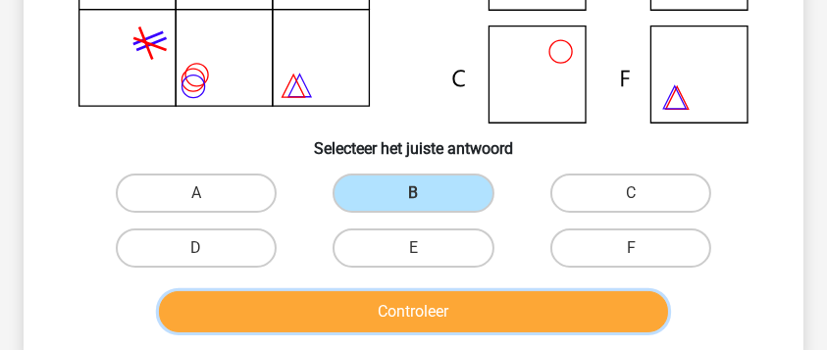
click at [463, 300] on button "Controleer" at bounding box center [413, 311] width 509 height 41
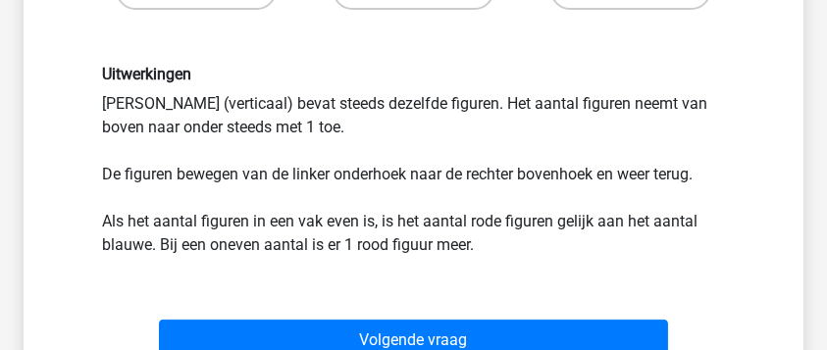
scroll to position [613, 0]
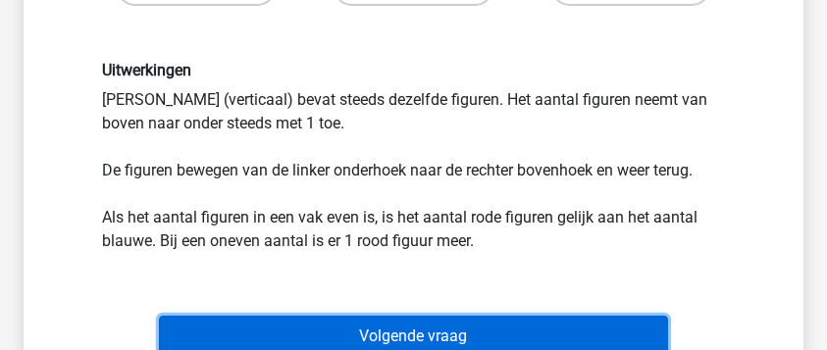
click at [474, 324] on button "Volgende vraag" at bounding box center [413, 336] width 509 height 41
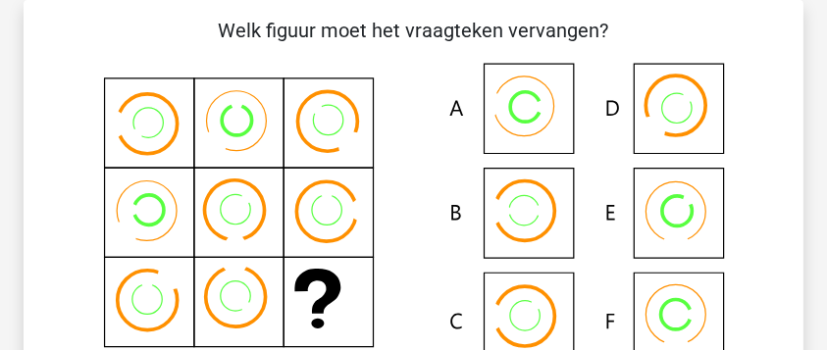
scroll to position [155, 0]
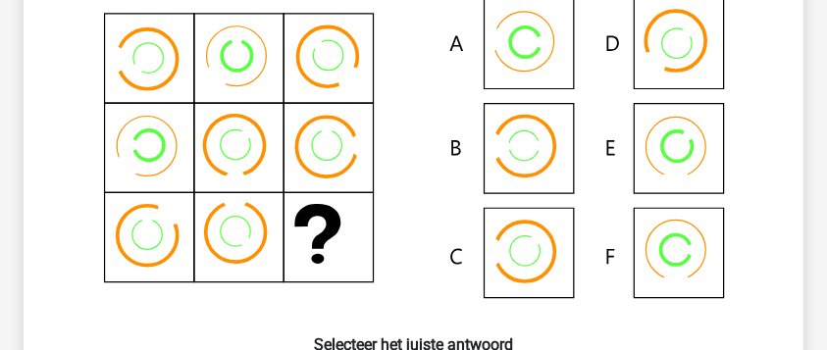
click at [522, 48] on icon at bounding box center [414, 158] width 686 height 324
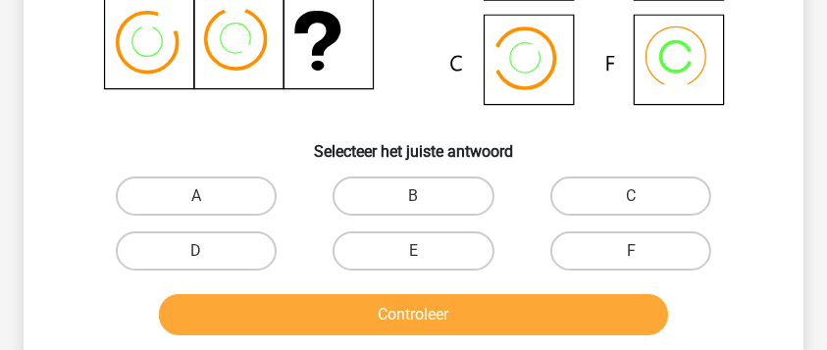
scroll to position [417, 0]
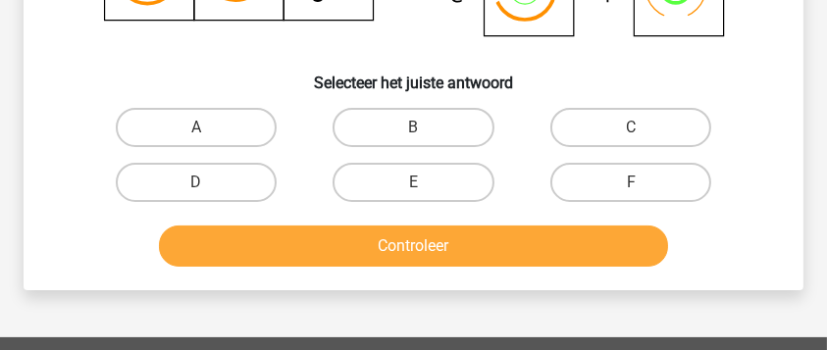
drag, startPoint x: 215, startPoint y: 119, endPoint x: 271, endPoint y: 271, distance: 162.0
click at [216, 124] on label "A" at bounding box center [197, 127] width 162 height 39
click at [209, 128] on input "A" at bounding box center [202, 134] width 13 height 13
radio input "true"
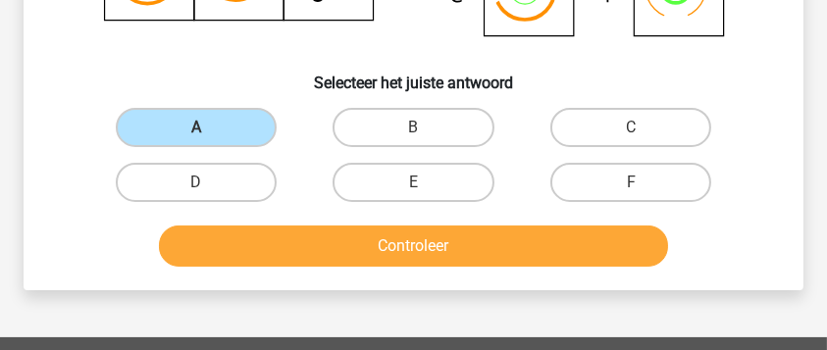
click at [274, 271] on div "Controleer" at bounding box center [413, 250] width 652 height 49
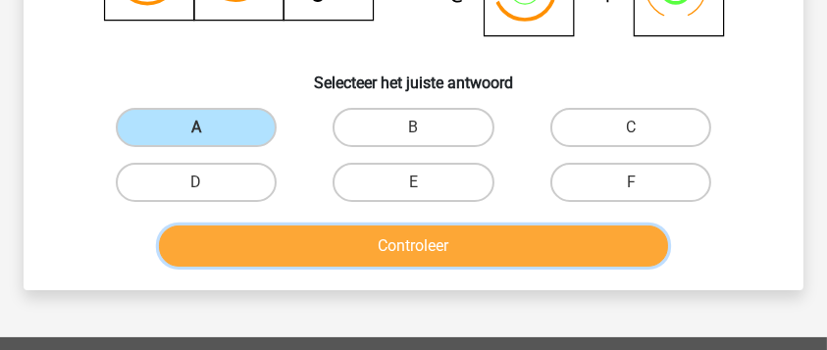
click at [275, 252] on button "Controleer" at bounding box center [413, 246] width 509 height 41
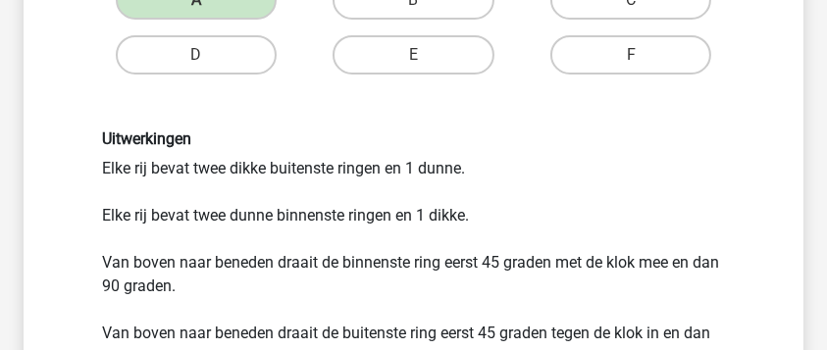
scroll to position [547, 0]
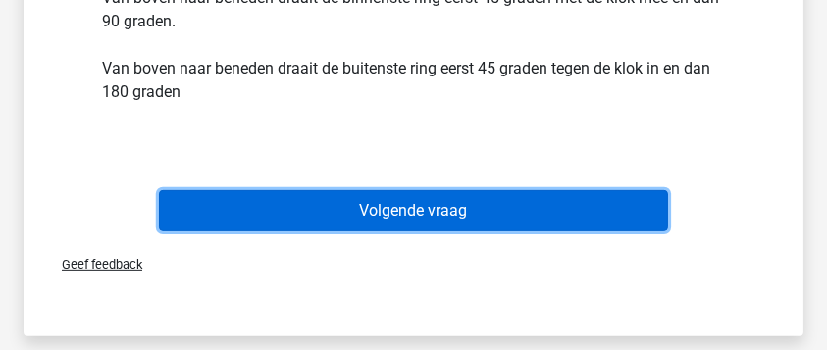
click at [462, 218] on button "Volgende vraag" at bounding box center [413, 210] width 509 height 41
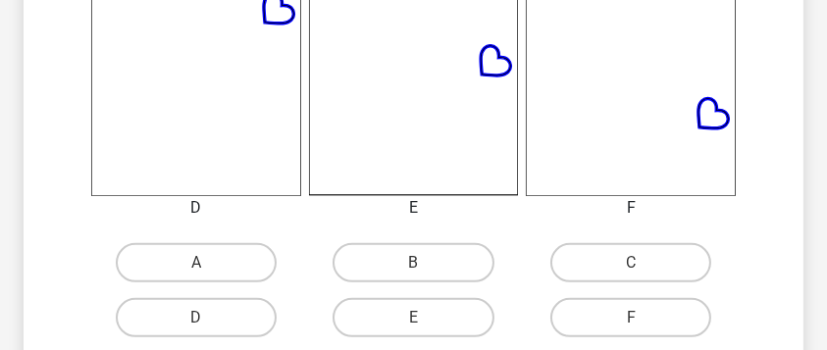
scroll to position [875, 0]
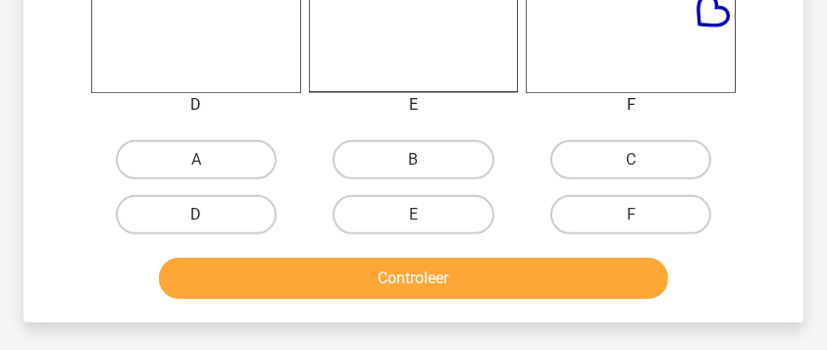
click at [252, 214] on label "D" at bounding box center [197, 214] width 162 height 39
click at [209, 215] on input "D" at bounding box center [202, 221] width 13 height 13
radio input "true"
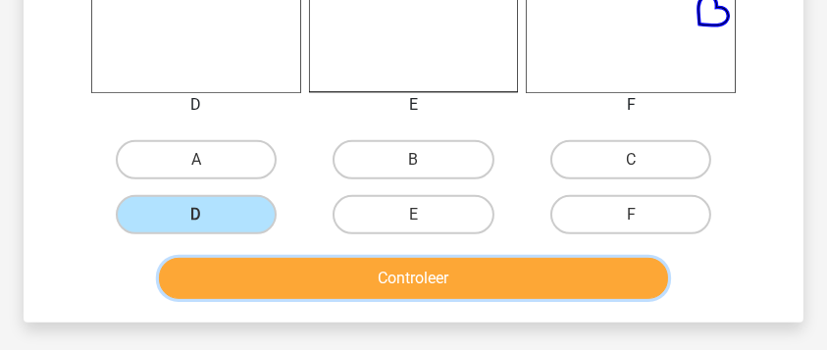
click at [295, 286] on button "Controleer" at bounding box center [413, 278] width 509 height 41
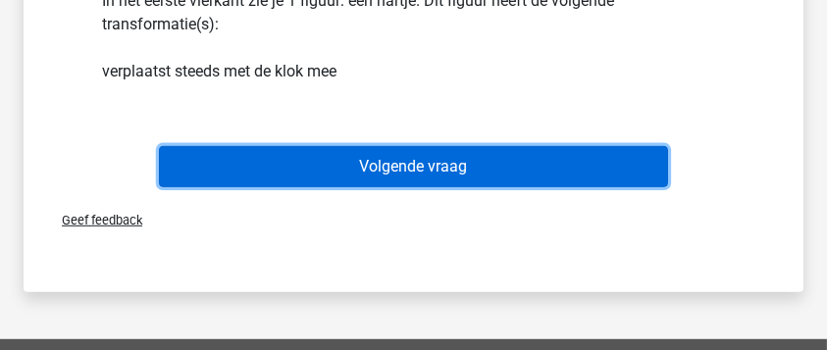
click at [353, 179] on button "Volgende vraag" at bounding box center [413, 166] width 509 height 41
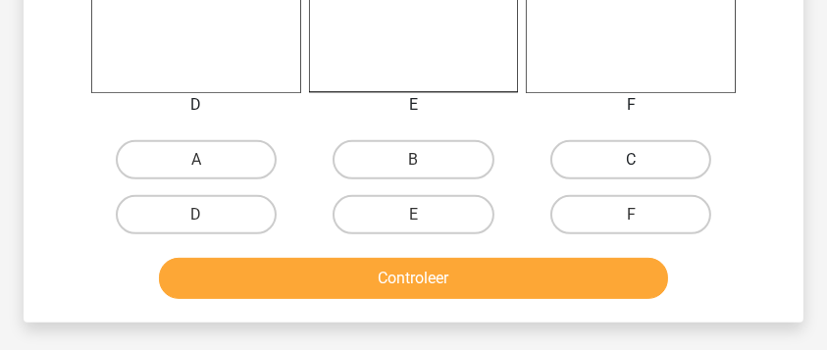
click at [602, 156] on label "C" at bounding box center [631, 159] width 162 height 39
click at [631, 160] on input "C" at bounding box center [637, 166] width 13 height 13
radio input "true"
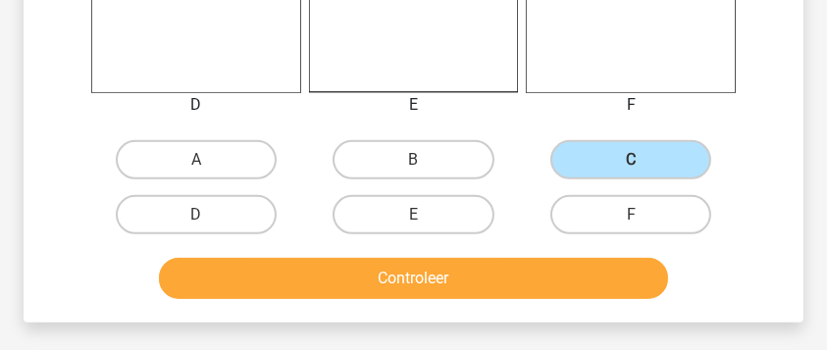
click at [594, 251] on div "Controleer" at bounding box center [413, 274] width 717 height 65
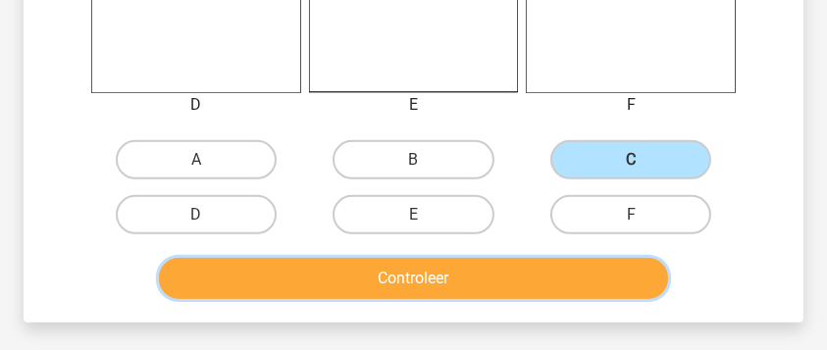
click at [602, 285] on button "Controleer" at bounding box center [413, 278] width 509 height 41
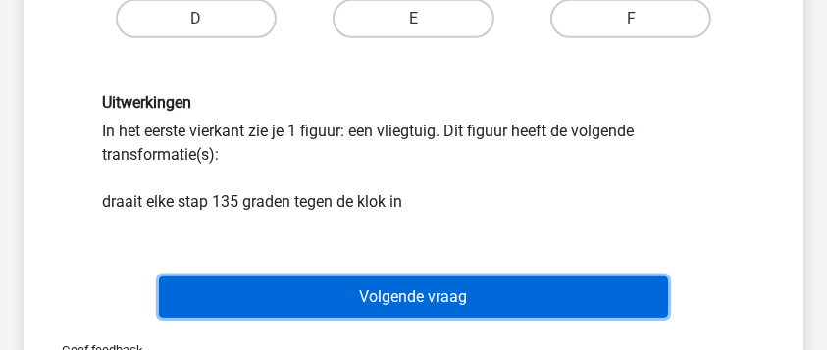
click at [430, 302] on button "Volgende vraag" at bounding box center [413, 297] width 509 height 41
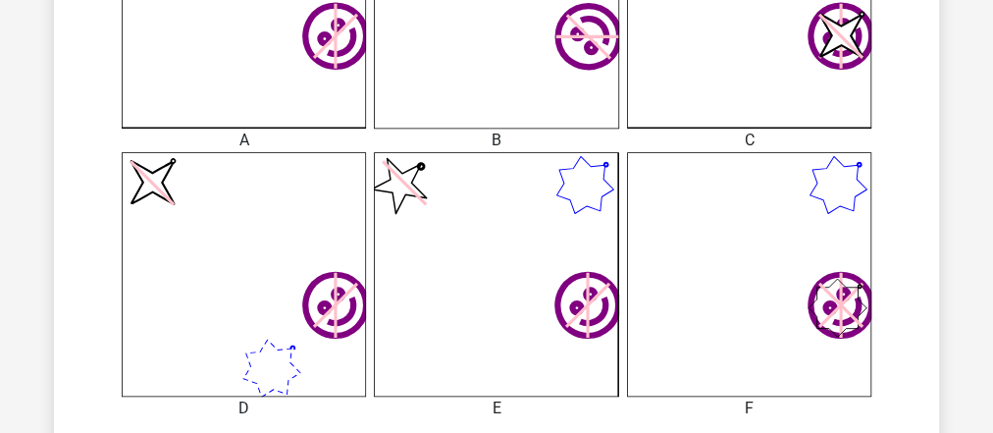
scroll to position [956, 0]
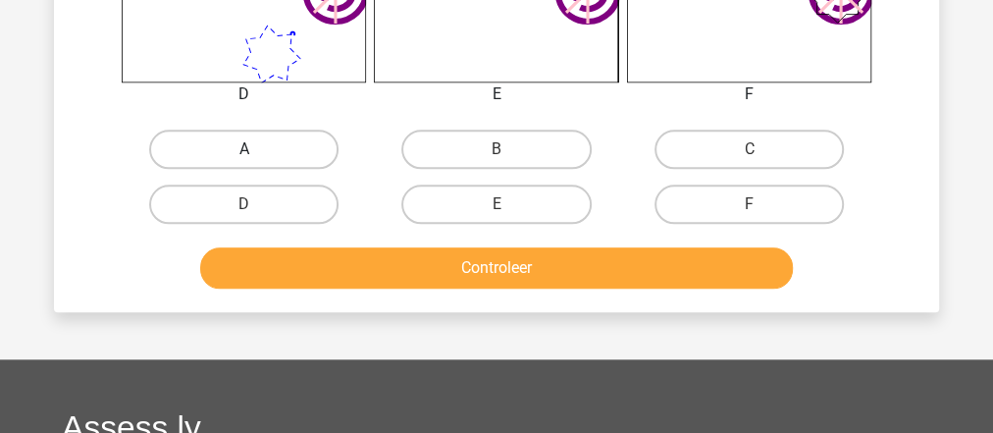
click at [277, 140] on label "A" at bounding box center [243, 149] width 189 height 39
click at [257, 149] on input "A" at bounding box center [250, 155] width 13 height 13
radio input "true"
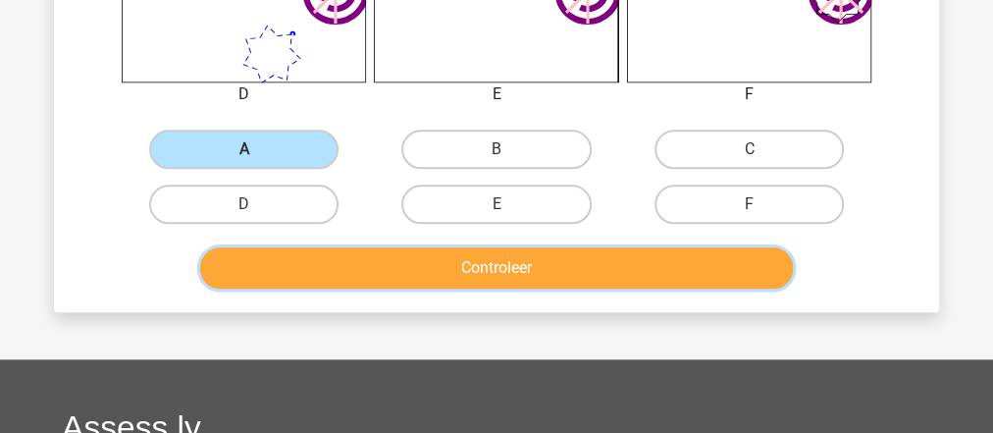
click at [392, 265] on button "Controleer" at bounding box center [497, 267] width 594 height 41
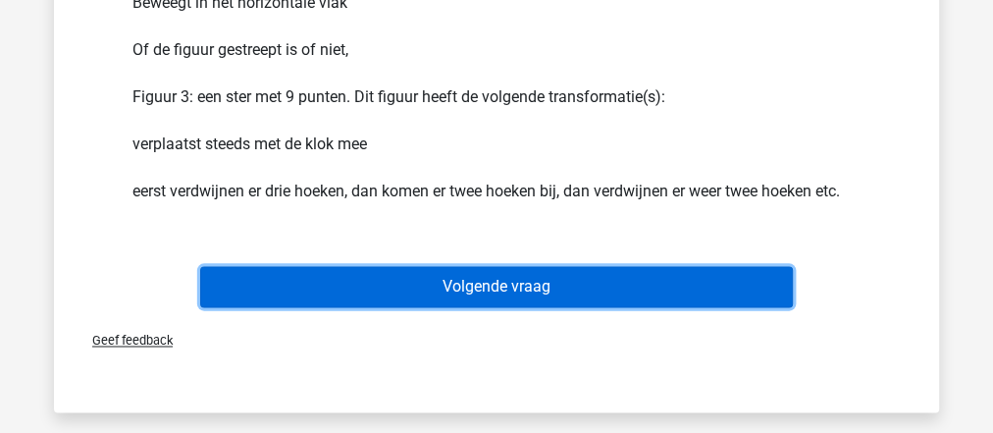
click at [476, 287] on button "Volgende vraag" at bounding box center [497, 286] width 594 height 41
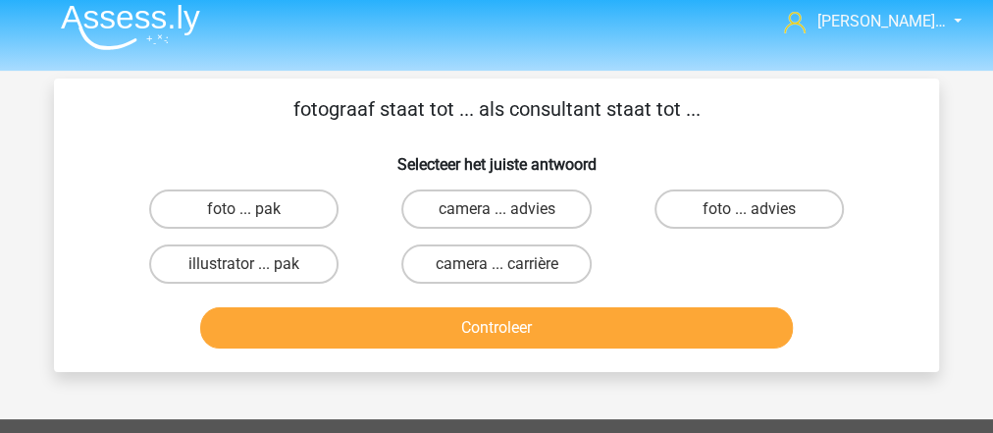
scroll to position [0, 0]
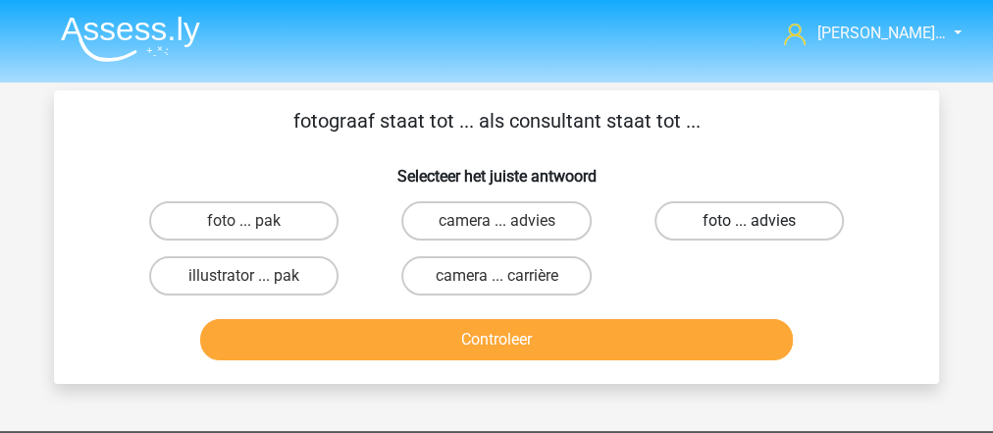
click at [781, 216] on label "foto ... advies" at bounding box center [748, 220] width 189 height 39
click at [761, 221] on input "foto ... advies" at bounding box center [755, 227] width 13 height 13
radio input "true"
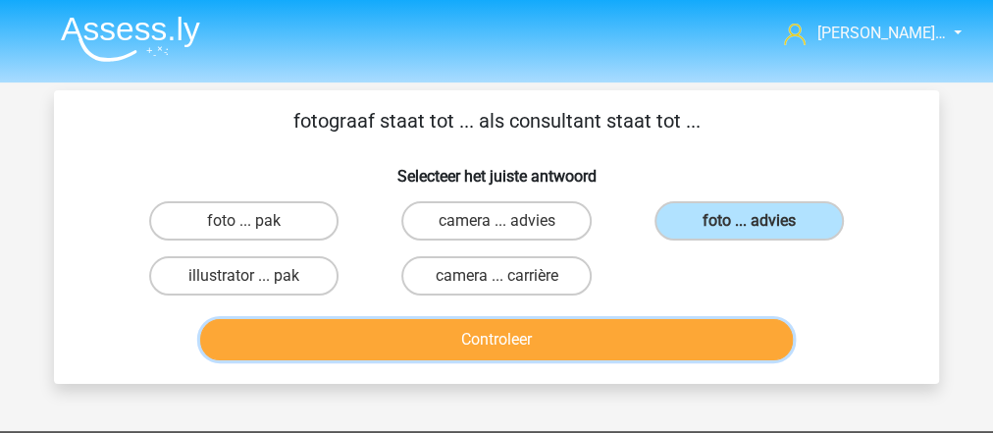
click at [749, 344] on button "Controleer" at bounding box center [497, 339] width 594 height 41
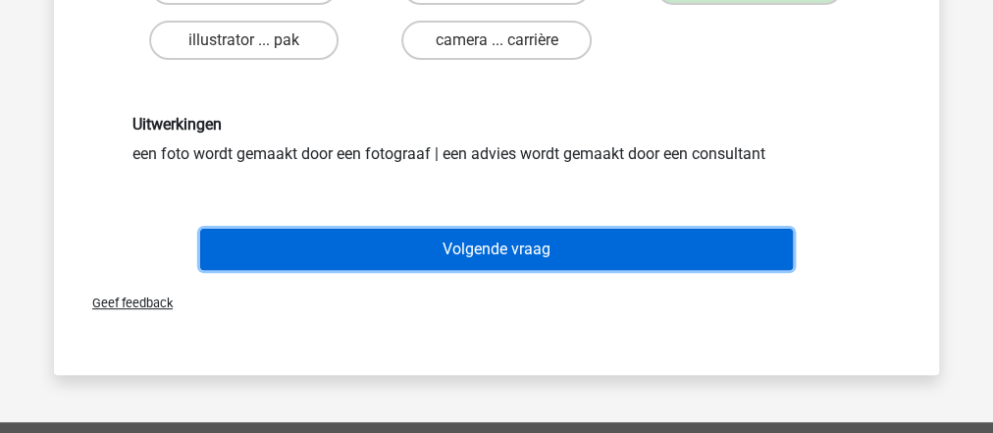
click at [558, 250] on button "Volgende vraag" at bounding box center [497, 249] width 594 height 41
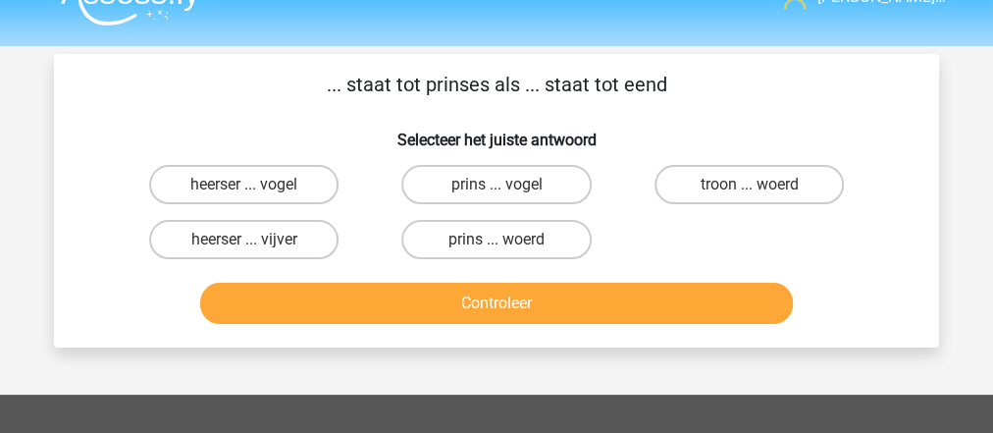
scroll to position [12, 0]
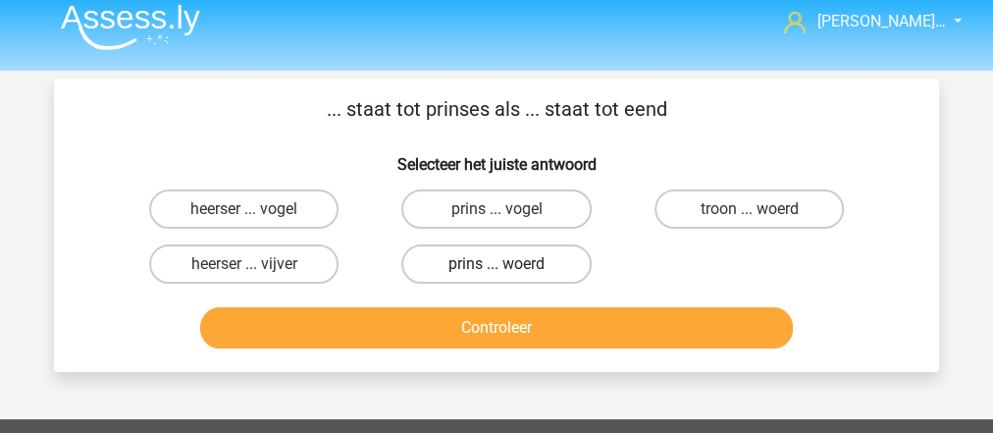
drag, startPoint x: 468, startPoint y: 260, endPoint x: 482, endPoint y: 330, distance: 71.0
click at [468, 260] on label "prins ... woerd" at bounding box center [495, 263] width 189 height 39
click at [496, 264] on input "prins ... woerd" at bounding box center [502, 270] width 13 height 13
radio input "true"
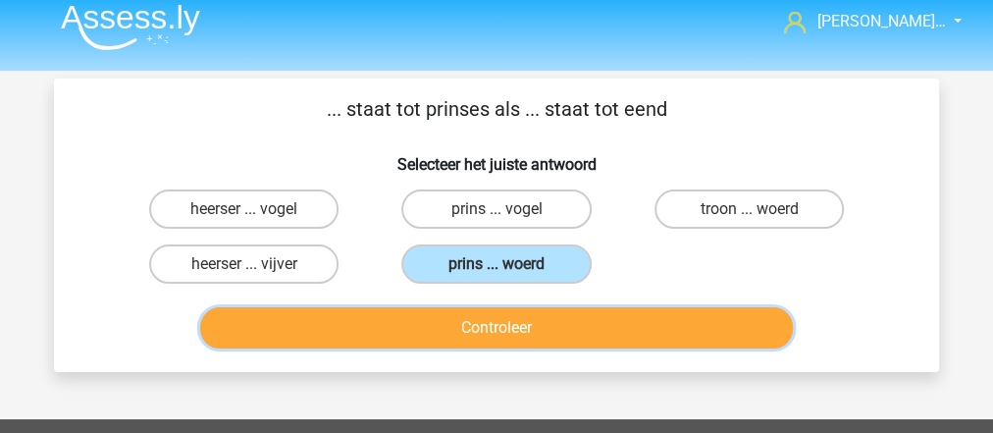
click at [482, 331] on button "Controleer" at bounding box center [497, 327] width 594 height 41
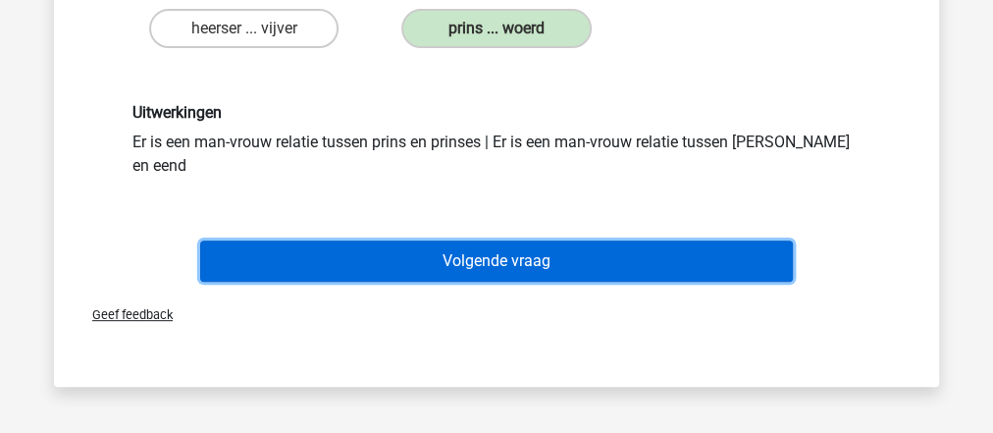
click at [451, 240] on button "Volgende vraag" at bounding box center [497, 260] width 594 height 41
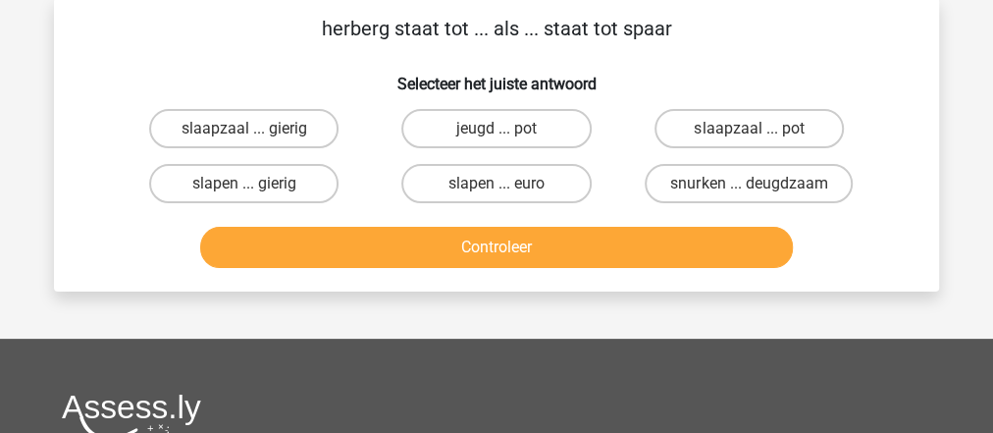
scroll to position [90, 0]
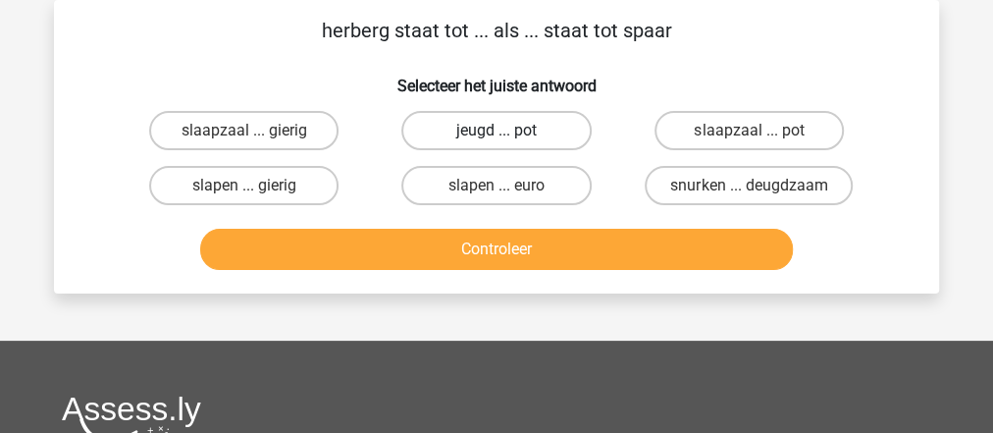
click at [450, 143] on label "jeugd ... pot" at bounding box center [495, 130] width 189 height 39
click at [496, 143] on input "jeugd ... pot" at bounding box center [502, 136] width 13 height 13
radio input "true"
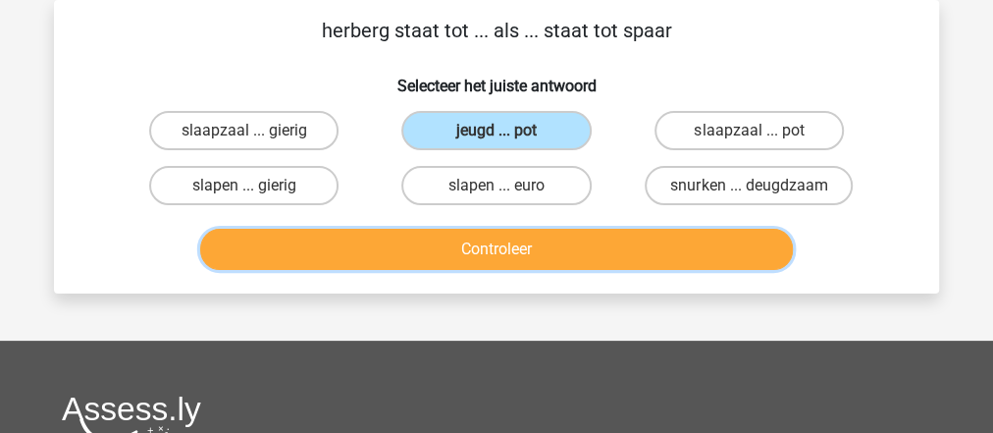
click at [473, 239] on button "Controleer" at bounding box center [497, 249] width 594 height 41
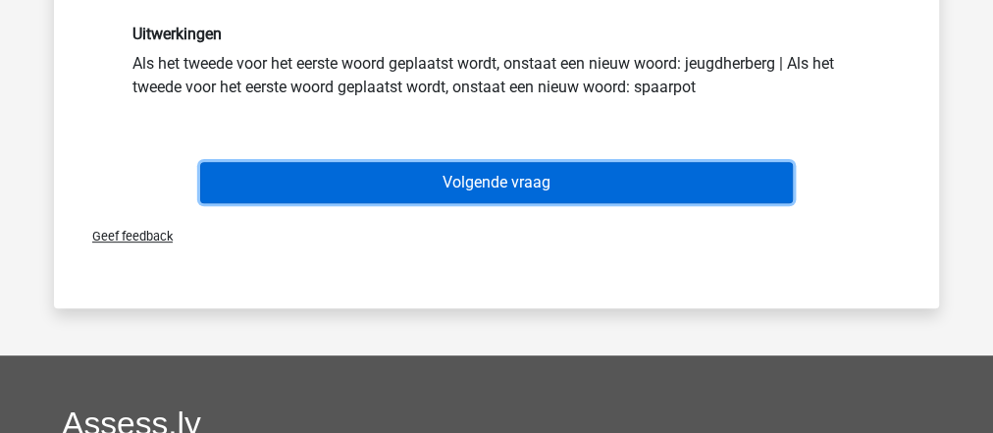
click at [495, 184] on button "Volgende vraag" at bounding box center [497, 182] width 594 height 41
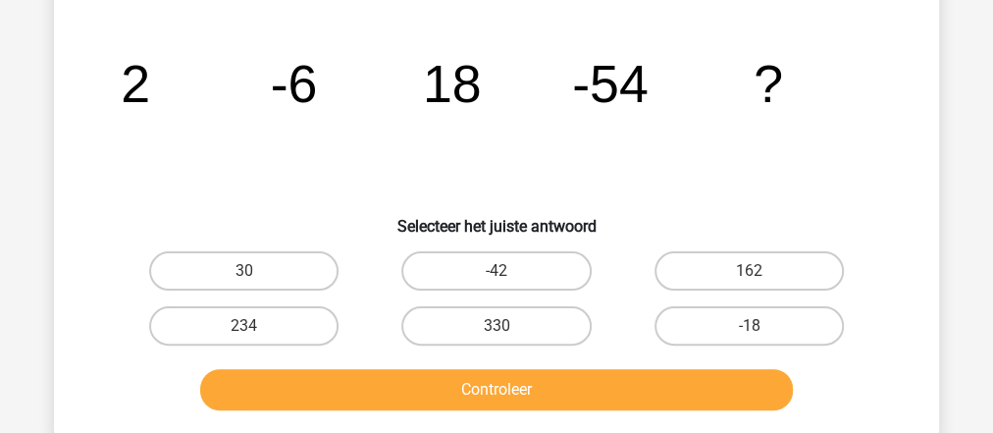
scroll to position [169, 0]
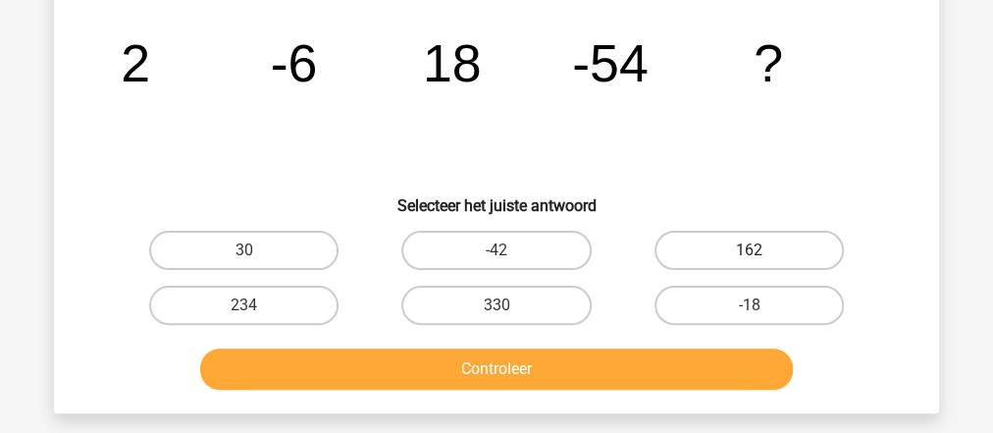
click at [684, 238] on label "162" at bounding box center [748, 250] width 189 height 39
click at [749, 250] on input "162" at bounding box center [755, 256] width 13 height 13
radio input "true"
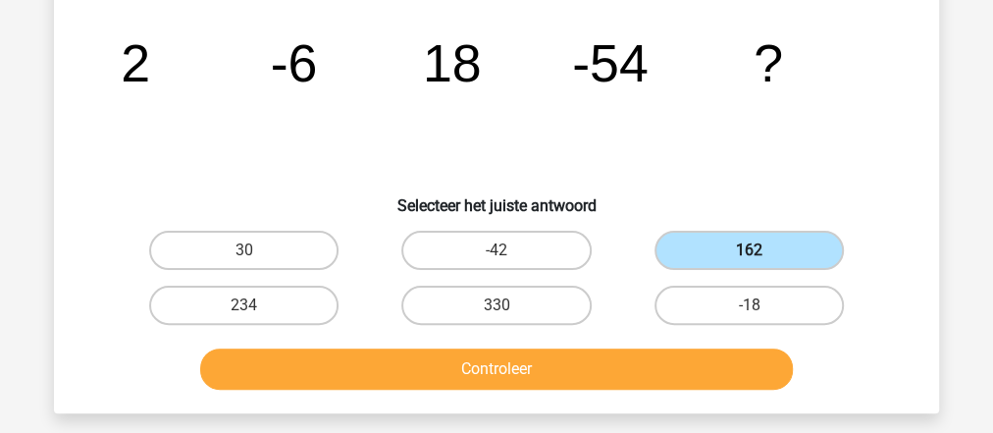
click at [707, 260] on label "162" at bounding box center [748, 250] width 189 height 39
click at [749, 260] on input "162" at bounding box center [755, 256] width 13 height 13
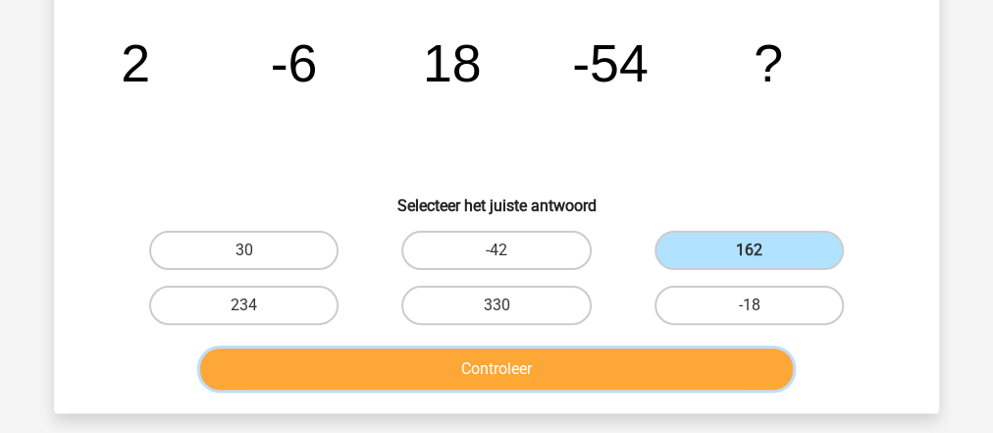
click at [675, 379] on button "Controleer" at bounding box center [497, 368] width 594 height 41
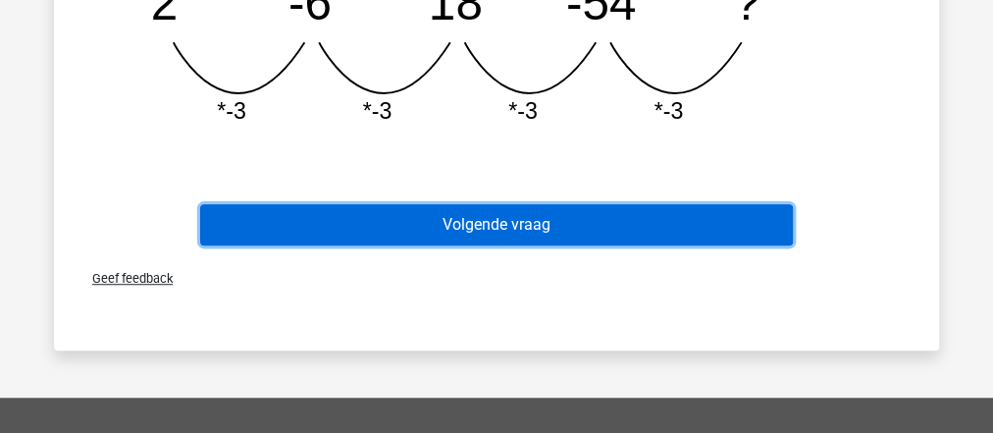
click at [559, 239] on button "Volgende vraag" at bounding box center [497, 224] width 594 height 41
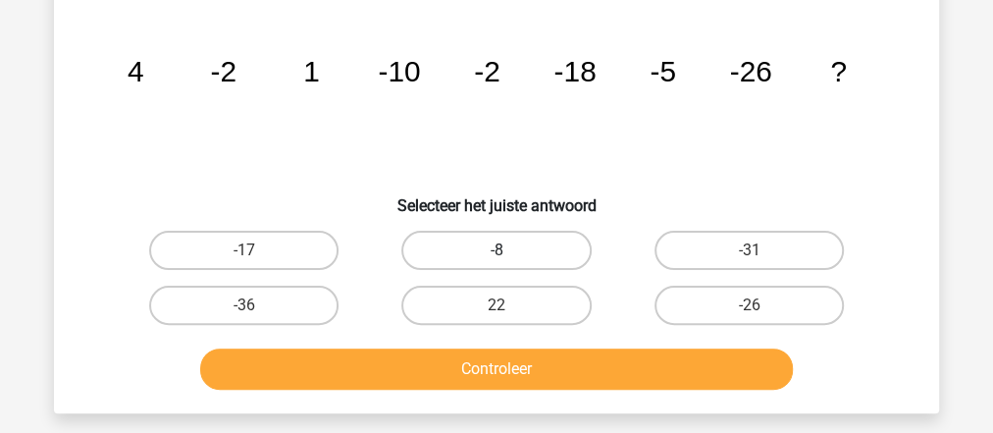
click at [559, 246] on label "-8" at bounding box center [495, 250] width 189 height 39
click at [509, 250] on input "-8" at bounding box center [502, 256] width 13 height 13
radio input "true"
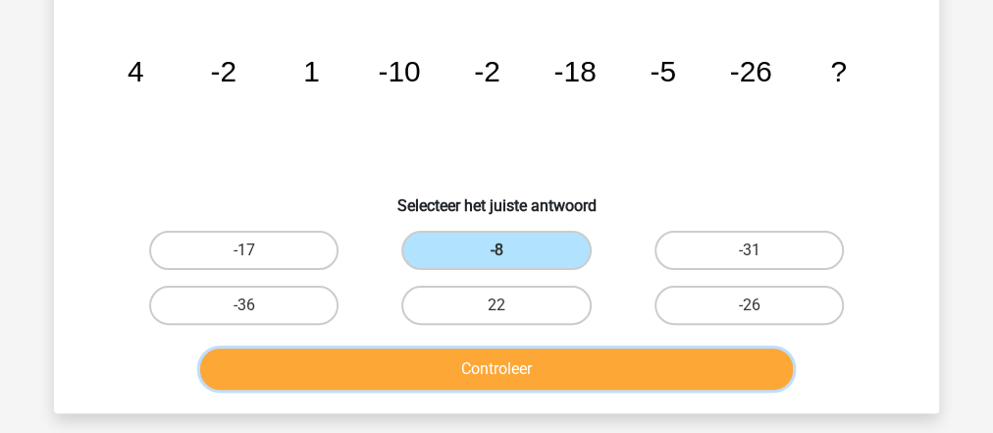
click at [585, 373] on button "Controleer" at bounding box center [497, 368] width 594 height 41
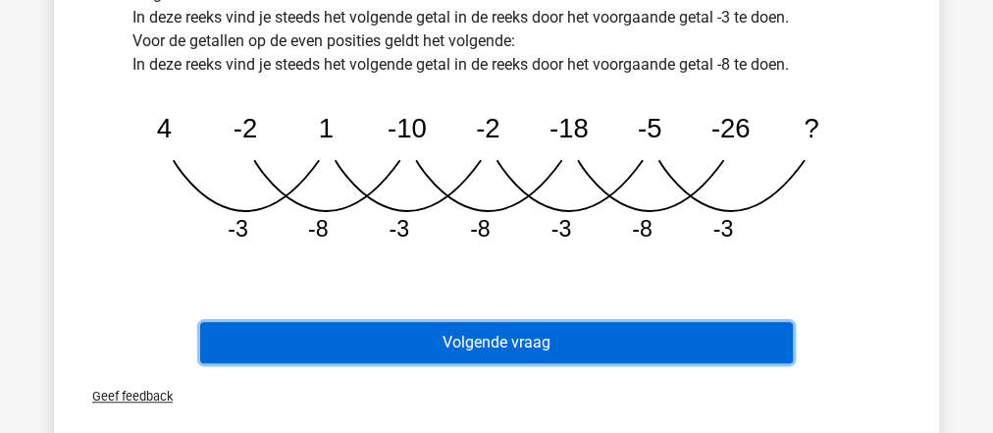
click at [571, 350] on button "Volgende vraag" at bounding box center [497, 342] width 594 height 41
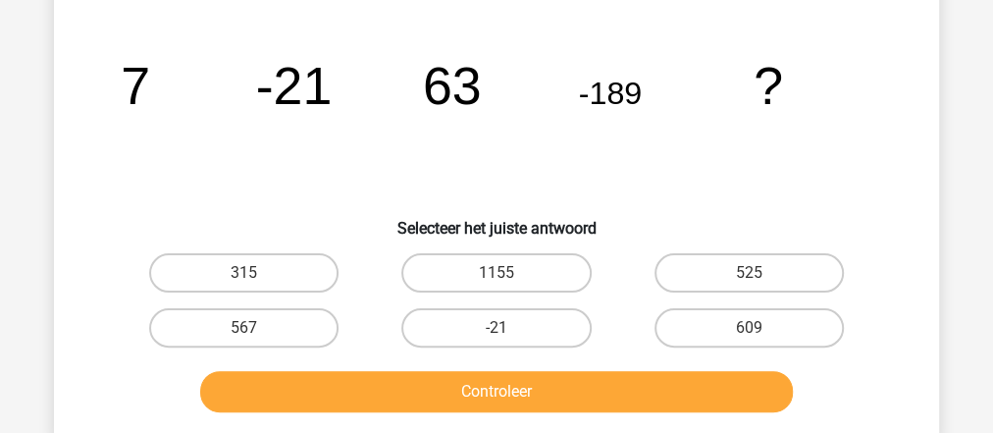
scroll to position [247, 0]
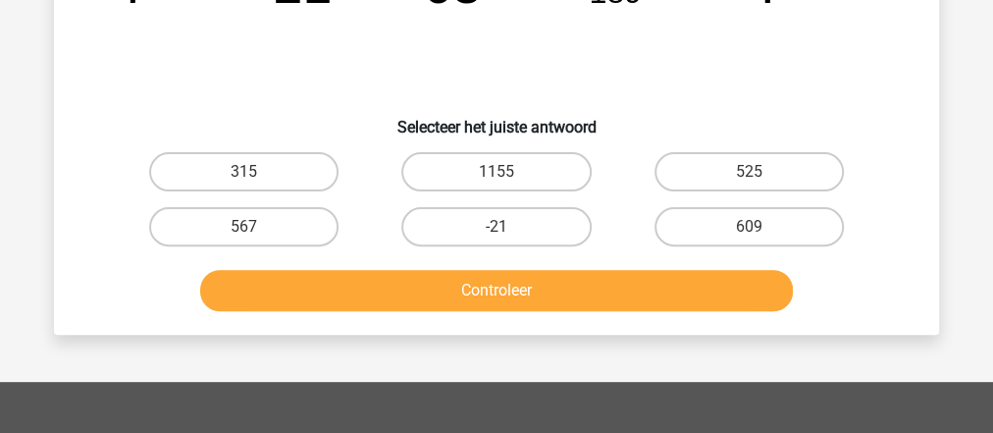
click at [443, 45] on icon "image/svg+xml 7 -21 63 -189 ?" at bounding box center [496, 3] width 791 height 198
click at [304, 224] on label "567" at bounding box center [243, 226] width 189 height 39
click at [257, 227] on input "567" at bounding box center [250, 233] width 13 height 13
radio input "true"
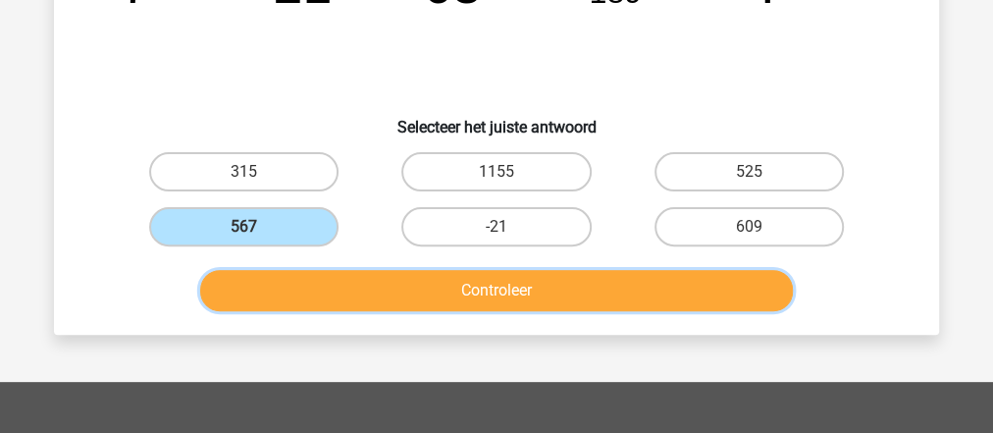
click at [361, 287] on button "Controleer" at bounding box center [497, 290] width 594 height 41
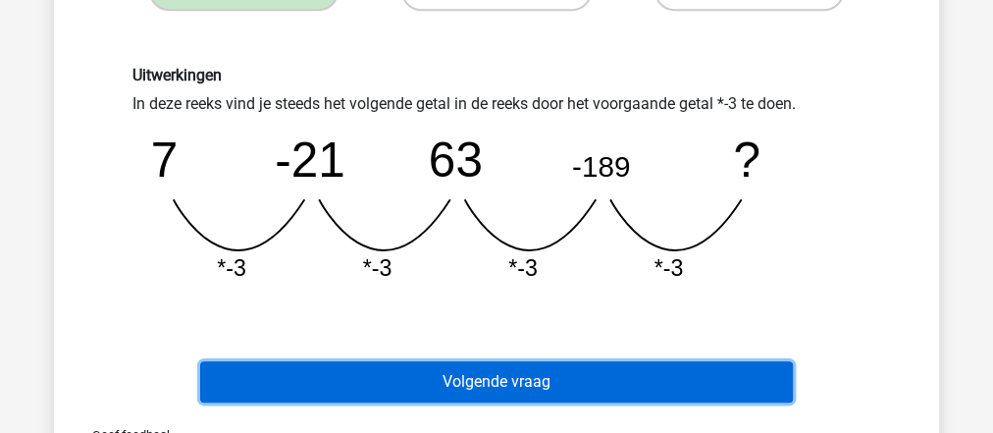
click at [483, 373] on button "Volgende vraag" at bounding box center [497, 381] width 594 height 41
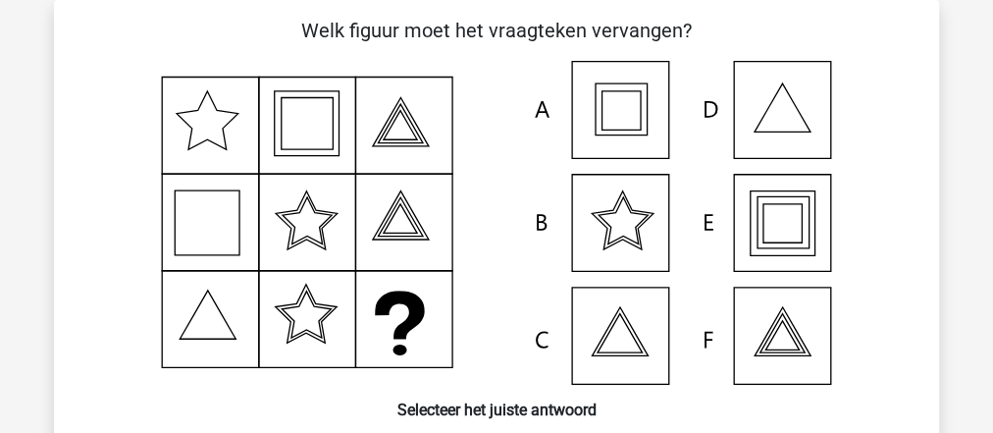
scroll to position [90, 0]
click at [771, 228] on icon at bounding box center [496, 223] width 791 height 324
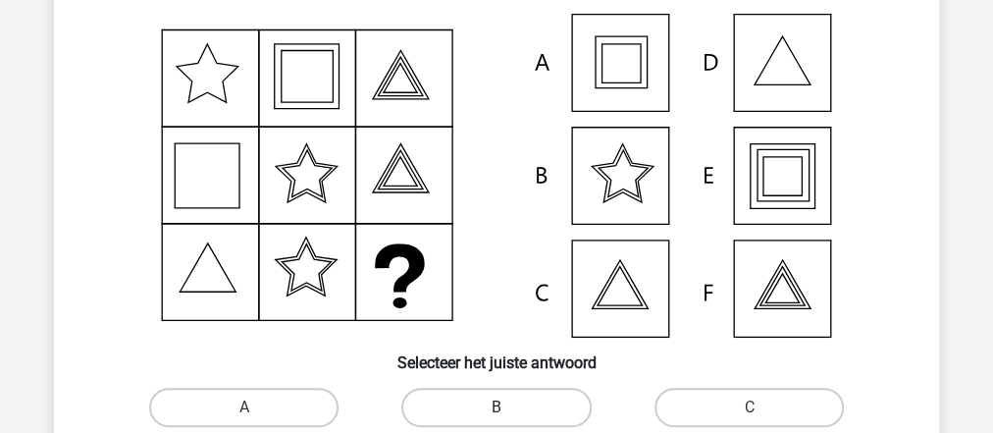
scroll to position [247, 0]
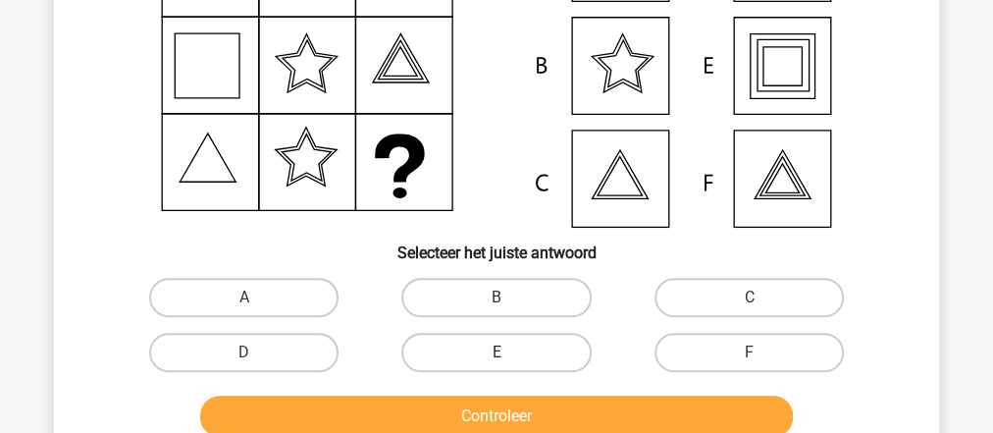
drag, startPoint x: 469, startPoint y: 351, endPoint x: 471, endPoint y: 391, distance: 39.3
click at [469, 351] on label "E" at bounding box center [495, 352] width 189 height 39
click at [496, 352] on input "E" at bounding box center [502, 358] width 13 height 13
radio input "true"
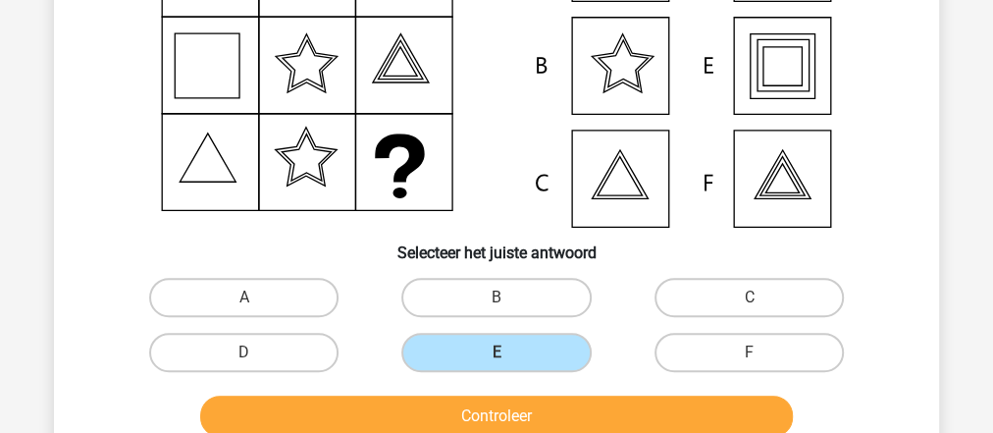
drag, startPoint x: 471, startPoint y: 391, endPoint x: 475, endPoint y: 404, distance: 14.3
click at [475, 403] on div "Controleer" at bounding box center [496, 412] width 822 height 65
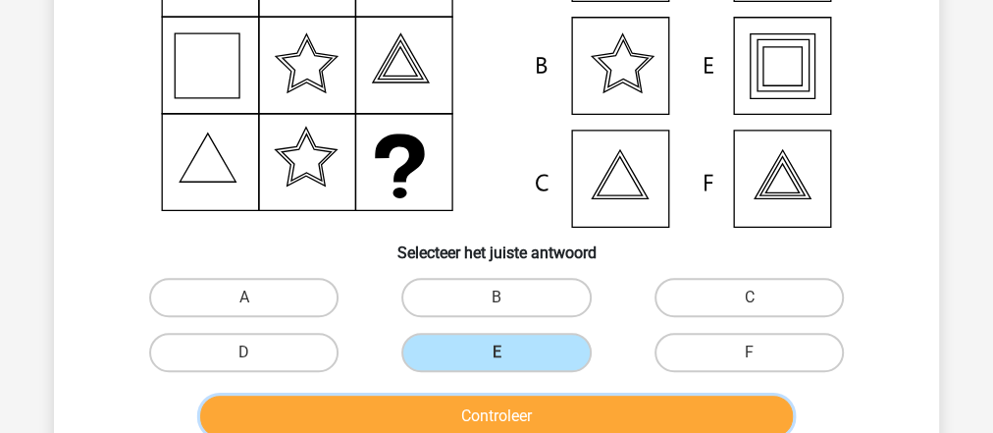
click at [477, 408] on button "Controleer" at bounding box center [497, 415] width 594 height 41
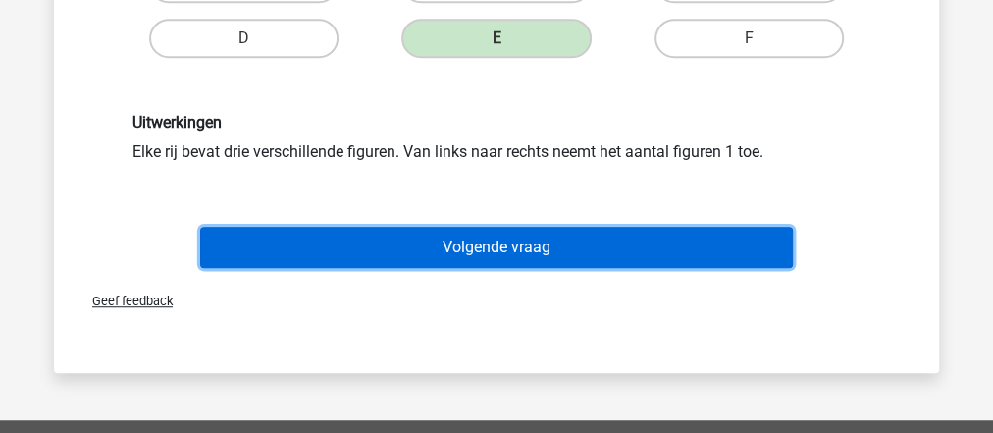
click at [516, 236] on button "Volgende vraag" at bounding box center [497, 247] width 594 height 41
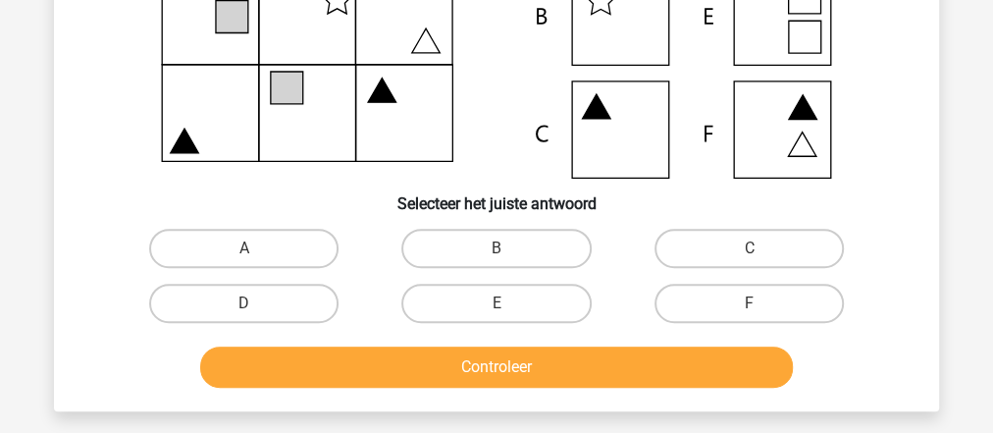
scroll to position [404, 0]
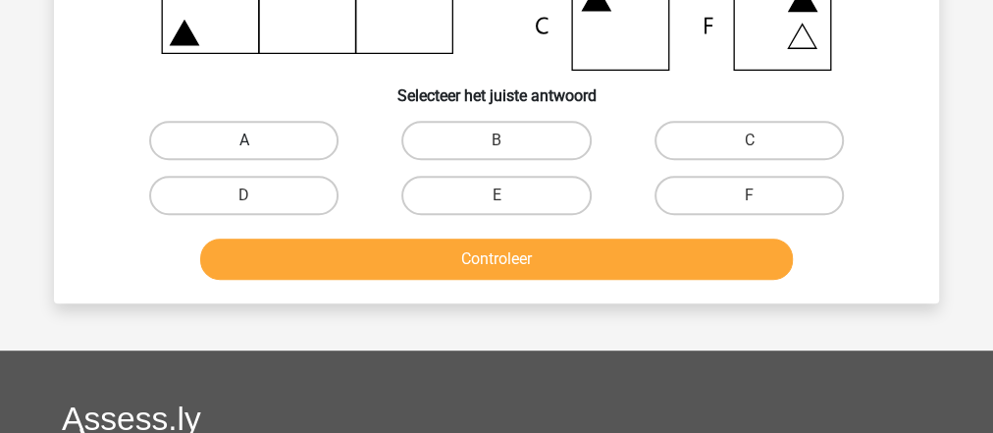
click at [296, 139] on label "A" at bounding box center [243, 140] width 189 height 39
click at [257, 140] on input "A" at bounding box center [250, 146] width 13 height 13
radio input "true"
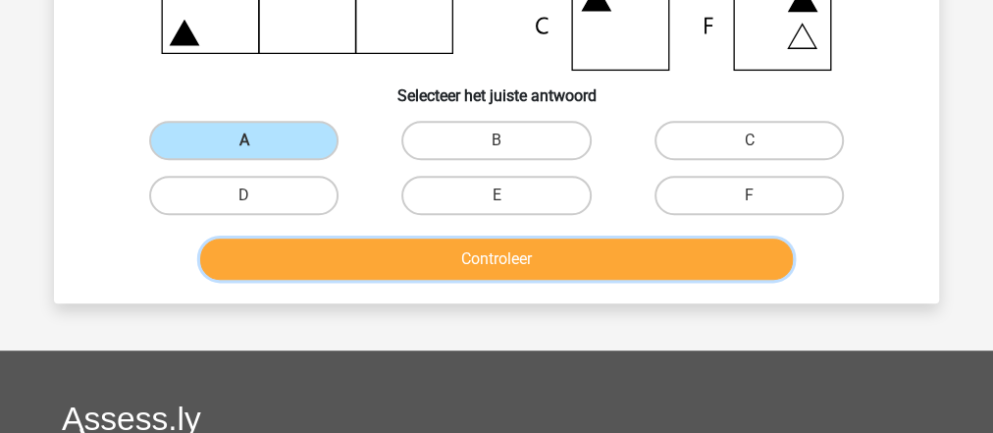
click at [359, 270] on button "Controleer" at bounding box center [497, 258] width 594 height 41
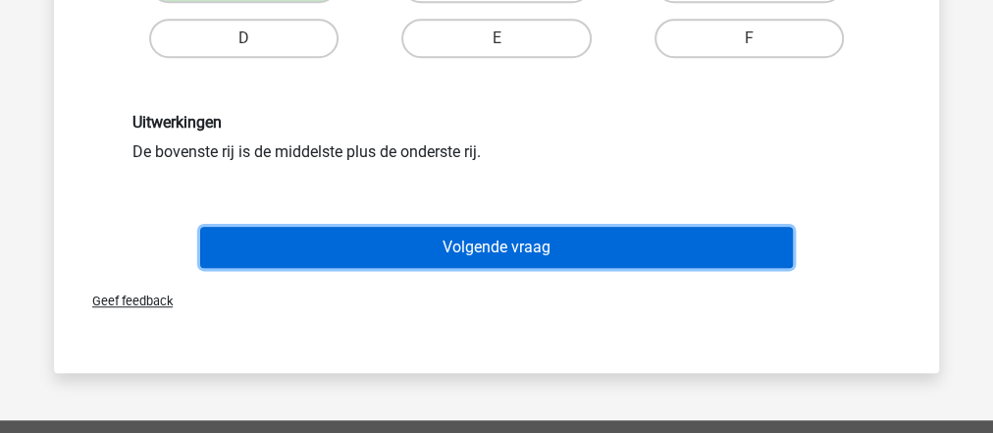
click at [457, 255] on button "Volgende vraag" at bounding box center [497, 247] width 594 height 41
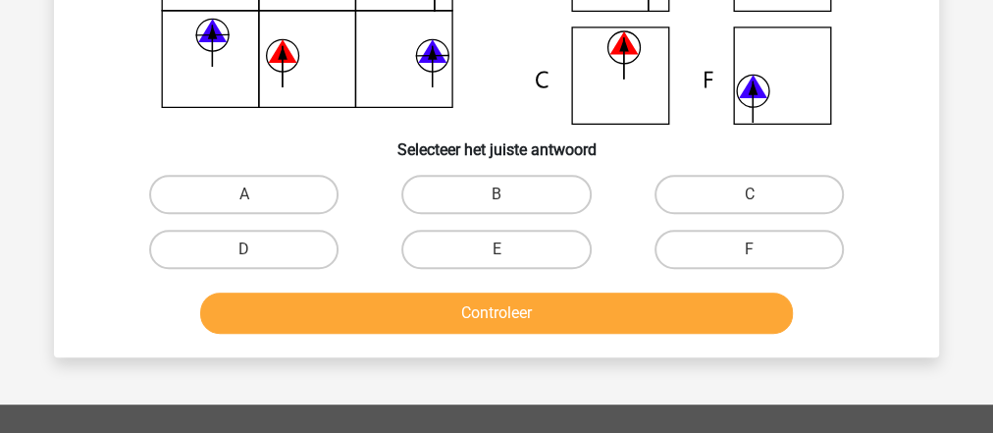
scroll to position [326, 0]
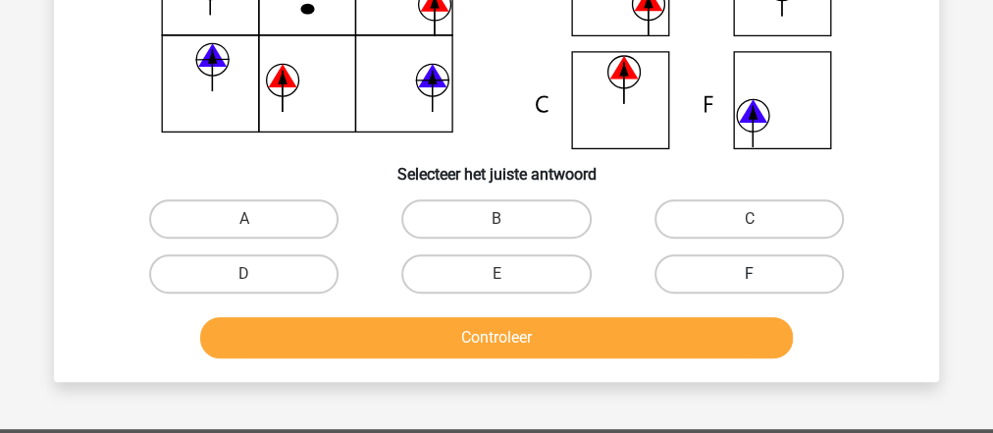
click at [790, 275] on label "F" at bounding box center [748, 273] width 189 height 39
click at [761, 275] on input "F" at bounding box center [755, 280] width 13 height 13
radio input "true"
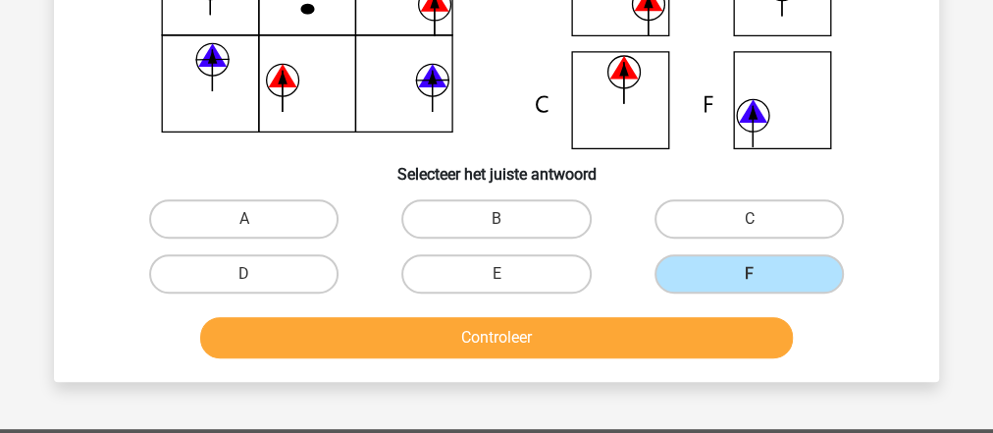
drag, startPoint x: 704, startPoint y: 374, endPoint x: 704, endPoint y: 359, distance: 14.7
click at [703, 374] on div "Welk figuur moet het vraagteken vervangen?" at bounding box center [496, 73] width 885 height 617
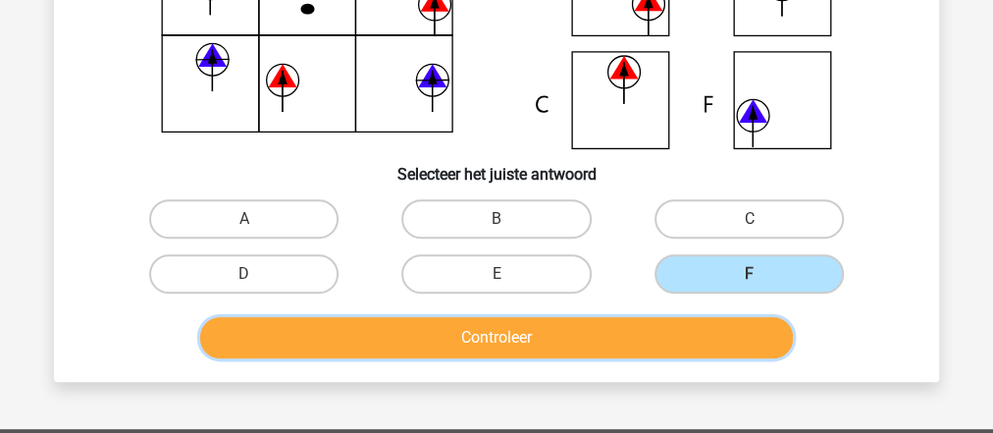
click at [702, 329] on button "Controleer" at bounding box center [497, 337] width 594 height 41
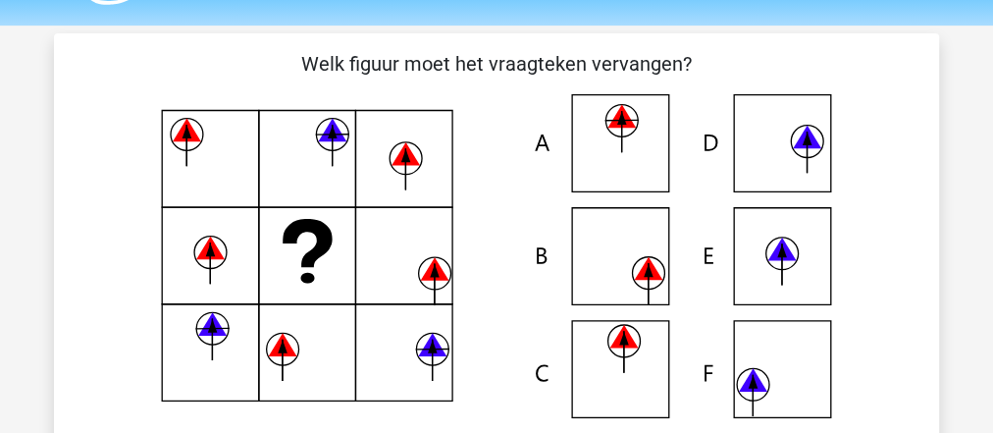
scroll to position [90, 0]
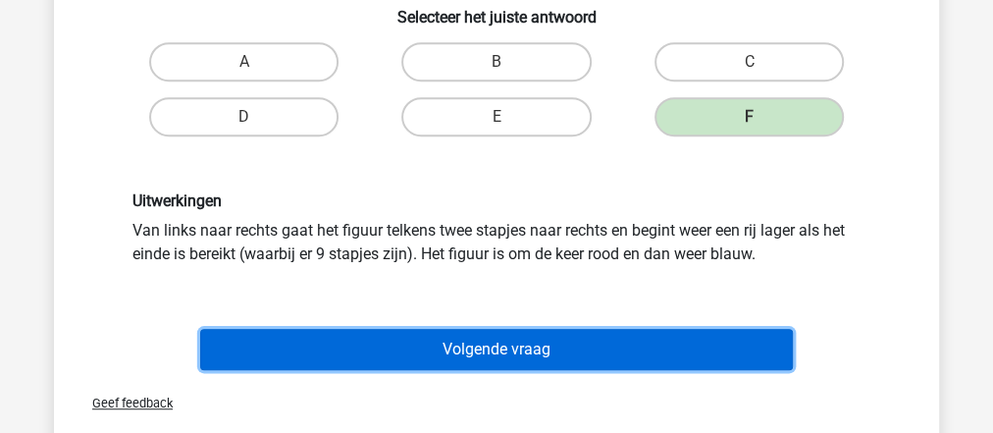
click at [492, 339] on button "Volgende vraag" at bounding box center [497, 349] width 594 height 41
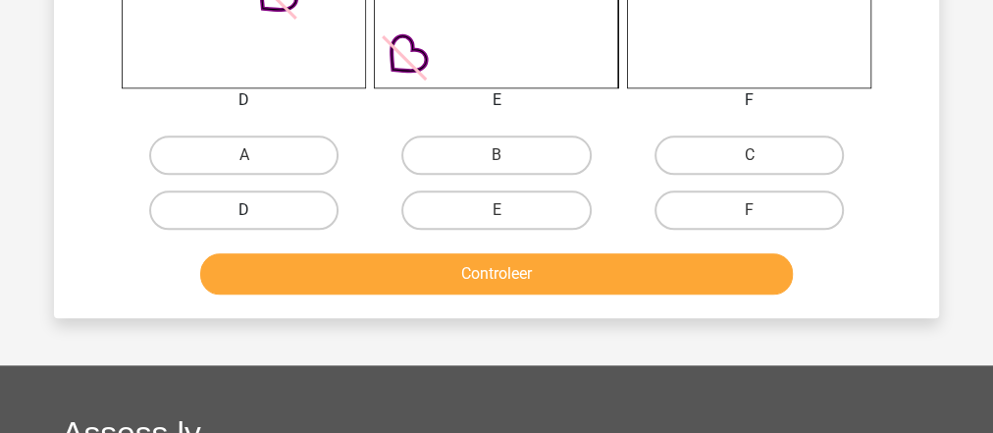
scroll to position [954, 0]
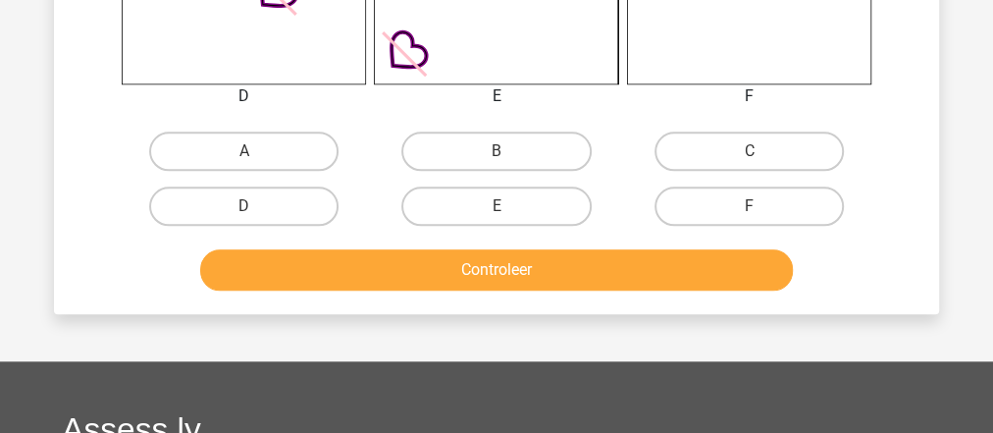
drag, startPoint x: 285, startPoint y: 151, endPoint x: 290, endPoint y: 170, distance: 19.5
click at [286, 150] on label "A" at bounding box center [243, 150] width 189 height 39
click at [257, 151] on input "A" at bounding box center [250, 157] width 13 height 13
radio input "true"
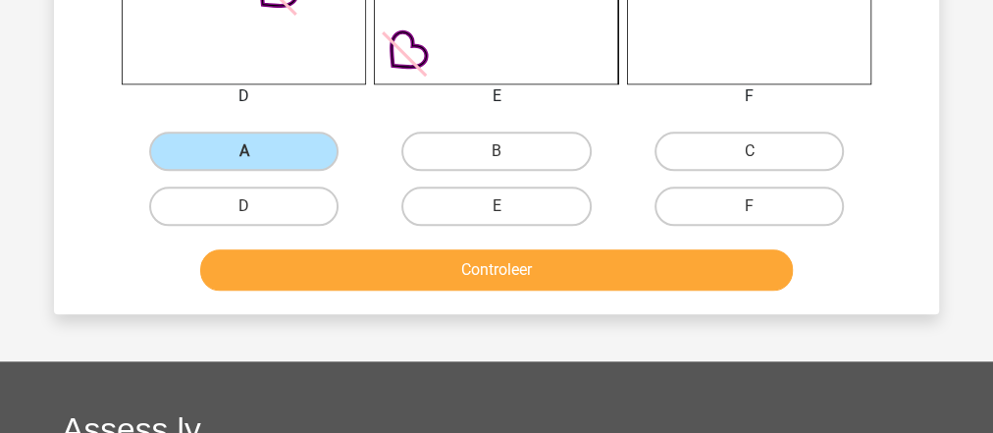
click at [378, 290] on div "Controleer" at bounding box center [496, 273] width 757 height 49
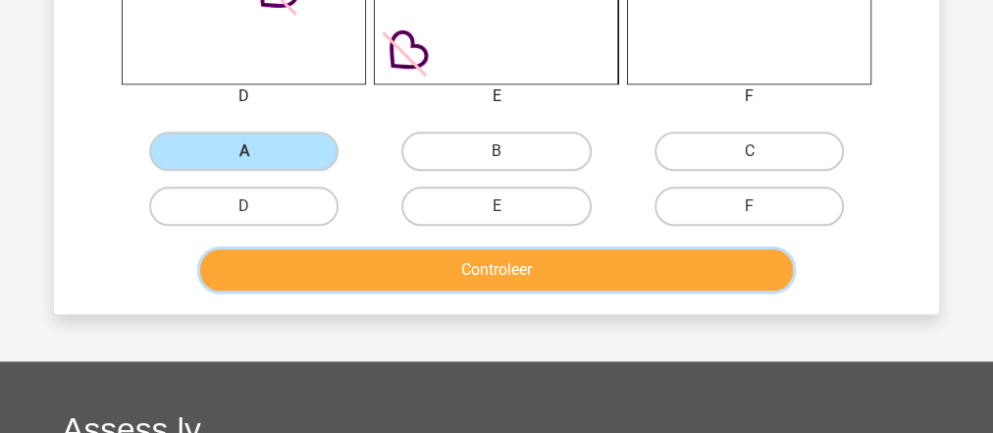
click at [381, 271] on button "Controleer" at bounding box center [497, 269] width 594 height 41
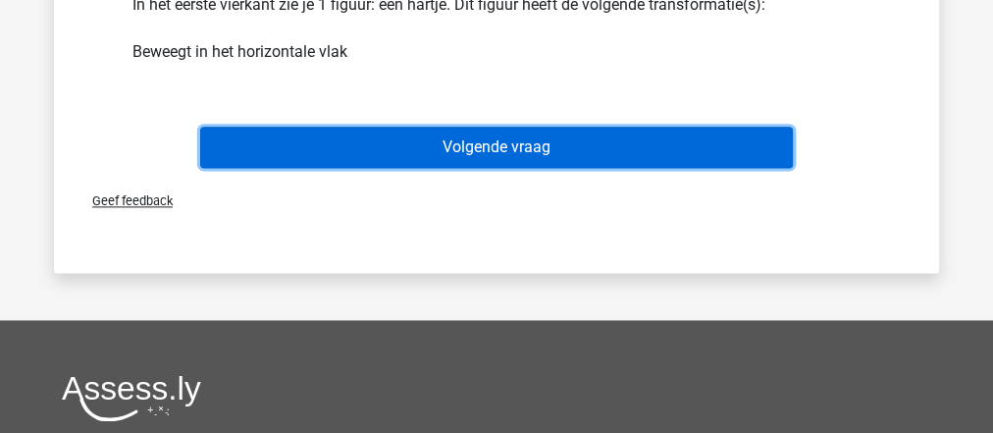
click at [467, 149] on button "Volgende vraag" at bounding box center [497, 147] width 594 height 41
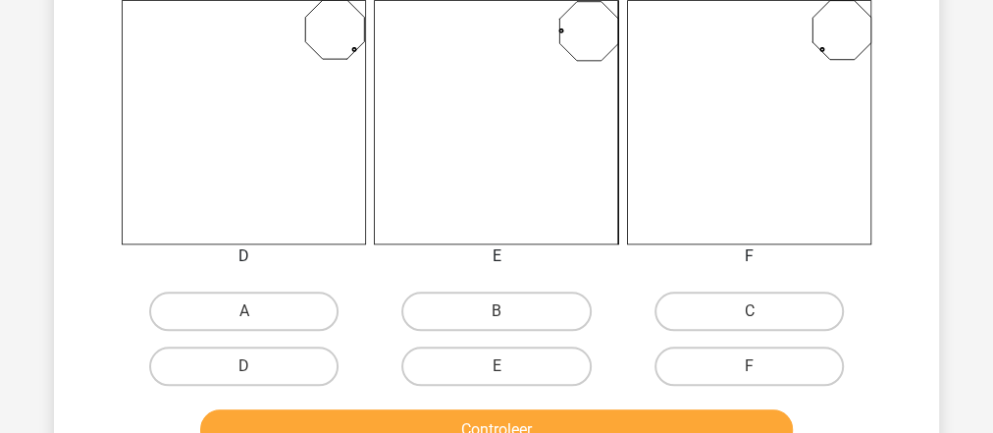
scroll to position [797, 0]
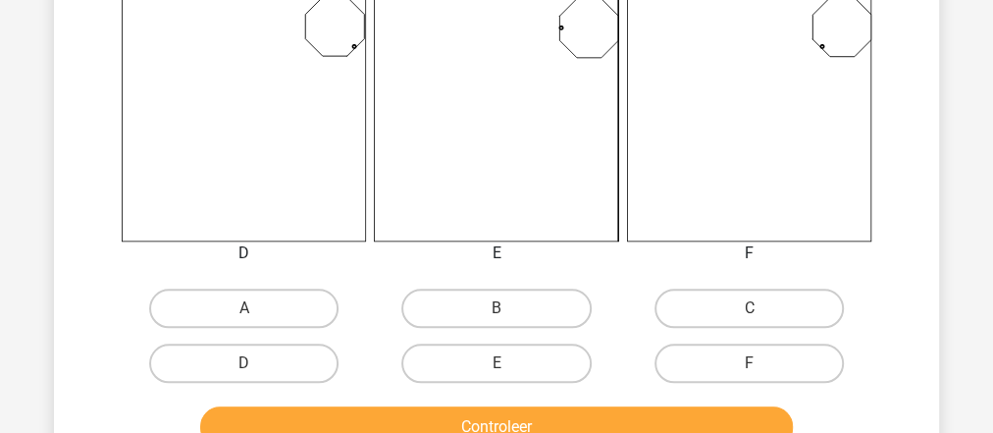
drag, startPoint x: 295, startPoint y: 297, endPoint x: 375, endPoint y: 384, distance: 117.4
click at [297, 302] on label "A" at bounding box center [243, 307] width 189 height 39
click at [257, 308] on input "A" at bounding box center [250, 314] width 13 height 13
radio input "true"
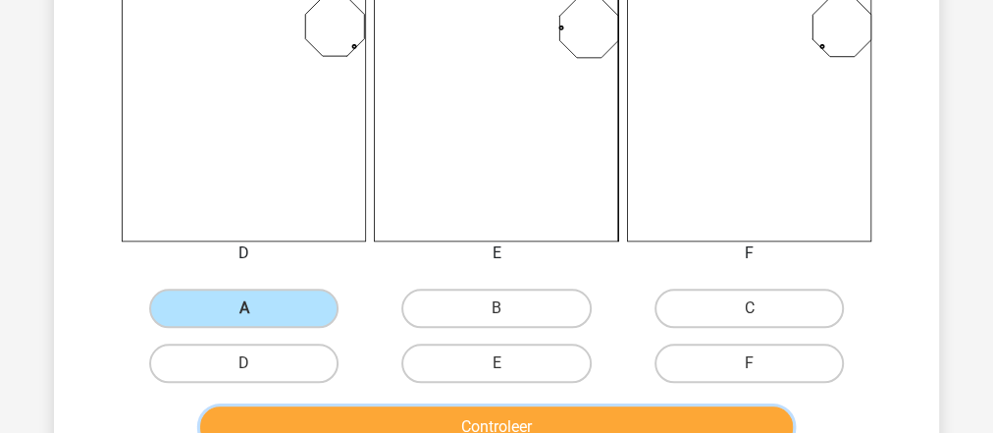
click at [418, 431] on button "Controleer" at bounding box center [497, 426] width 594 height 41
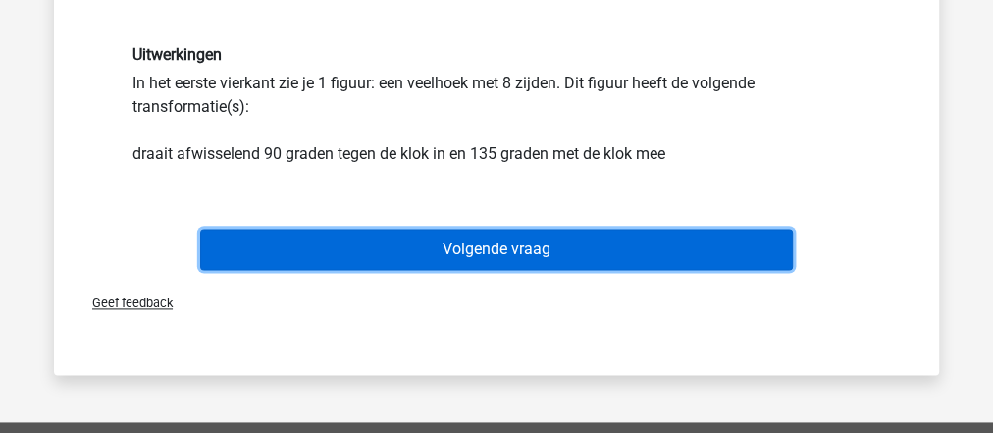
click at [486, 240] on button "Volgende vraag" at bounding box center [497, 249] width 594 height 41
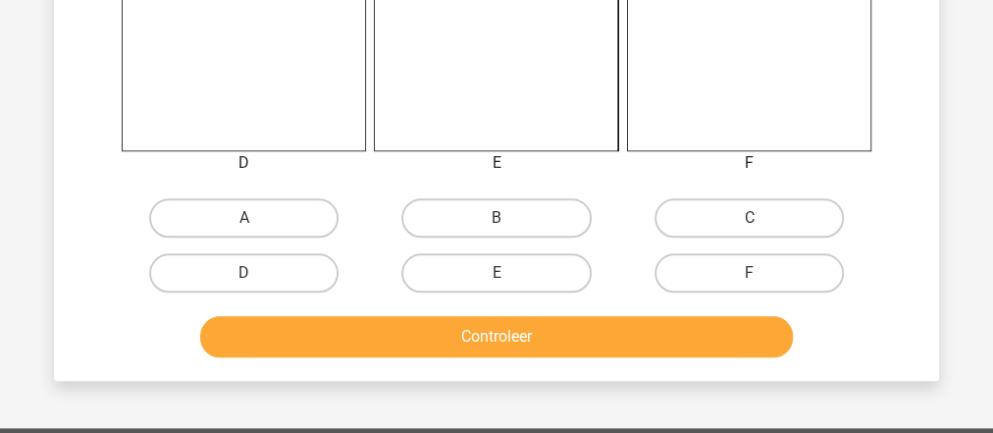
scroll to position [942, 0]
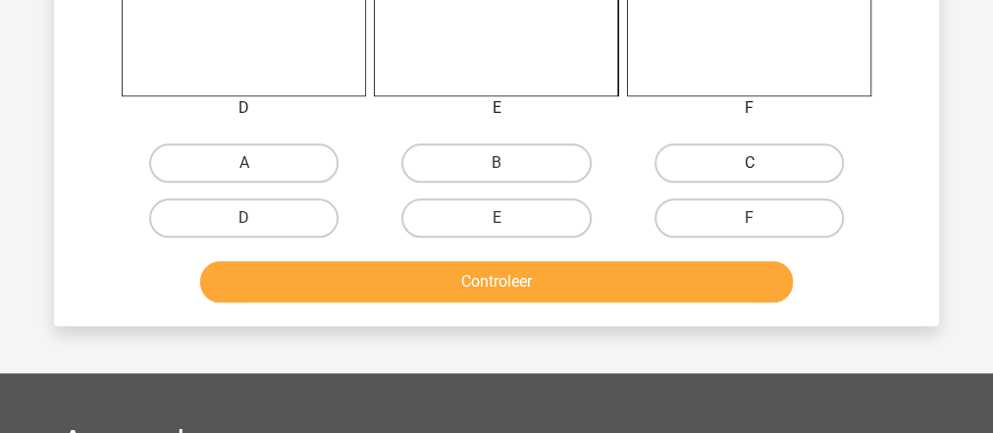
click at [700, 163] on label "C" at bounding box center [748, 162] width 189 height 39
click at [749, 163] on input "C" at bounding box center [755, 169] width 13 height 13
radio input "true"
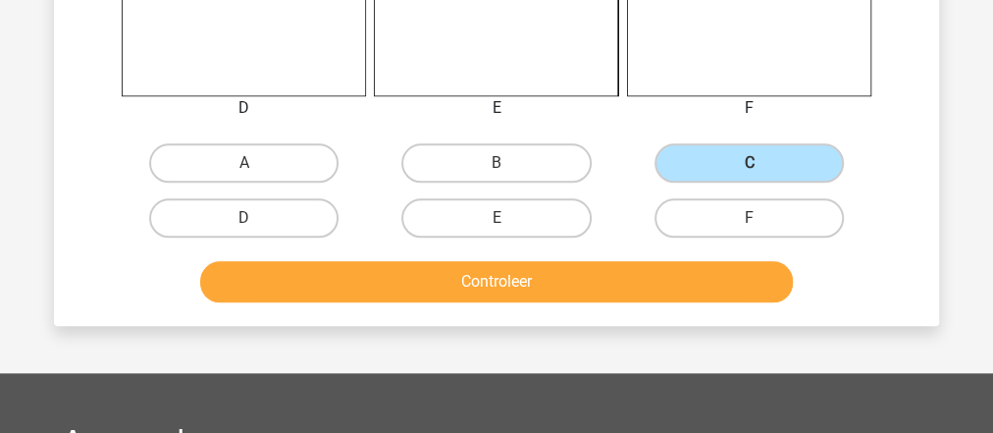
click at [653, 305] on div "Controleer" at bounding box center [496, 285] width 757 height 49
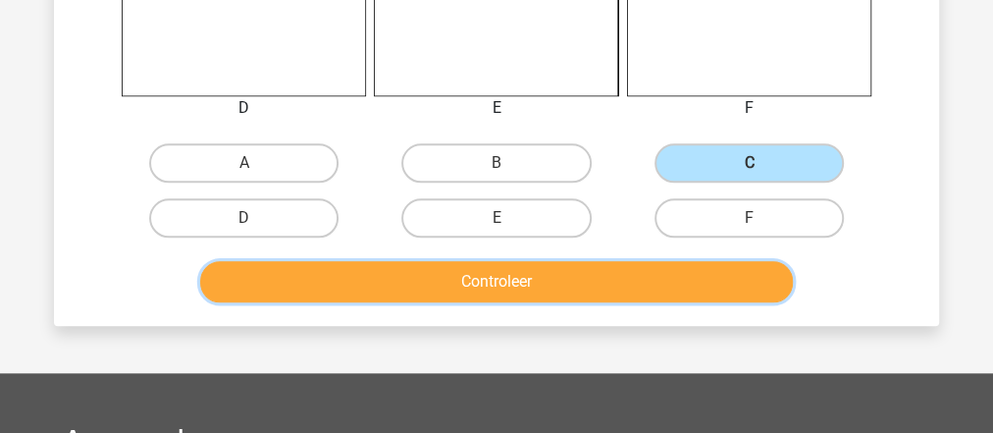
click at [654, 279] on button "Controleer" at bounding box center [497, 281] width 594 height 41
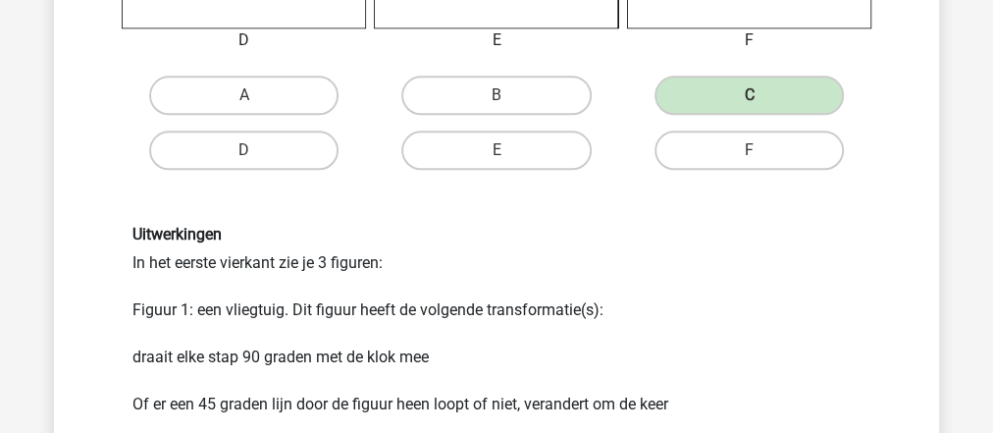
scroll to position [1099, 0]
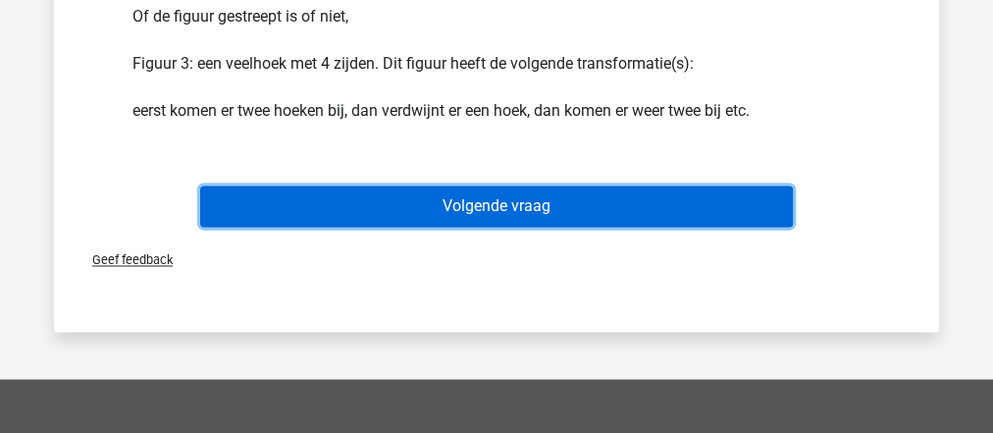
click at [507, 208] on button "Volgende vraag" at bounding box center [497, 205] width 594 height 41
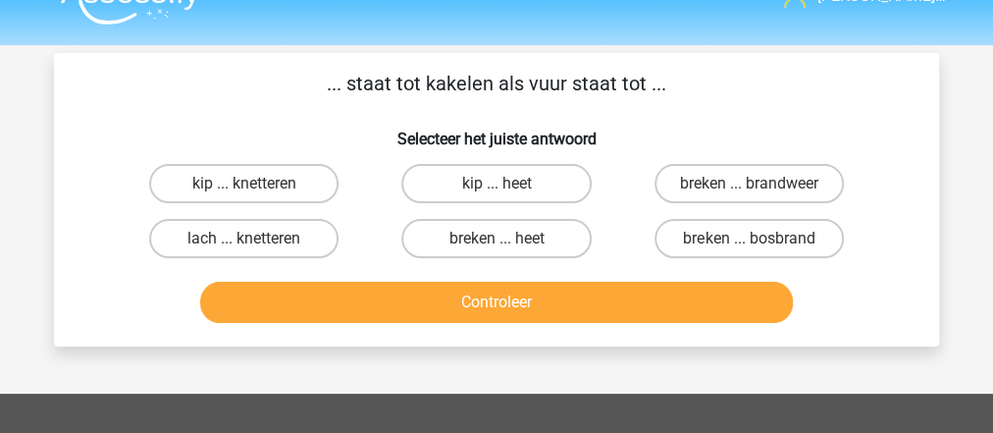
scroll to position [0, 0]
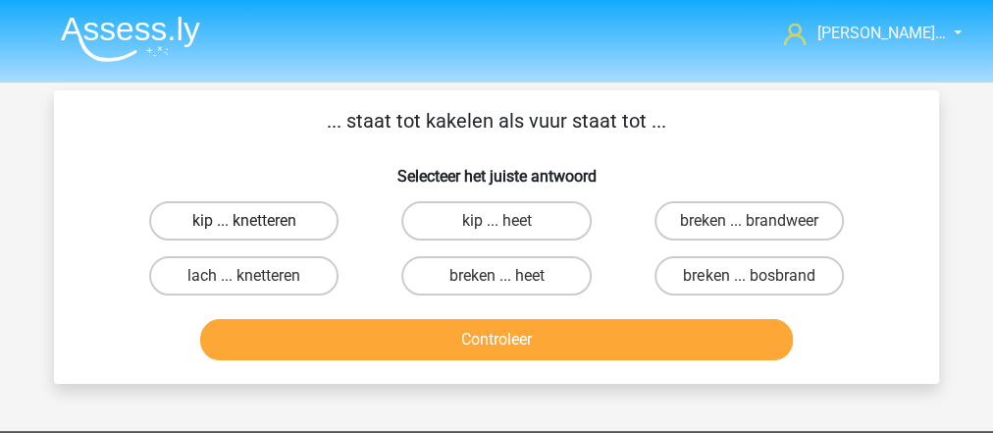
click at [323, 226] on label "kip ... knetteren" at bounding box center [243, 220] width 189 height 39
click at [257, 226] on input "kip ... knetteren" at bounding box center [250, 227] width 13 height 13
radio input "true"
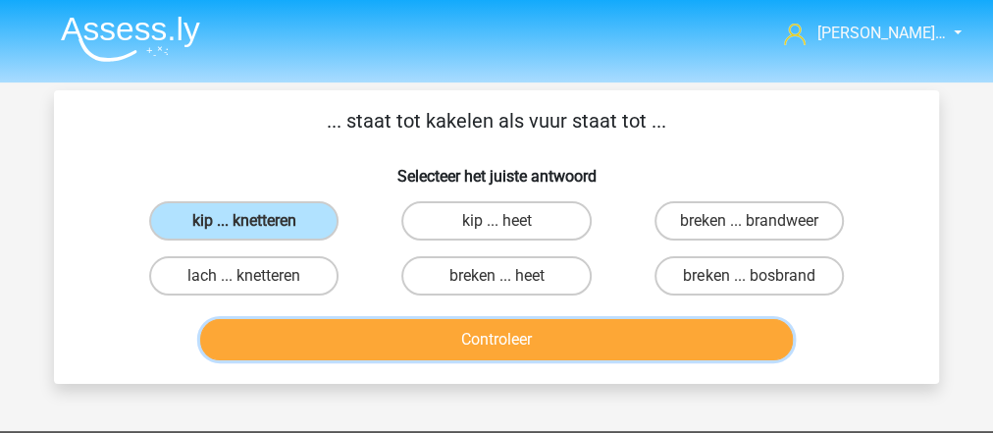
click at [397, 335] on button "Controleer" at bounding box center [497, 339] width 594 height 41
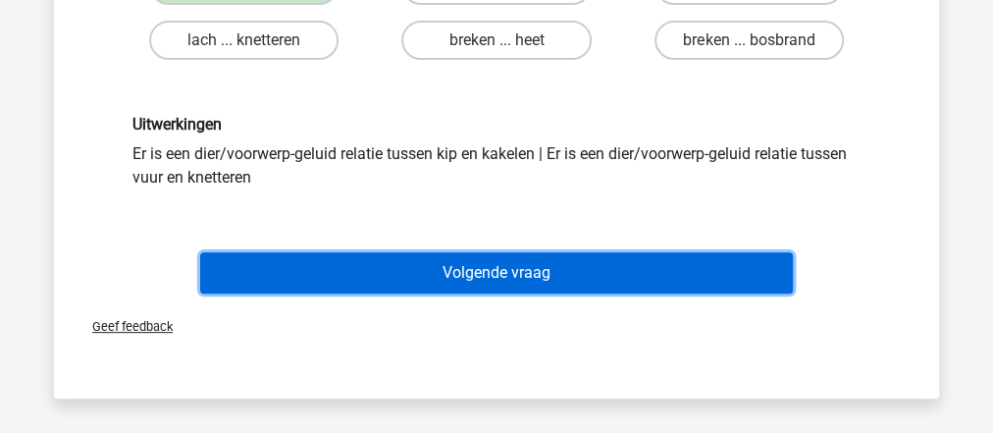
click at [470, 273] on button "Volgende vraag" at bounding box center [497, 272] width 594 height 41
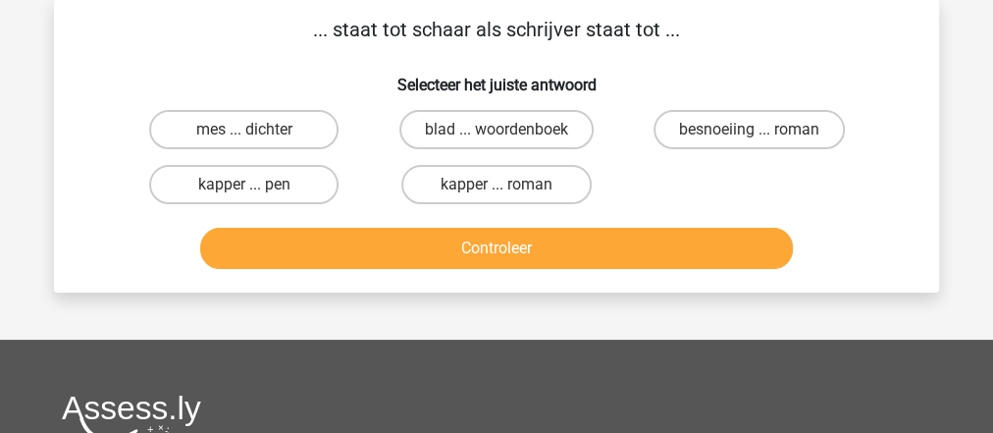
scroll to position [90, 0]
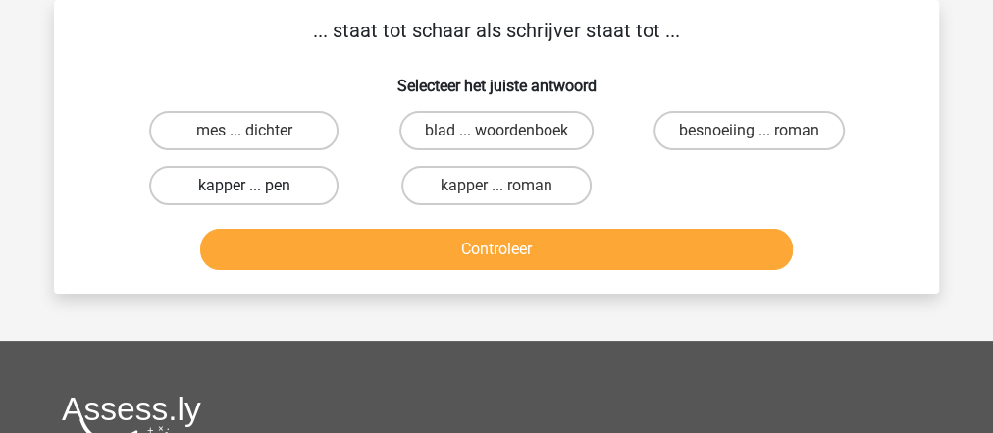
click at [231, 184] on label "kapper ... pen" at bounding box center [243, 185] width 189 height 39
click at [244, 185] on input "kapper ... pen" at bounding box center [250, 191] width 13 height 13
radio input "true"
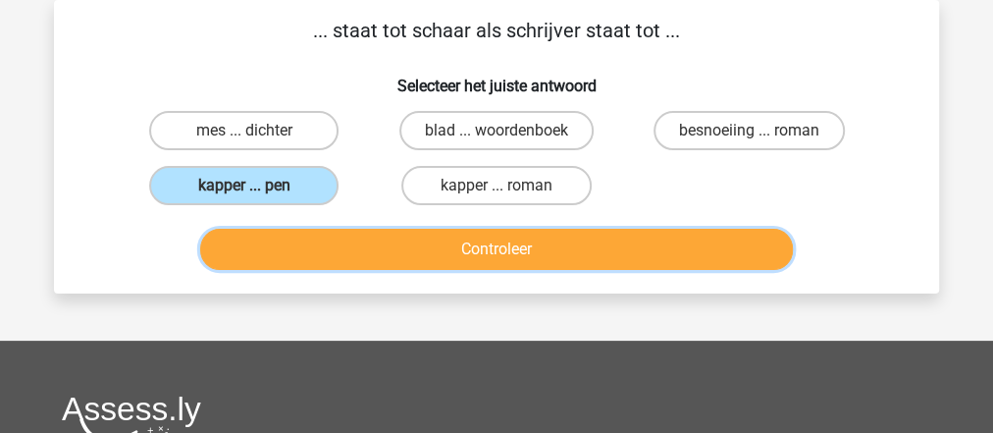
click at [293, 246] on button "Controleer" at bounding box center [497, 249] width 594 height 41
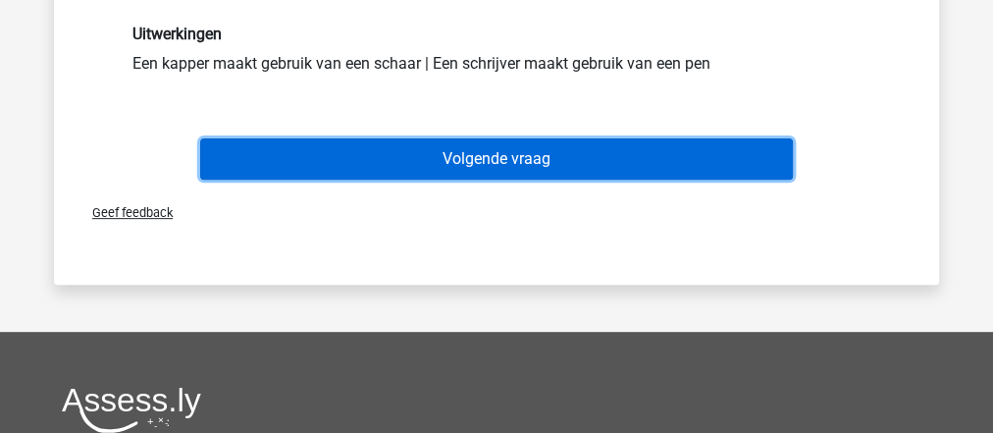
click at [425, 167] on button "Volgende vraag" at bounding box center [497, 158] width 594 height 41
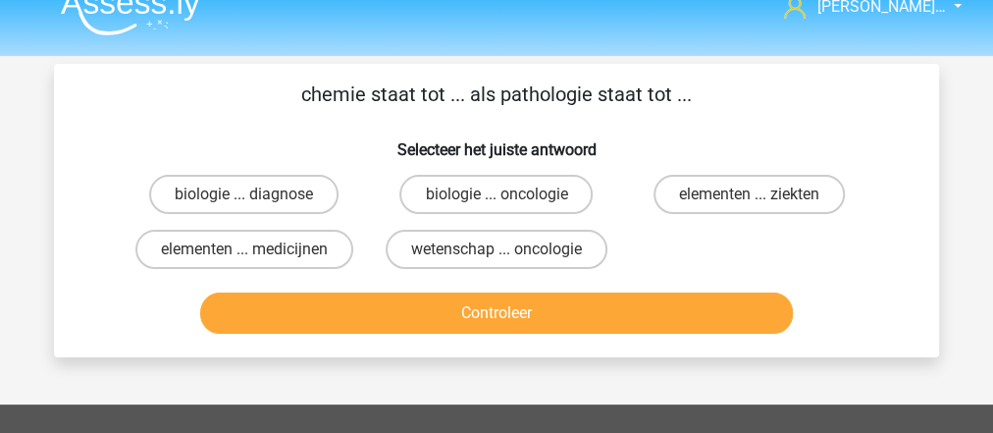
scroll to position [12, 0]
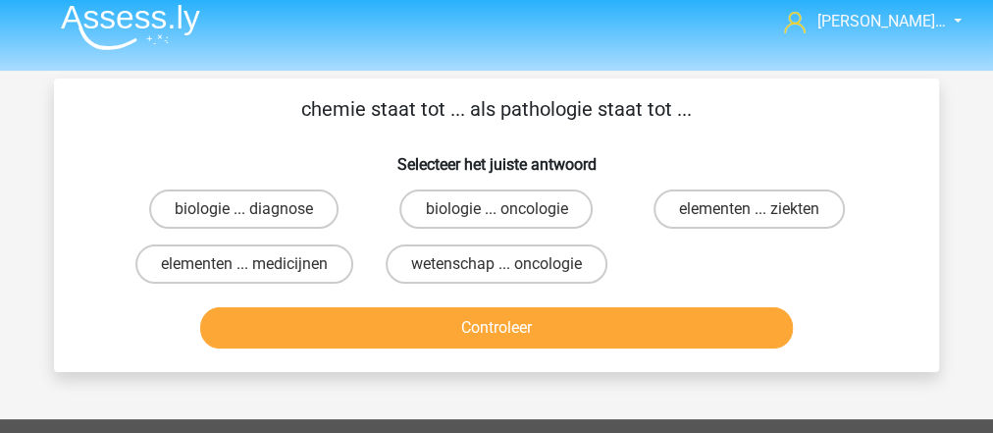
drag, startPoint x: 280, startPoint y: 263, endPoint x: 312, endPoint y: 304, distance: 52.4
click at [280, 261] on label "elementen ... medicijnen" at bounding box center [244, 263] width 218 height 39
click at [257, 264] on input "elementen ... medicijnen" at bounding box center [250, 270] width 13 height 13
radio input "true"
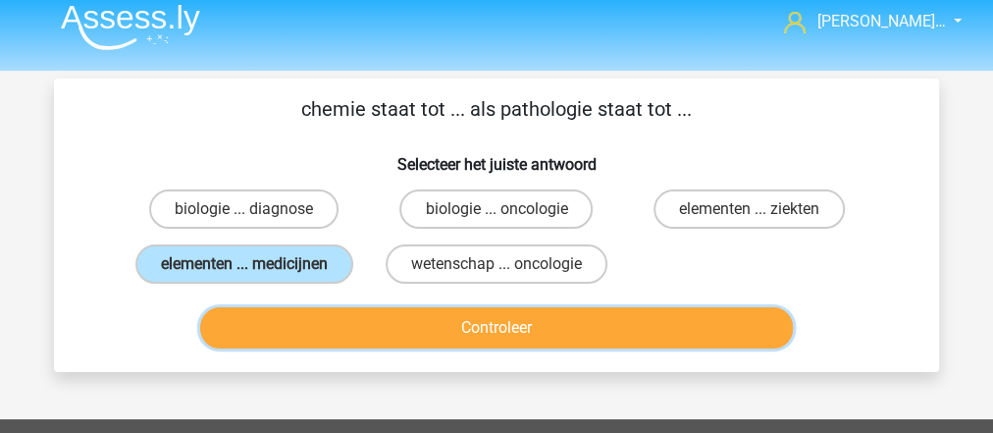
click at [318, 310] on button "Controleer" at bounding box center [497, 327] width 594 height 41
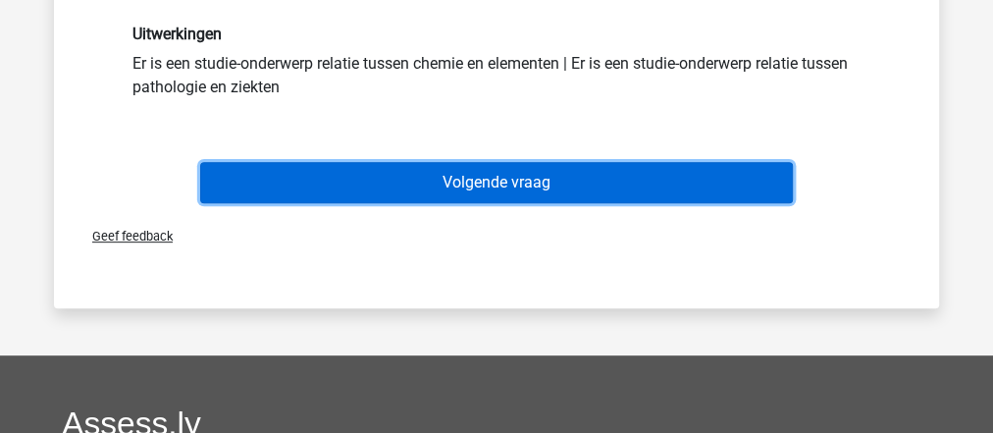
click at [409, 165] on button "Volgende vraag" at bounding box center [497, 182] width 594 height 41
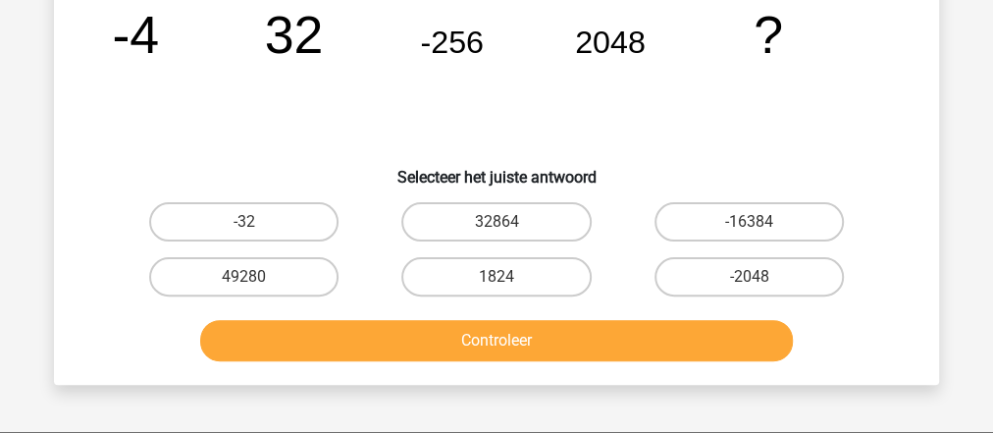
scroll to position [247, 0]
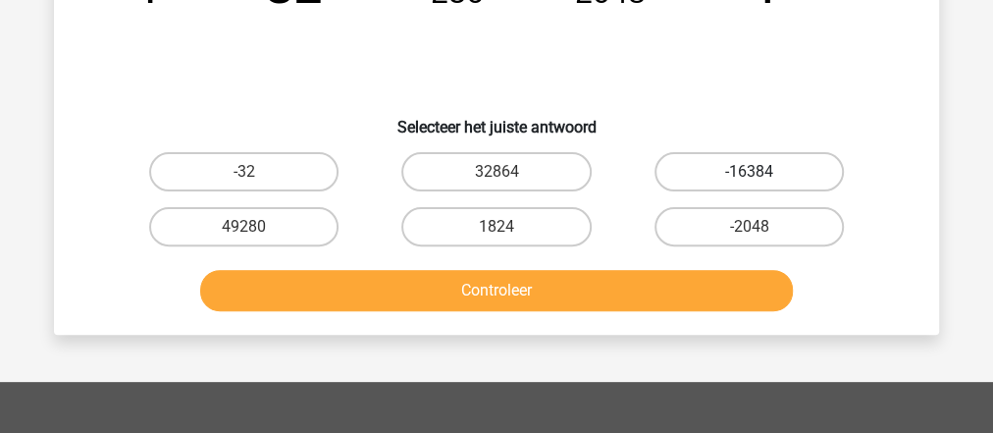
click at [706, 166] on label "-16384" at bounding box center [748, 171] width 189 height 39
click at [749, 172] on input "-16384" at bounding box center [755, 178] width 13 height 13
radio input "true"
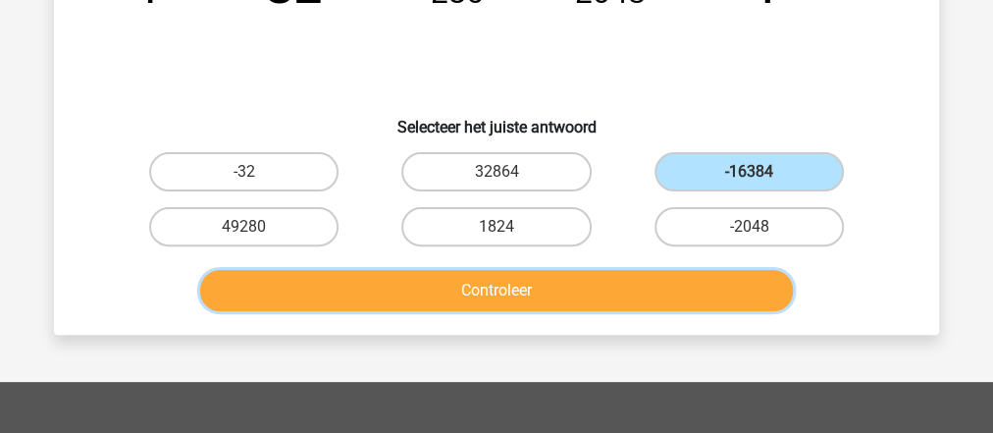
click at [695, 280] on button "Controleer" at bounding box center [497, 290] width 594 height 41
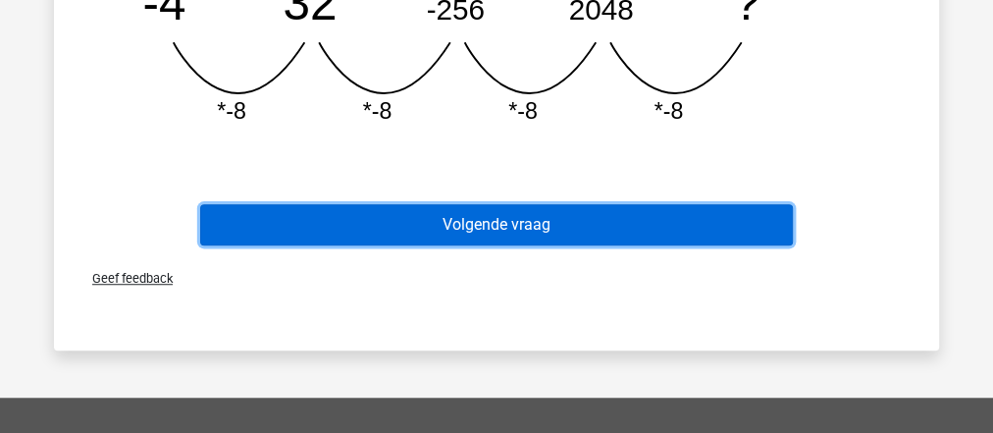
click at [570, 205] on button "Volgende vraag" at bounding box center [497, 224] width 594 height 41
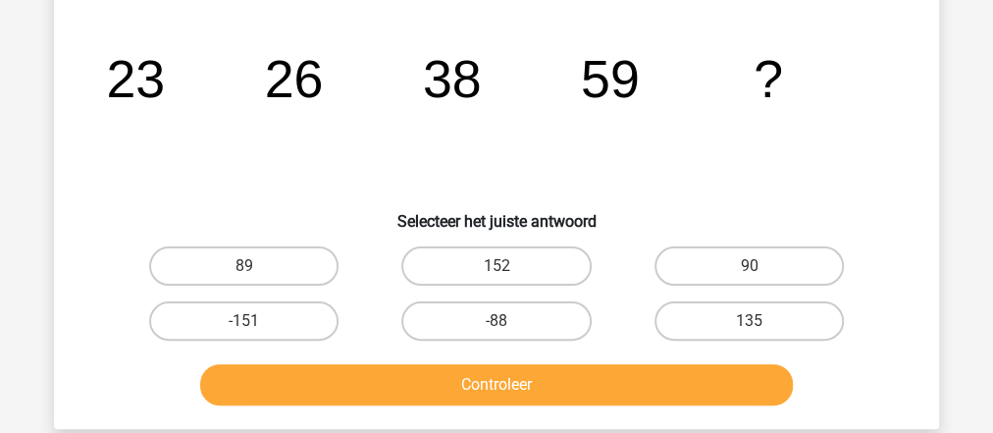
scroll to position [169, 0]
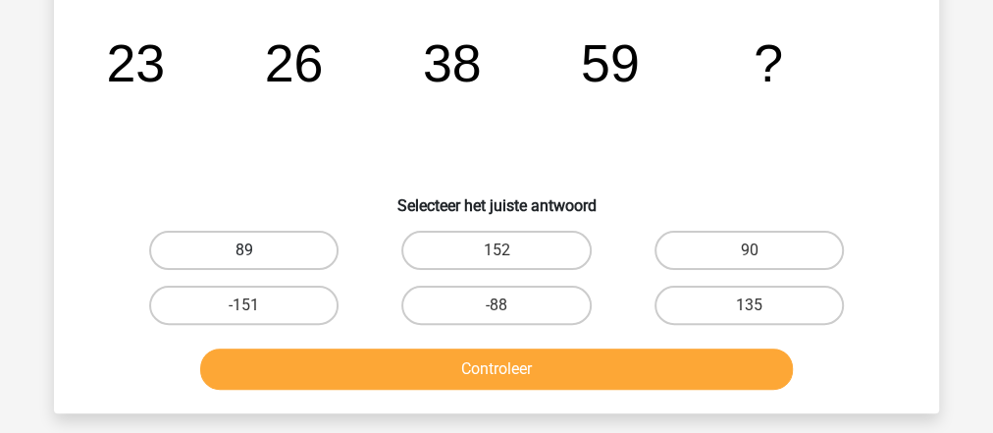
click at [246, 246] on label "89" at bounding box center [243, 250] width 189 height 39
click at [246, 250] on input "89" at bounding box center [250, 256] width 13 height 13
radio input "true"
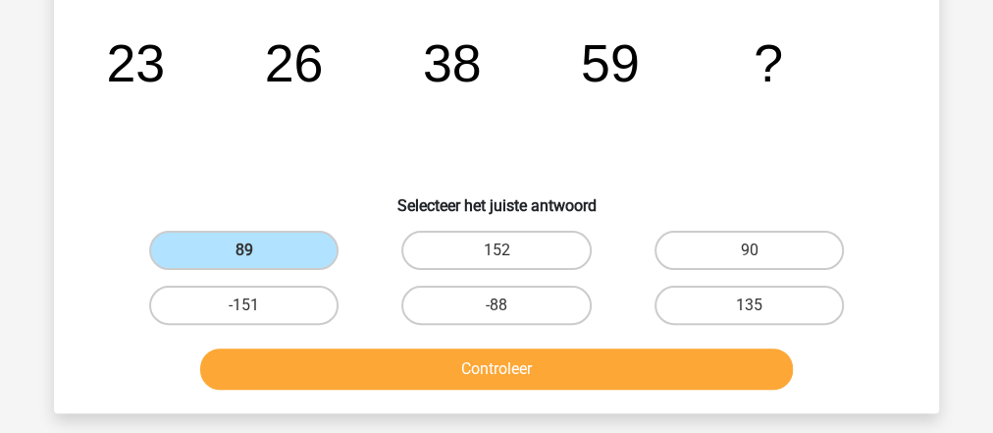
click at [313, 339] on div "Controleer" at bounding box center [496, 365] width 822 height 65
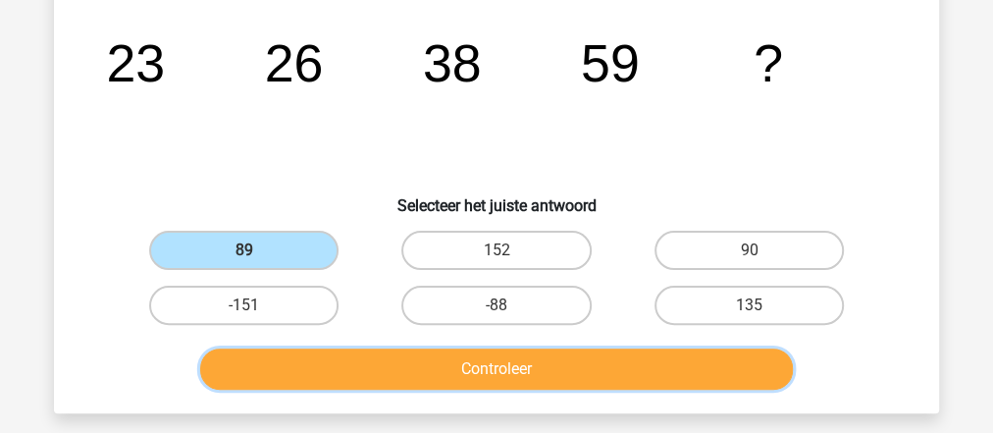
click at [343, 374] on button "Controleer" at bounding box center [497, 368] width 594 height 41
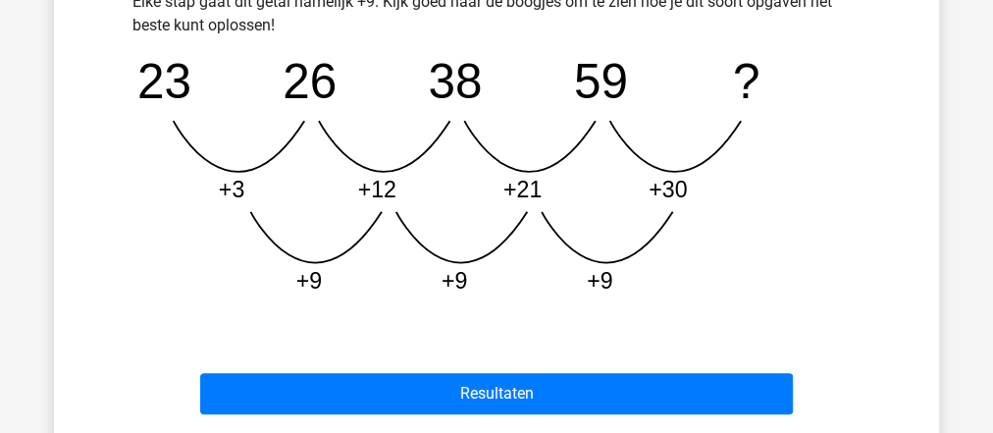
scroll to position [718, 0]
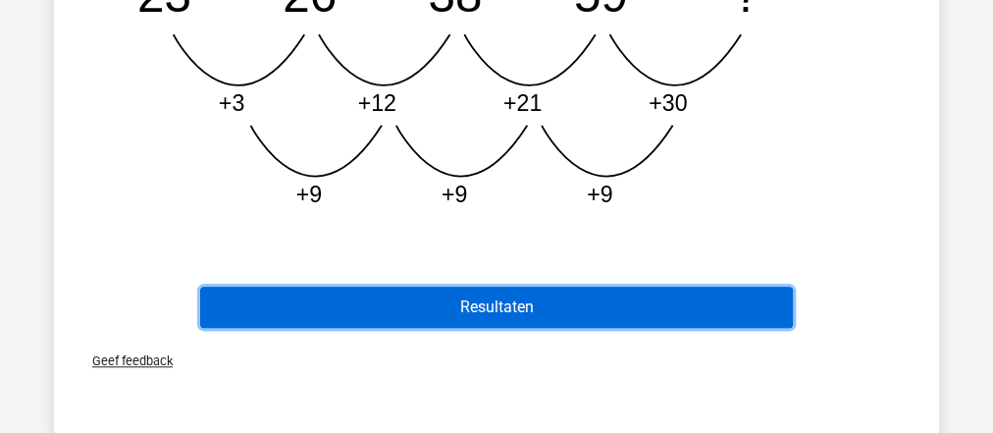
click at [539, 308] on button "Resultaten" at bounding box center [497, 307] width 594 height 41
click at [480, 308] on button "Resultaten" at bounding box center [497, 307] width 594 height 41
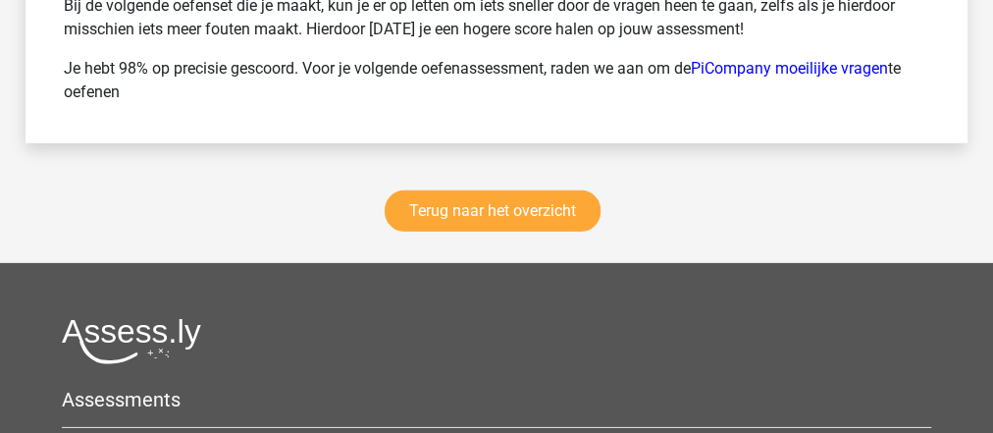
scroll to position [6201, 0]
